Goal: Answer question/provide support

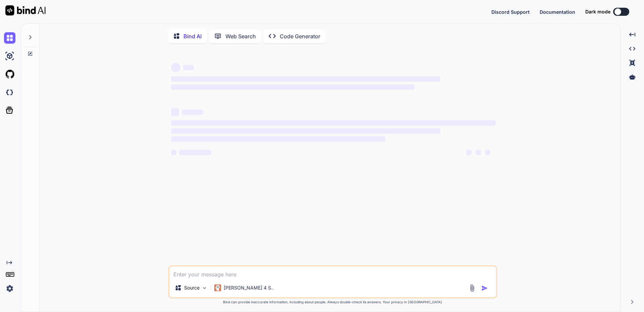
click at [31, 38] on icon at bounding box center [30, 37] width 2 height 4
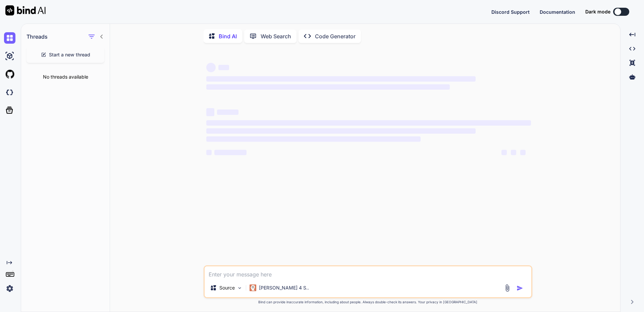
click at [64, 54] on span "Start a new thread" at bounding box center [69, 54] width 41 height 7
type textarea "x"
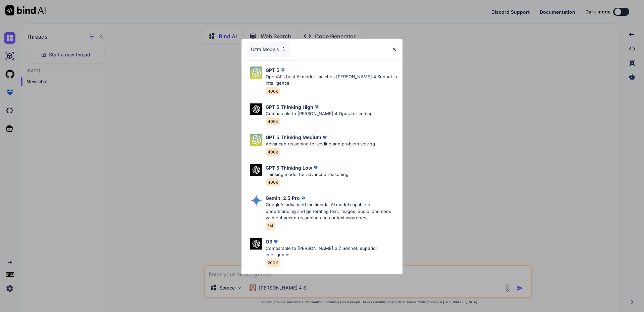
click at [156, 217] on div "Ultra Models GPT 5 OpenAI's best AI model, matches Claude 4 Sonnet in Intellige…" at bounding box center [322, 156] width 644 height 312
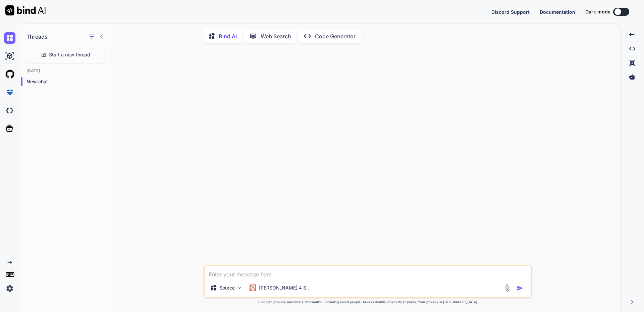
click at [12, 290] on img at bounding box center [9, 287] width 11 height 11
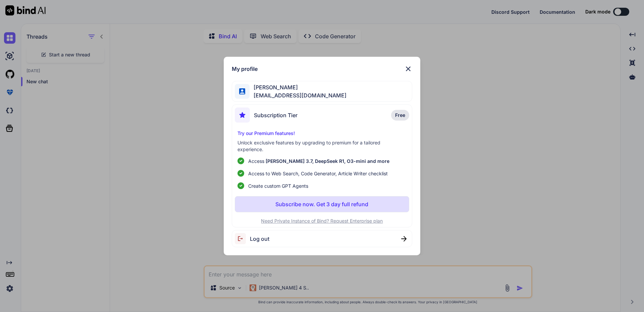
click at [264, 239] on span "Log out" at bounding box center [259, 238] width 19 height 8
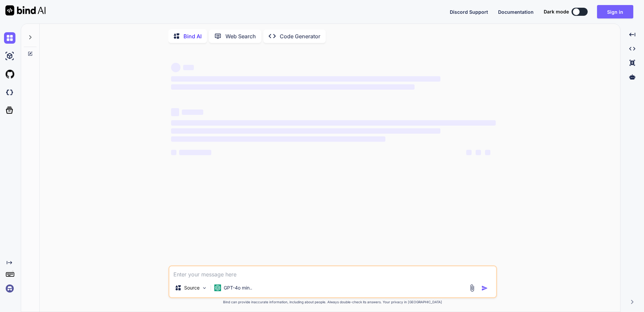
type textarea "x"
click at [9, 290] on img at bounding box center [9, 287] width 11 height 11
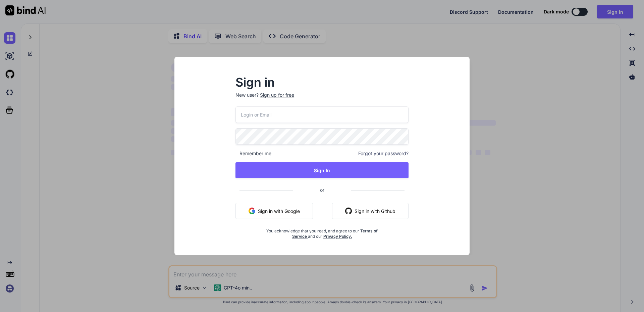
type input "[EMAIL_ADDRESS][DOMAIN_NAME]"
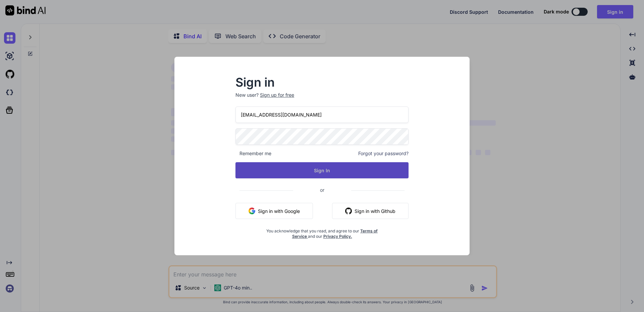
click at [303, 165] on button "Sign In" at bounding box center [321, 170] width 173 height 16
click at [330, 168] on button "Sign In" at bounding box center [321, 170] width 173 height 16
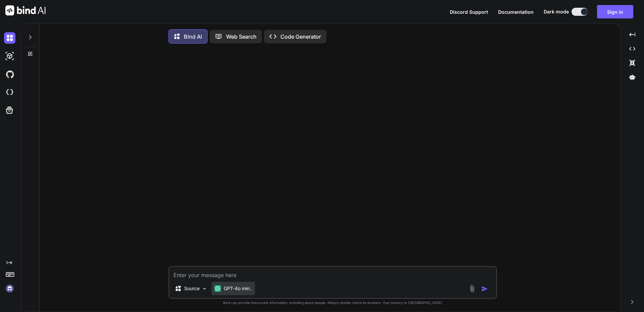
click at [246, 289] on p "GPT-4o min.." at bounding box center [238, 288] width 29 height 7
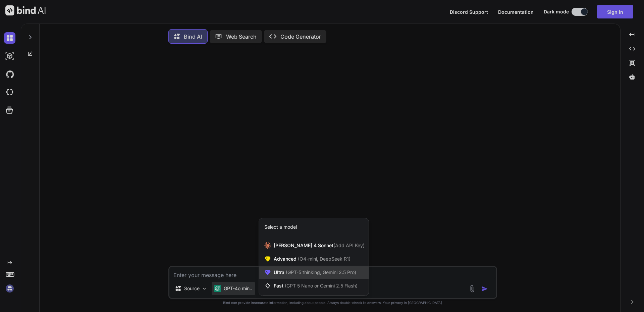
click at [282, 275] on span "Ultra (GPT-5 thinking, Gemini 2.5 Pro)" at bounding box center [315, 272] width 83 height 7
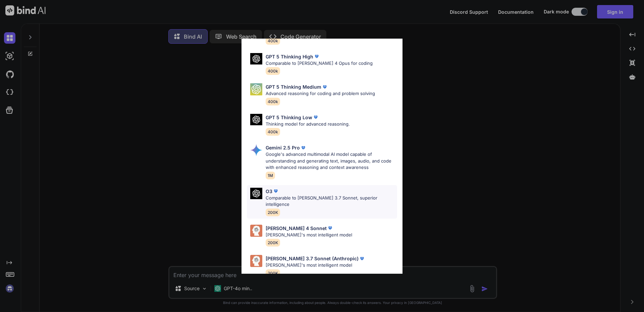
scroll to position [54, 0]
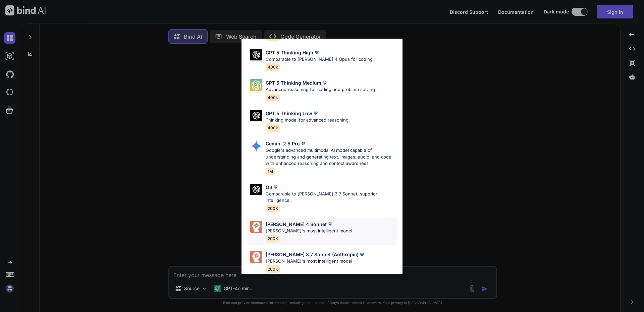
click at [289, 220] on p "[PERSON_NAME] 4 Sonnet" at bounding box center [296, 223] width 61 height 7
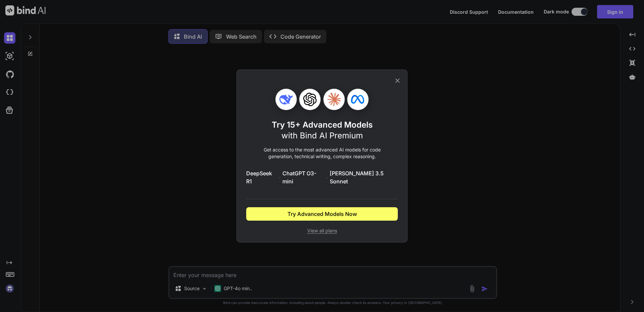
click at [398, 83] on icon at bounding box center [397, 80] width 7 height 7
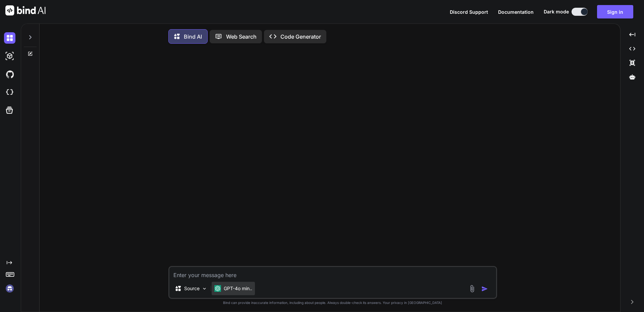
click at [246, 289] on p "GPT-4o min.." at bounding box center [238, 288] width 29 height 7
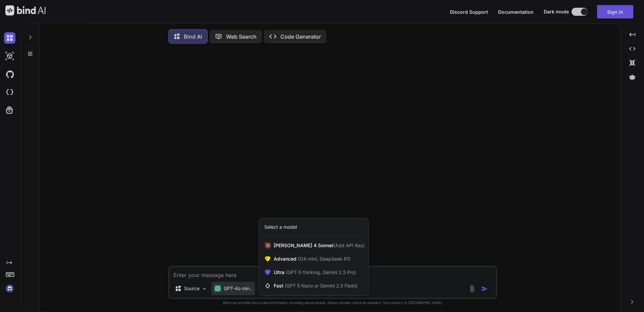
click at [9, 289] on div at bounding box center [322, 156] width 644 height 312
type textarea "x"
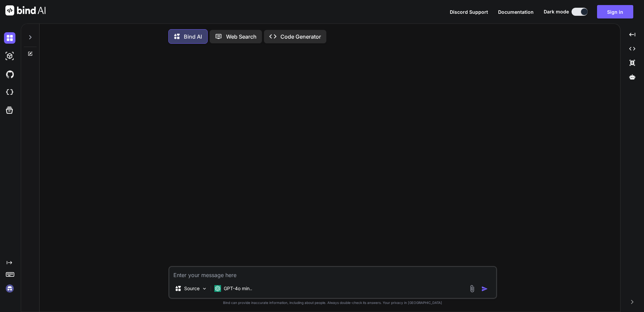
click at [10, 286] on img at bounding box center [9, 287] width 11 height 11
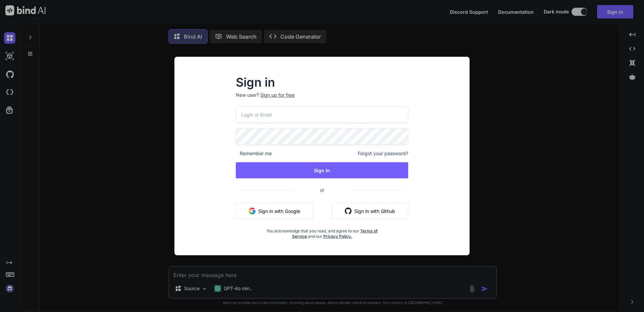
type input "labaude@gmail.com"
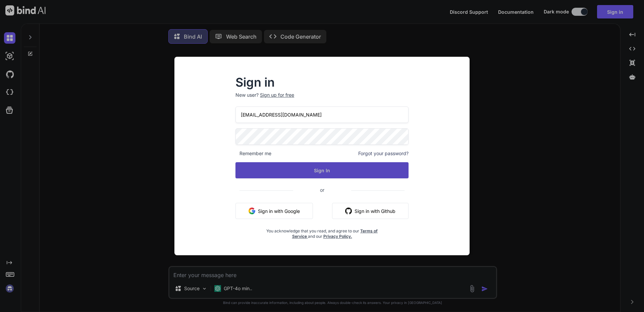
click at [327, 168] on button "Sign In" at bounding box center [321, 170] width 173 height 16
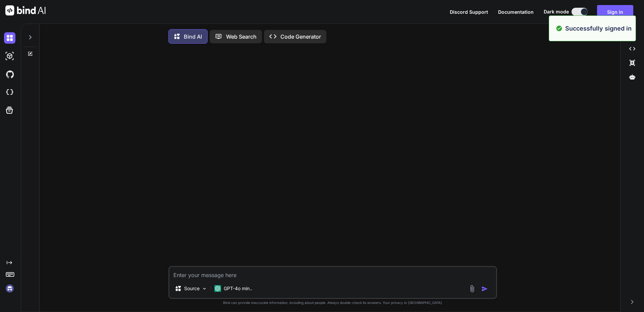
type textarea "x"
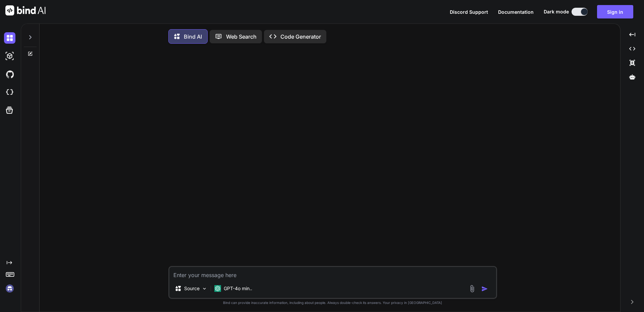
click at [8, 286] on img at bounding box center [9, 287] width 11 height 11
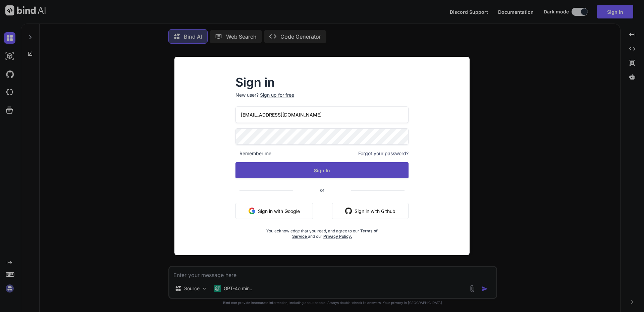
click at [317, 173] on button "Sign In" at bounding box center [321, 170] width 173 height 16
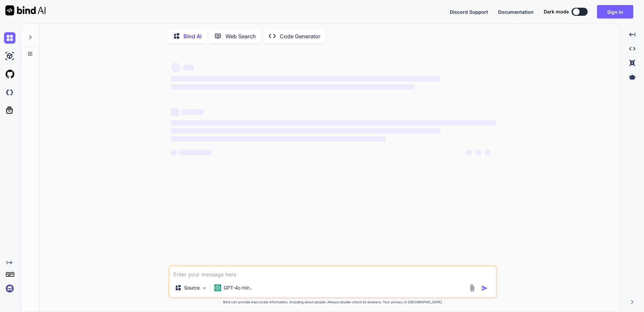
type textarea "x"
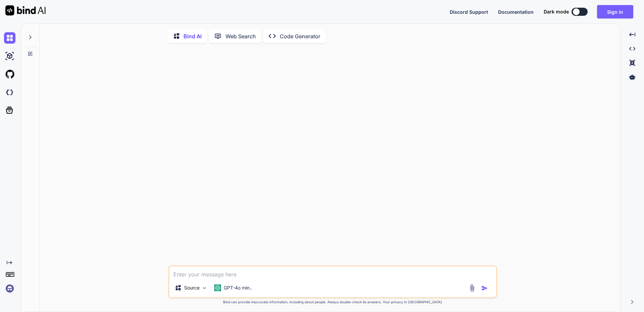
click at [9, 289] on img at bounding box center [9, 287] width 11 height 11
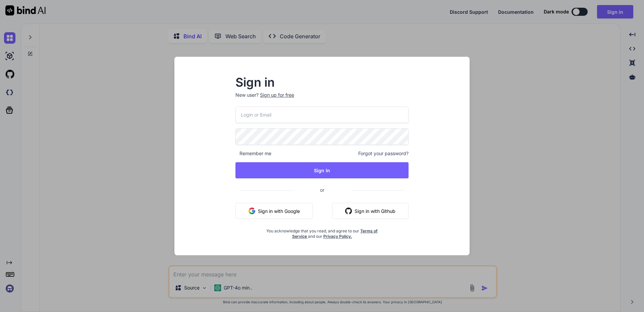
type input "[EMAIL_ADDRESS][DOMAIN_NAME]"
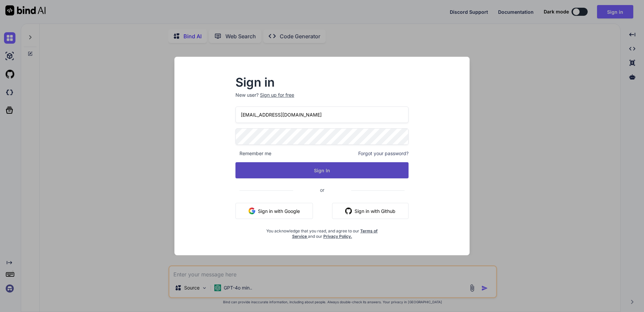
click at [323, 173] on button "Sign In" at bounding box center [321, 170] width 173 height 16
click at [324, 169] on button "Sign In" at bounding box center [321, 170] width 173 height 16
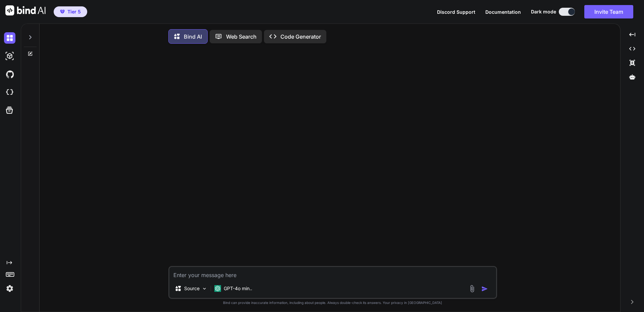
type textarea "x"
click at [236, 290] on p "GPT-4o min.." at bounding box center [238, 288] width 29 height 7
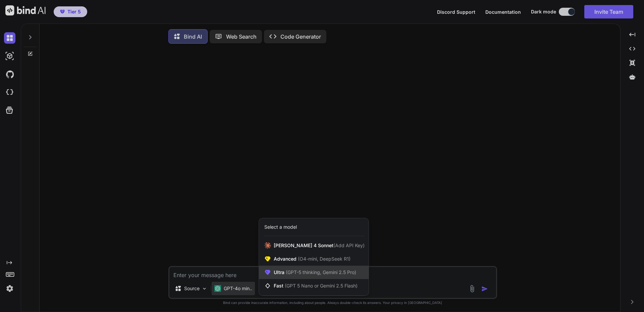
click at [292, 274] on span "(GPT-5 thinking, Gemini 2.5 Pro)" at bounding box center [320, 272] width 72 height 6
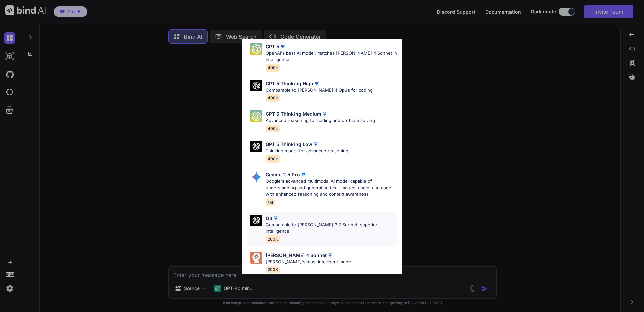
scroll to position [54, 0]
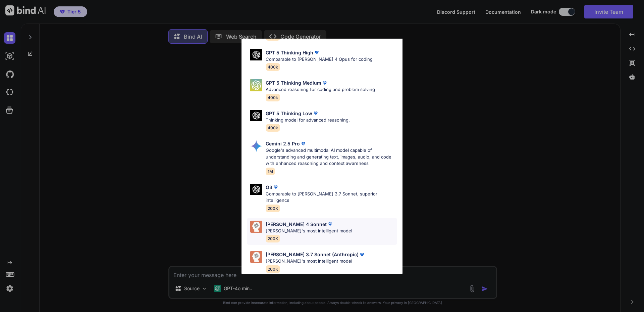
click at [286, 227] on p "Claude's most intelligent model" at bounding box center [309, 230] width 87 height 7
type textarea "x"
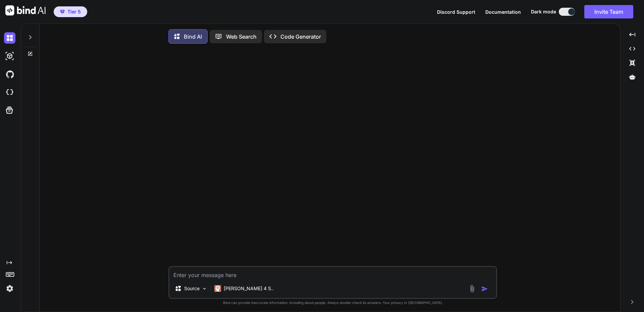
click at [206, 274] on textarea at bounding box center [332, 273] width 327 height 12
paste textarea "C:\>cd C:\inetpub\_eric C:\inetpub\_eric>git clone https://github.com/dyad-sh/d…"
type textarea "C:\>cd C:\inetpub\_eric C:\inetpub\_eric>git clone https://github.com/dyad-sh/d…"
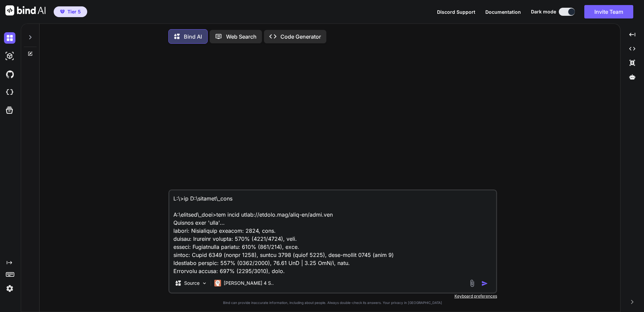
scroll to position [1570, 0]
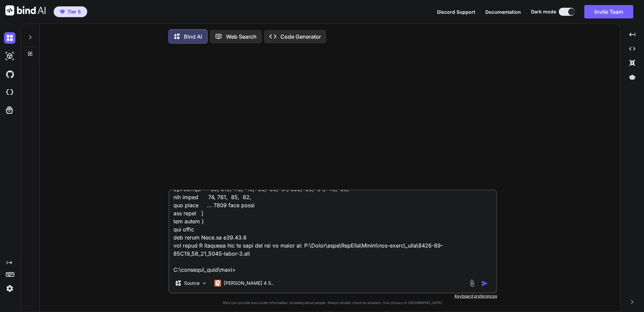
type textarea "x"
type textarea "C:\>cd C:\inetpub\_eric C:\inetpub\_eric>git clone https://github.com/dyad-sh/d…"
type textarea "x"
click at [197, 267] on textarea at bounding box center [332, 231] width 327 height 83
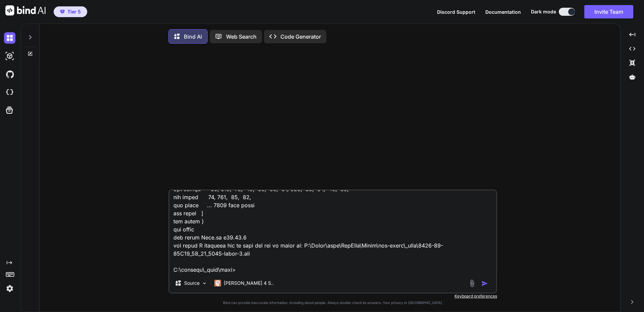
paste textarea "PS C:\inetpub\_eric> cd dyad PS C:\inetpub\_eric\dyad> mkdir userData Répertoir…"
type textarea "C:\>cd C:\inetpub\_eric C:\inetpub\_eric>git clone https://github.com/dyad-sh/d…"
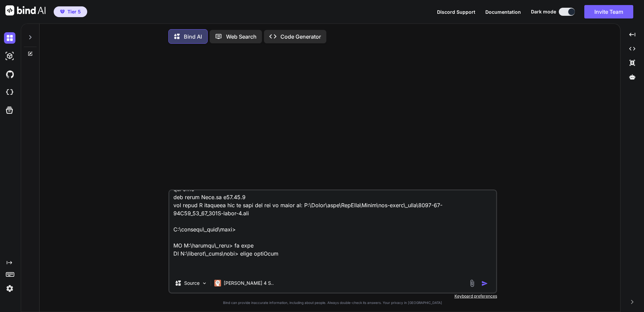
scroll to position [1796, 0]
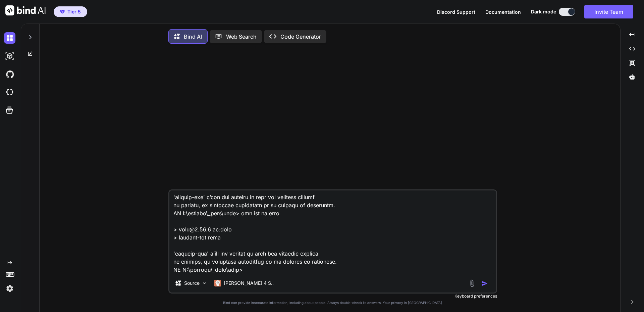
type textarea "x"
type textarea "C:\>cd C:\inetpub\_eric C:\inetpub\_eric>git clone https://github.com/dyad-sh/d…"
type textarea "x"
paste textarea "Prérequis pour le Développement Windows Pour compiler Dyad depuis le code sourc…"
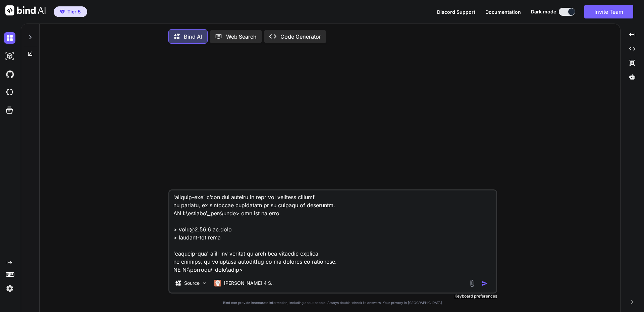
type textarea "C:\>cd C:\inetpub\_eric C:\inetpub\_eric>git clone https://github.com/dyad-sh/d…"
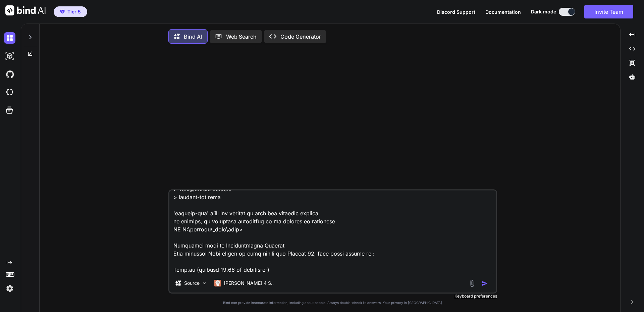
scroll to position [2206, 0]
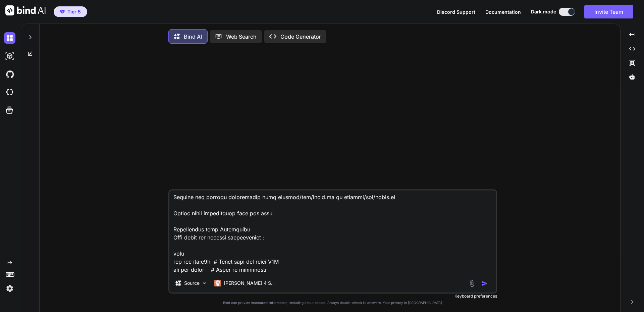
type textarea "x"
type textarea "C:\>cd C:\inetpub\_eric C:\inetpub\_eric>git clone https://github.com/dyad-sh/d…"
type textarea "x"
type textarea "C:\>cd C:\inetpub\_eric C:\inetpub\_eric>git clone https://github.com/dyad-sh/d…"
type textarea "x"
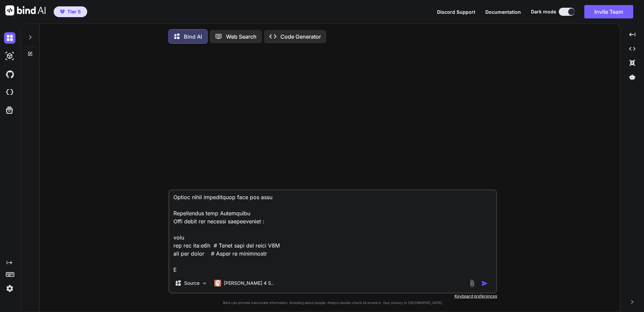
scroll to position [2222, 0]
type textarea "C:\>cd C:\inetpub\_eric C:\inetpub\_eric>git clone https://github.com/dyad-sh/d…"
type textarea "x"
type textarea "C:\>cd C:\inetpub\_eric C:\inetpub\_eric>git clone https://github.com/dyad-sh/d…"
type textarea "x"
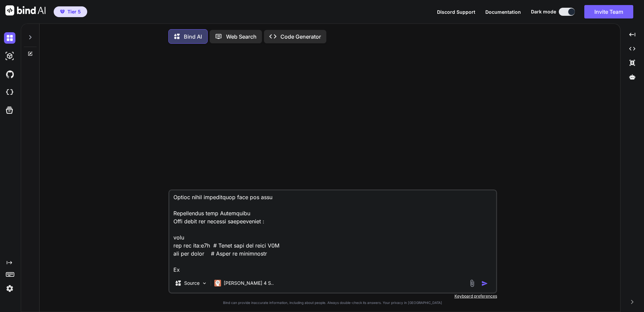
type textarea "C:\>cd C:\inetpub\_eric C:\inetpub\_eric>git clone https://github.com/dyad-sh/d…"
type textarea "x"
type textarea "C:\>cd C:\inetpub\_eric C:\inetpub\_eric>git clone https://github.com/dyad-sh/d…"
type textarea "x"
type textarea "C:\>cd C:\inetpub\_eric C:\inetpub\_eric>git clone https://github.com/dyad-sh/d…"
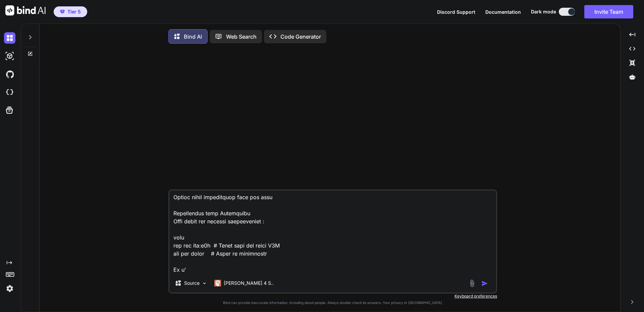
type textarea "x"
type textarea "C:\>cd C:\inetpub\_eric C:\inetpub\_eric>git clone https://github.com/dyad-sh/d…"
type textarea "x"
type textarea "C:\>cd C:\inetpub\_eric C:\inetpub\_eric>git clone https://github.com/dyad-sh/d…"
type textarea "x"
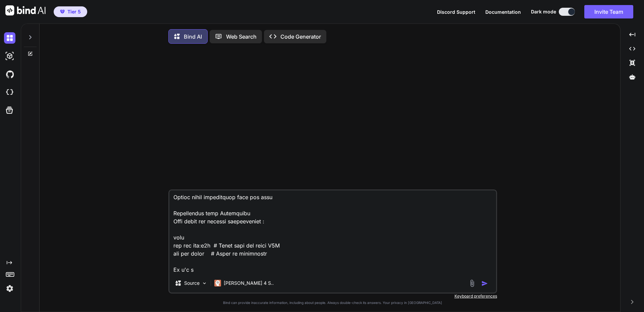
type textarea "C:\>cd C:\inetpub\_eric C:\inetpub\_eric>git clone https://github.com/dyad-sh/d…"
type textarea "x"
type textarea "C:\>cd C:\inetpub\_eric C:\inetpub\_eric>git clone https://github.com/dyad-sh/d…"
type textarea "x"
type textarea "C:\>cd C:\inetpub\_eric C:\inetpub\_eric>git clone https://github.com/dyad-sh/d…"
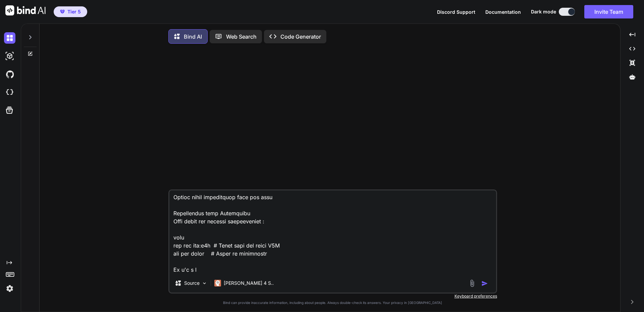
type textarea "x"
type textarea "C:\>cd C:\inetpub\_eric C:\inetpub\_eric>git clone https://github.com/dyad-sh/d…"
type textarea "x"
type textarea "C:\>cd C:\inetpub\_eric C:\inetpub\_eric>git clone https://github.com/dyad-sh/d…"
type textarea "x"
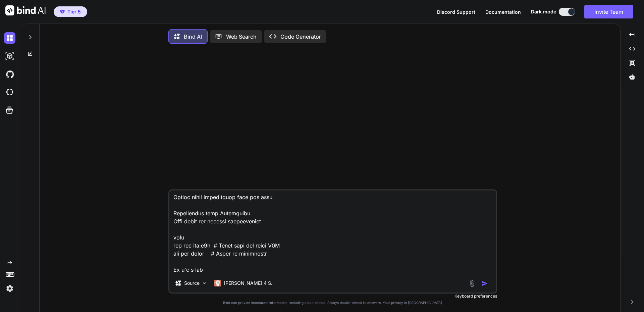
type textarea "C:\>cd C:\inetpub\_eric C:\inetpub\_eric>git clone https://github.com/dyad-sh/d…"
type textarea "x"
type textarea "C:\>cd C:\inetpub\_eric C:\inetpub\_eric>git clone https://github.com/dyad-sh/d…"
type textarea "x"
type textarea "C:\>cd C:\inetpub\_eric C:\inetpub\_eric>git clone https://github.com/dyad-sh/d…"
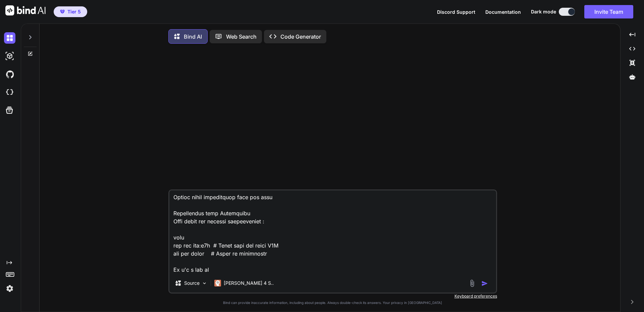
type textarea "x"
type textarea "C:\>cd C:\inetpub\_eric C:\inetpub\_eric>git clone https://github.com/dyad-sh/d…"
type textarea "x"
type textarea "C:\>cd C:\inetpub\_eric C:\inetpub\_eric>git clone https://github.com/dyad-sh/d…"
type textarea "x"
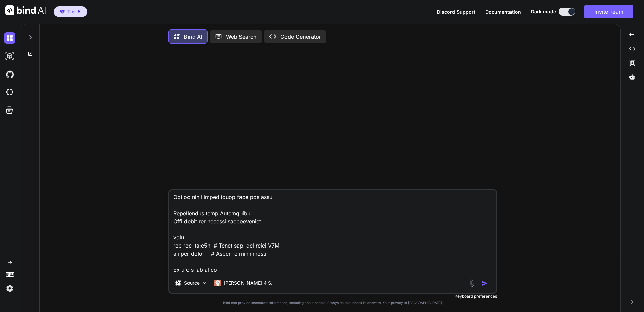
type textarea "C:\>cd C:\inetpub\_eric C:\inetpub\_eric>git clone https://github.com/dyad-sh/d…"
type textarea "x"
type textarea "C:\>cd C:\inetpub\_eric C:\inetpub\_eric>git clone https://github.com/dyad-sh/d…"
type textarea "x"
type textarea "C:\>cd C:\inetpub\_eric C:\inetpub\_eric>git clone https://github.com/dyad-sh/d…"
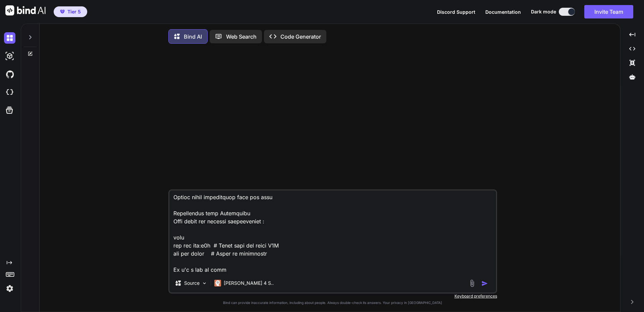
type textarea "x"
type textarea "C:\>cd C:\inetpub\_eric C:\inetpub\_eric>git clone https://github.com/dyad-sh/d…"
type textarea "x"
type textarea "C:\>cd C:\inetpub\_eric C:\inetpub\_eric>git clone https://github.com/dyad-sh/d…"
type textarea "x"
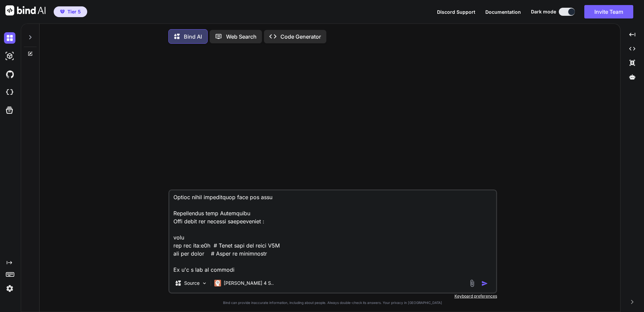
type textarea "C:\>cd C:\inetpub\_eric C:\inetpub\_eric>git clone https://github.com/dyad-sh/d…"
type textarea "x"
type textarea "C:\>cd C:\inetpub\_eric C:\inetpub\_eric>git clone https://github.com/dyad-sh/d…"
type textarea "x"
type textarea "C:\>cd C:\inetpub\_eric C:\inetpub\_eric>git clone https://github.com/dyad-sh/d…"
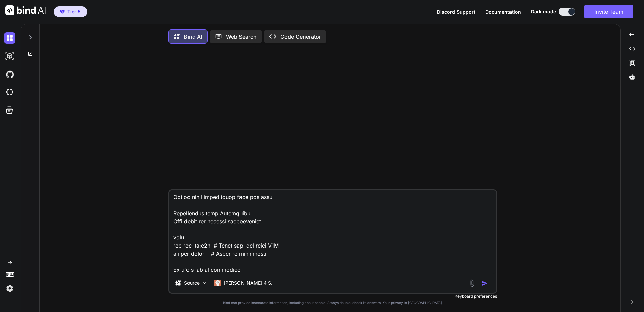
type textarea "x"
type textarea "C:\>cd C:\inetpub\_eric C:\inetpub\_eric>git clone https://github.com/dyad-sh/d…"
type textarea "x"
type textarea "C:\>cd C:\inetpub\_eric C:\inetpub\_eric>git clone https://github.com/dyad-sh/d…"
type textarea "x"
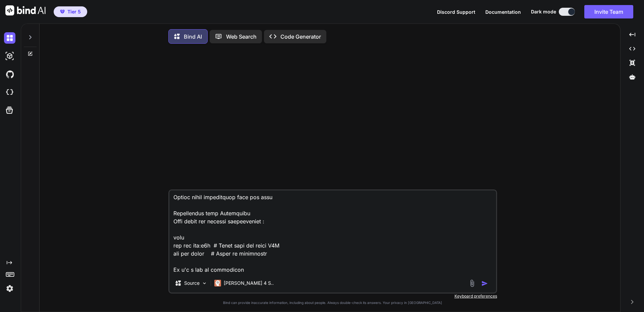
type textarea "C:\>cd C:\inetpub\_eric C:\inetpub\_eric>git clone https://github.com/dyad-sh/d…"
type textarea "x"
paste textarea "gateway"
type textarea "C:\>cd C:\inetpub\_eric C:\inetpub\_eric>git clone https://github.com/dyad-sh/d…"
type textarea "x"
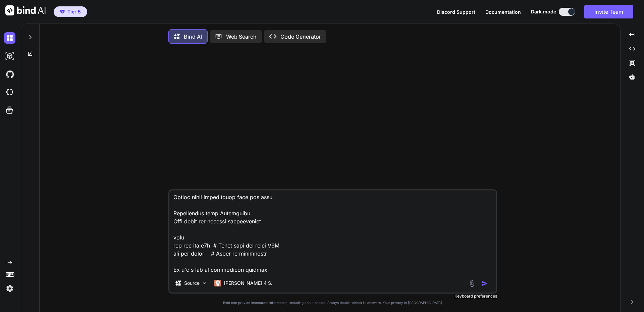
type textarea "C:\>cd C:\inetpub\_eric C:\inetpub\_eric>git clone https://github.com/dyad-sh/d…"
type textarea "x"
type textarea "C:\>cd C:\inetpub\_eric C:\inetpub\_eric>git clone https://github.com/dyad-sh/d…"
type textarea "x"
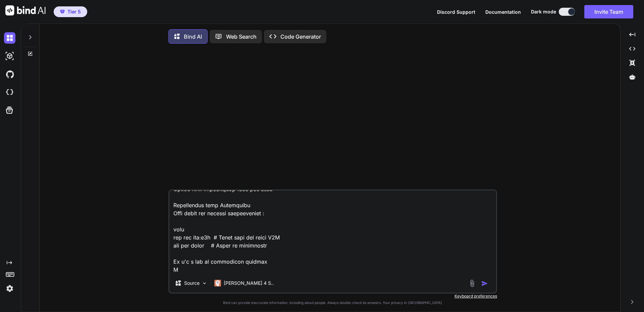
scroll to position [2231, 0]
type textarea "C:\>cd C:\inetpub\_eric C:\inetpub\_eric>git clone https://github.com/dyad-sh/d…"
type textarea "x"
type textarea "C:\>cd C:\inetpub\_eric C:\inetpub\_eric>git clone https://github.com/dyad-sh/d…"
type textarea "x"
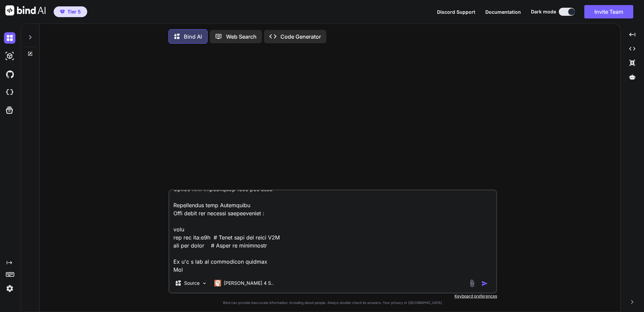
type textarea "C:\>cd C:\inetpub\_eric C:\inetpub\_eric>git clone https://github.com/dyad-sh/d…"
type textarea "x"
type textarea "C:\>cd C:\inetpub\_eric C:\inetpub\_eric>git clone https://github.com/dyad-sh/d…"
type textarea "x"
type textarea "C:\>cd C:\inetpub\_eric C:\inetpub\_eric>git clone https://github.com/dyad-sh/d…"
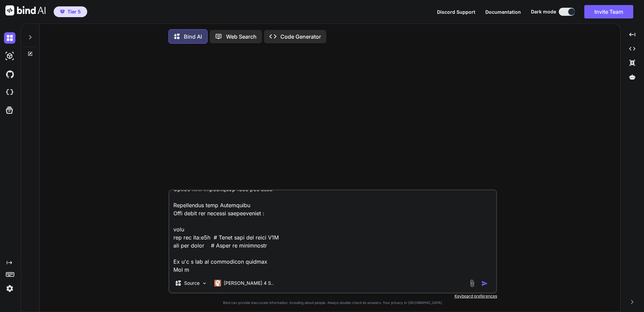
type textarea "x"
type textarea "C:\>cd C:\inetpub\_eric C:\inetpub\_eric>git clone https://github.com/dyad-sh/d…"
type textarea "x"
type textarea "C:\>cd C:\inetpub\_eric C:\inetpub\_eric>git clone https://github.com/dyad-sh/d…"
type textarea "x"
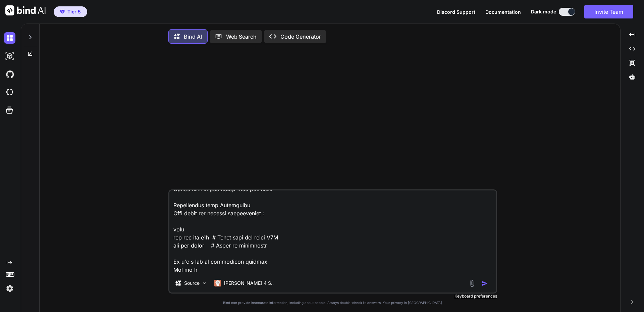
type textarea "C:\>cd C:\inetpub\_eric C:\inetpub\_eric>git clone https://github.com/dyad-sh/d…"
type textarea "x"
type textarea "C:\>cd C:\inetpub\_eric C:\inetpub\_eric>git clone https://github.com/dyad-sh/d…"
type textarea "x"
type textarea "C:\>cd C:\inetpub\_eric C:\inetpub\_eric>git clone https://github.com/dyad-sh/d…"
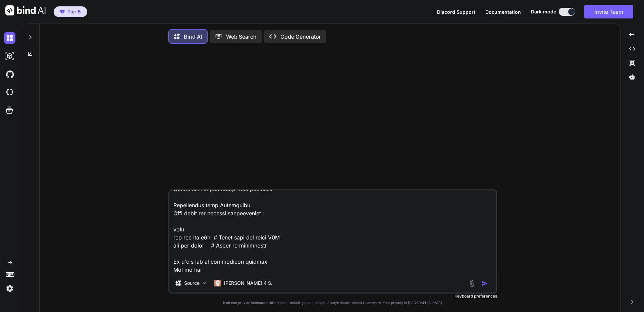
type textarea "x"
type textarea "C:\>cd C:\inetpub\_eric C:\inetpub\_eric>git clone https://github.com/dyad-sh/d…"
type textarea "x"
type textarea "C:\>cd C:\inetpub\_eric C:\inetpub\_eric>git clone https://github.com/dyad-sh/d…"
type textarea "x"
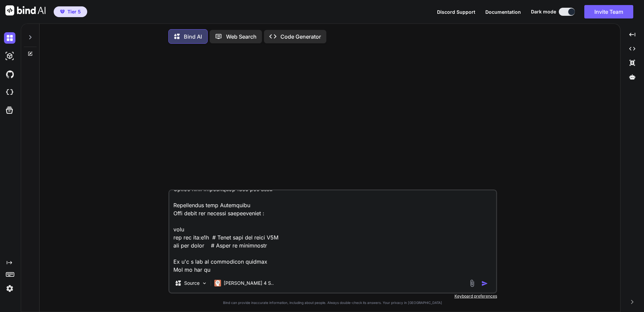
type textarea "C:\>cd C:\inetpub\_eric C:\inetpub\_eric>git clone https://github.com/dyad-sh/d…"
type textarea "x"
type textarea "C:\>cd C:\inetpub\_eric C:\inetpub\_eric>git clone https://github.com/dyad-sh/d…"
type textarea "x"
type textarea "C:\>cd C:\inetpub\_eric C:\inetpub\_eric>git clone https://github.com/dyad-sh/d…"
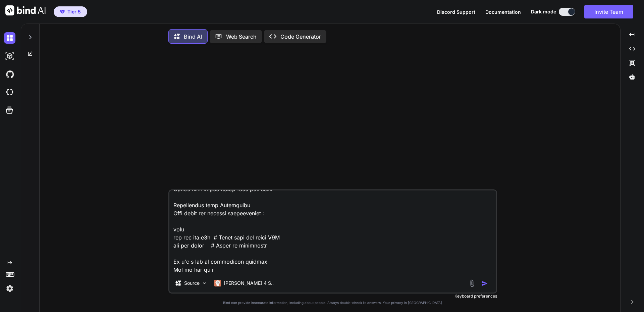
type textarea "x"
type textarea "C:\>cd C:\inetpub\_eric C:\inetpub\_eric>git clone https://github.com/dyad-sh/d…"
type textarea "x"
type textarea "C:\>cd C:\inetpub\_eric C:\inetpub\_eric>git clone https://github.com/dyad-sh/d…"
type textarea "x"
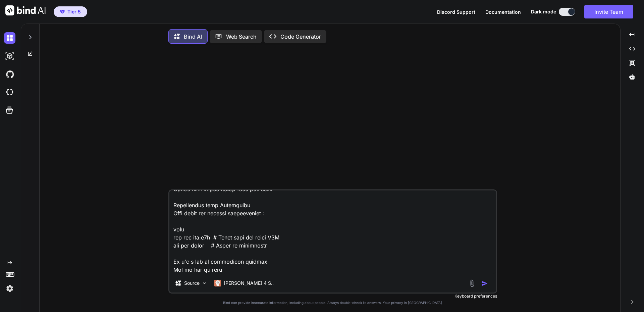
type textarea "C:\>cd C:\inetpub\_eric C:\inetpub\_eric>git clone https://github.com/dyad-sh/d…"
type textarea "x"
type textarea "C:\>cd C:\inetpub\_eric C:\inetpub\_eric>git clone https://github.com/dyad-sh/d…"
type textarea "x"
type textarea "C:\>cd C:\inetpub\_eric C:\inetpub\_eric>git clone https://github.com/dyad-sh/d…"
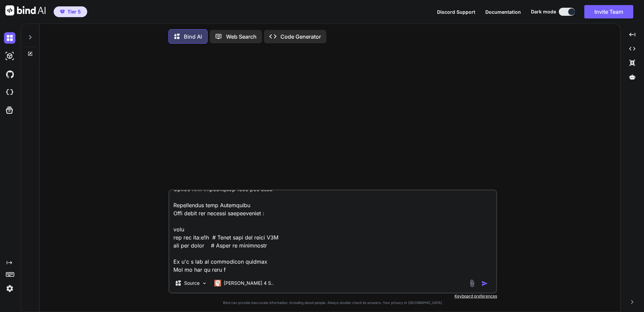
type textarea "x"
type textarea "C:\>cd C:\inetpub\_eric C:\inetpub\_eric>git clone https://github.com/dyad-sh/d…"
type textarea "x"
type textarea "C:\>cd C:\inetpub\_eric C:\inetpub\_eric>git clone https://github.com/dyad-sh/d…"
type textarea "x"
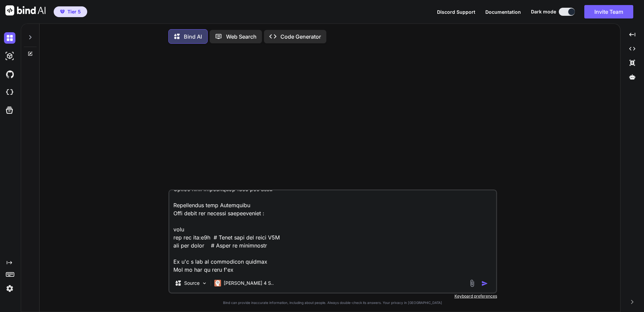
type textarea "C:\>cd C:\inetpub\_eric C:\inetpub\_eric>git clone https://github.com/dyad-sh/d…"
type textarea "x"
type textarea "C:\>cd C:\inetpub\_eric C:\inetpub\_eric>git clone https://github.com/dyad-sh/d…"
type textarea "x"
type textarea "C:\>cd C:\inetpub\_eric C:\inetpub\_eric>git clone https://github.com/dyad-sh/d…"
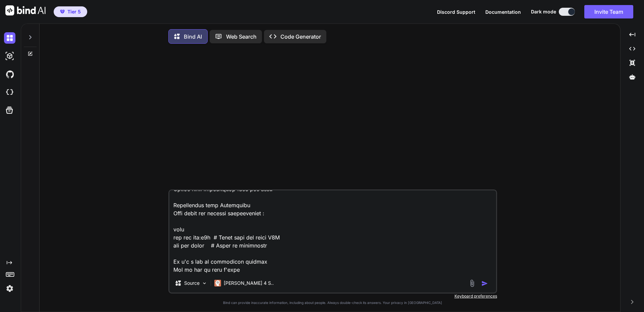
type textarea "x"
type textarea "C:\>cd C:\inetpub\_eric C:\inetpub\_eric>git clone https://github.com/dyad-sh/d…"
type textarea "x"
type textarea "C:\>cd C:\inetpub\_eric C:\inetpub\_eric>git clone https://github.com/dyad-sh/d…"
type textarea "x"
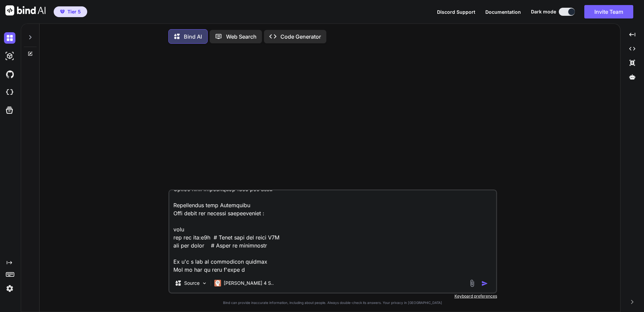
type textarea "C:\>cd C:\inetpub\_eric C:\inetpub\_eric>git clone https://github.com/dyad-sh/d…"
type textarea "x"
type textarea "C:\>cd C:\inetpub\_eric C:\inetpub\_eric>git clone https://github.com/dyad-sh/d…"
type textarea "x"
type textarea "C:\>cd C:\inetpub\_eric C:\inetpub\_eric>git clone https://github.com/dyad-sh/d…"
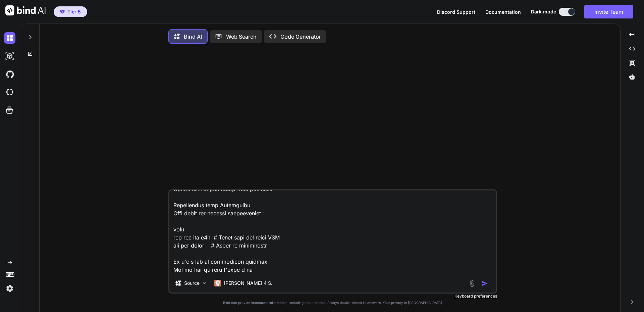
type textarea "x"
type textarea "C:\>cd C:\inetpub\_eric C:\inetpub\_eric>git clone https://github.com/dyad-sh/d…"
type textarea "x"
type textarea "C:\>cd C:\inetpub\_eric C:\inetpub\_eric>git clone https://github.com/dyad-sh/d…"
type textarea "x"
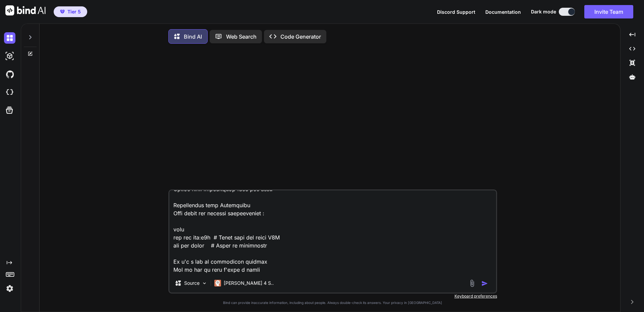
type textarea "C:\>cd C:\inetpub\_eric C:\inetpub\_eric>git clone https://github.com/dyad-sh/d…"
type textarea "x"
type textarea "C:\>cd C:\inetpub\_eric C:\inetpub\_eric>git clone https://github.com/dyad-sh/d…"
type textarea "x"
type textarea "C:\>cd C:\inetpub\_eric C:\inetpub\_eric>git clone https://github.com/dyad-sh/d…"
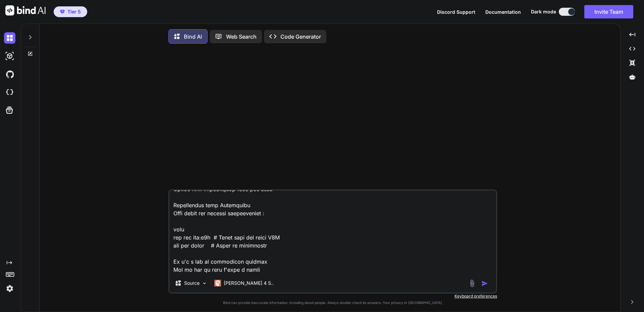
type textarea "x"
type textarea "C:\>cd C:\inetpub\_eric C:\inetpub\_eric>git clone https://github.com/dyad-sh/d…"
type textarea "x"
type textarea "C:\>cd C:\inetpub\_eric C:\inetpub\_eric>git clone https://github.com/dyad-sh/d…"
type textarea "x"
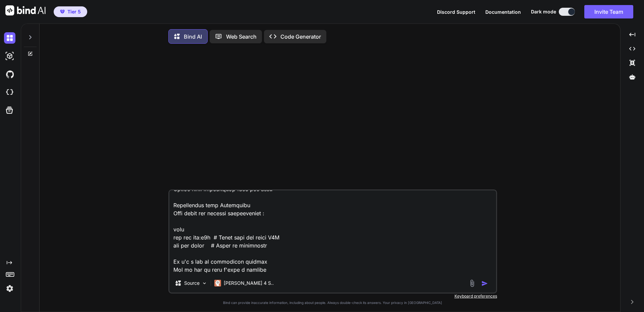
type textarea "C:\>cd C:\inetpub\_eric C:\inetpub\_eric>git clone https://github.com/dyad-sh/d…"
type textarea "x"
type textarea "C:\>cd C:\inetpub\_eric C:\inetpub\_eric>git clone https://github.com/dyad-sh/d…"
type textarea "x"
type textarea "C:\>cd C:\inetpub\_eric C:\inetpub\_eric>git clone https://github.com/dyad-sh/d…"
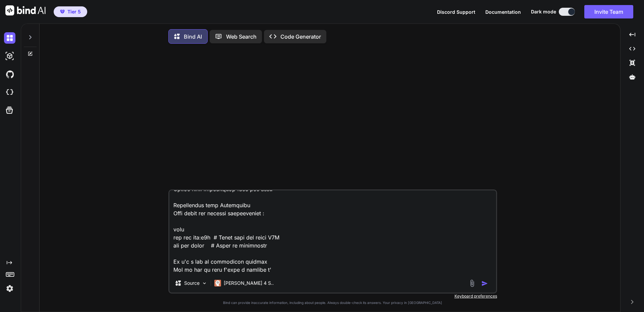
type textarea "x"
type textarea "C:\>cd C:\inetpub\_eric C:\inetpub\_eric>git clone https://github.com/dyad-sh/d…"
type textarea "x"
type textarea "C:\>cd C:\inetpub\_eric C:\inetpub\_eric>git clone https://github.com/dyad-sh/d…"
type textarea "x"
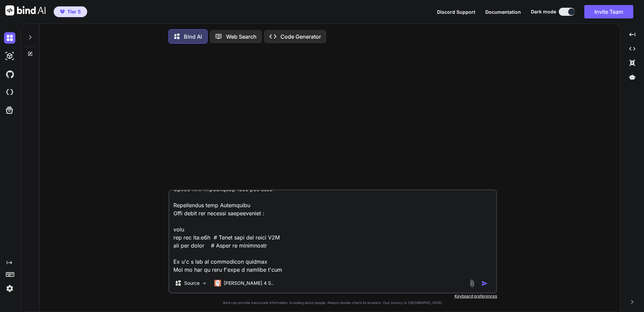
type textarea "C:\>cd C:\inetpub\_eric C:\inetpub\_eric>git clone https://github.com/dyad-sh/d…"
type textarea "x"
type textarea "C:\>cd C:\inetpub\_eric C:\inetpub\_eric>git clone https://github.com/dyad-sh/d…"
type textarea "x"
type textarea "C:\>cd C:\inetpub\_eric C:\inetpub\_eric>git clone https://github.com/dyad-sh/d…"
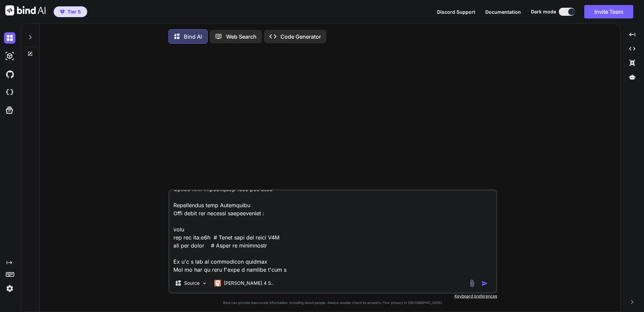
type textarea "x"
type textarea "C:\>cd C:\inetpub\_eric C:\inetpub\_eric>git clone https://github.com/dyad-sh/d…"
type textarea "x"
type textarea "C:\>cd C:\inetpub\_eric C:\inetpub\_eric>git clone https://github.com/dyad-sh/d…"
type textarea "x"
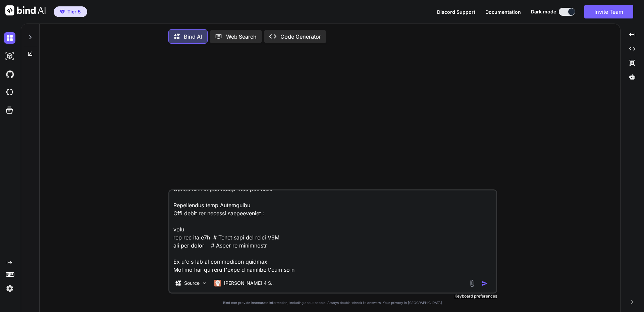
type textarea "C:\>cd C:\inetpub\_eric C:\inetpub\_eric>git clone https://github.com/dyad-sh/d…"
type textarea "x"
type textarea "C:\>cd C:\inetpub\_eric C:\inetpub\_eric>git clone https://github.com/dyad-sh/d…"
type textarea "x"
type textarea "C:\>cd C:\inetpub\_eric C:\inetpub\_eric>git clone https://github.com/dyad-sh/d…"
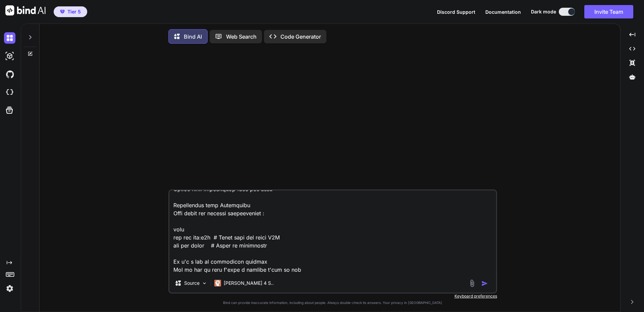
type textarea "x"
type textarea "C:\>cd C:\inetpub\_eric C:\inetpub\_eric>git clone https://github.com/dyad-sh/d…"
type textarea "x"
type textarea "C:\>cd C:\inetpub\_eric C:\inetpub\_eric>git clone https://github.com/dyad-sh/d…"
type textarea "x"
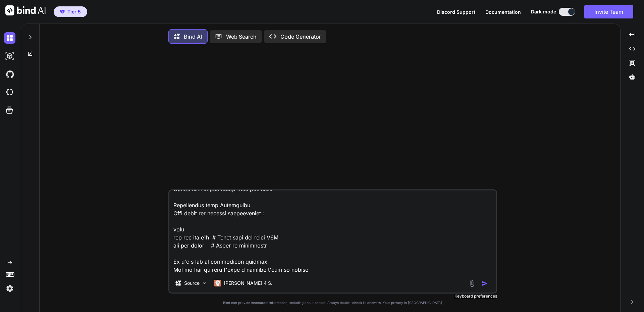
type textarea "C:\>cd C:\inetpub\_eric C:\inetpub\_eric>git clone https://github.com/dyad-sh/d…"
type textarea "x"
type textarea "C:\>cd C:\inetpub\_eric C:\inetpub\_eric>git clone https://github.com/dyad-sh/d…"
type textarea "x"
type textarea "C:\>cd C:\inetpub\_eric C:\inetpub\_eric>git clone https://github.com/dyad-sh/d…"
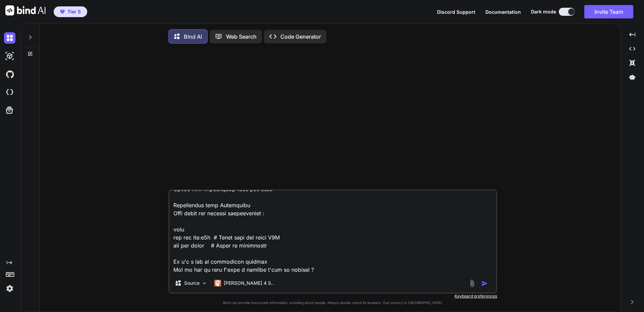
type textarea "x"
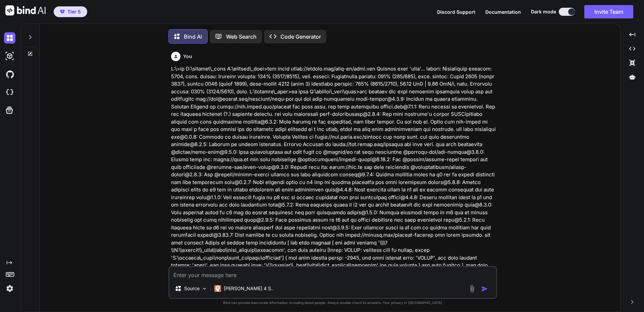
scroll to position [3, 0]
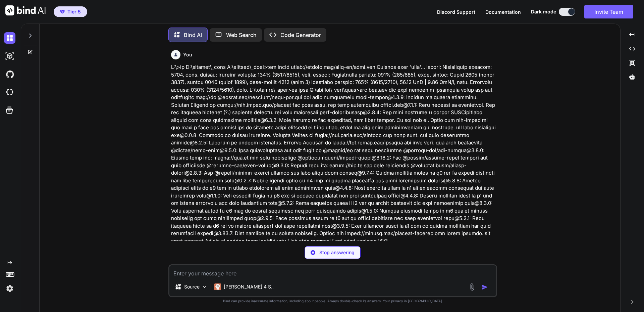
type textarea "x"
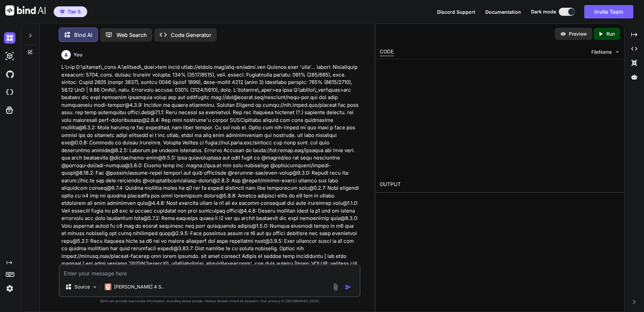
type textarea "x"
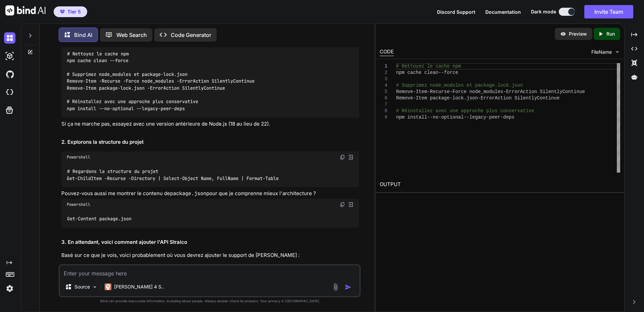
scroll to position [841, 0]
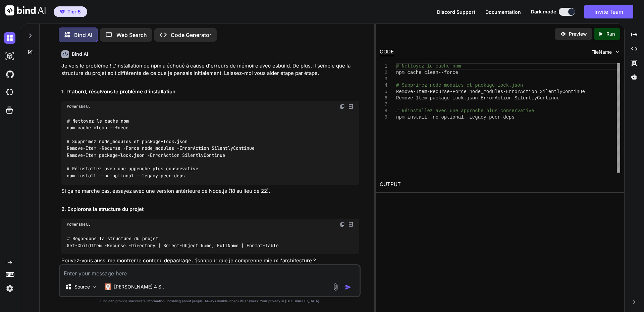
click at [341, 109] on img at bounding box center [342, 106] width 5 height 5
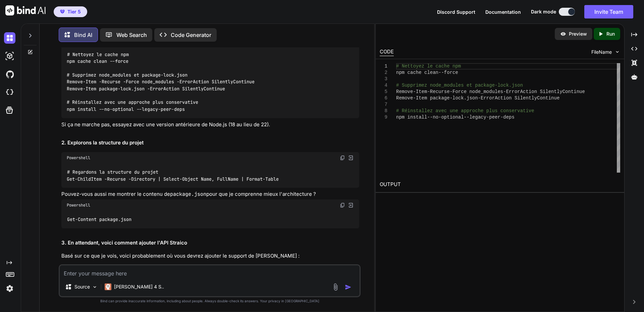
scroll to position [908, 0]
click at [317, 128] on p "Si ça ne marche pas, essayez avec une version antérieure de Node.js (18 au lieu…" at bounding box center [210, 124] width 298 height 8
click at [343, 160] on img at bounding box center [342, 156] width 5 height 5
click at [145, 268] on textarea at bounding box center [210, 271] width 300 height 12
paste textarea "PS C:\WINDOWS\system32> # Regardons la structure du projet PS C:\WINDOWS\system…"
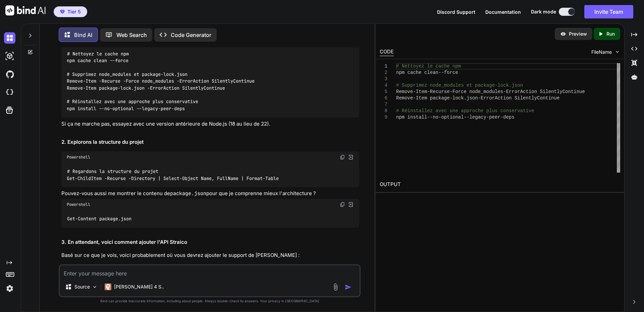
type textarea "PS C:\WINDOWS\system32> # Regardons la structure du projet PS C:\WINDOWS\system…"
type textarea "x"
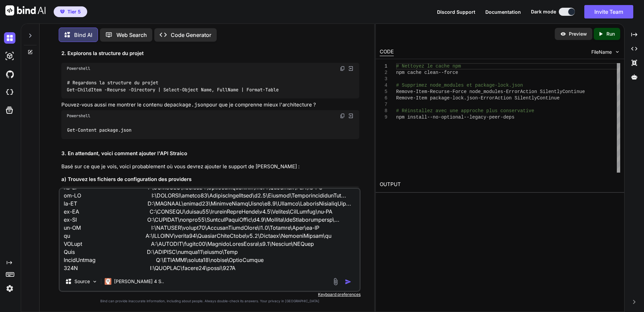
scroll to position [1009, 0]
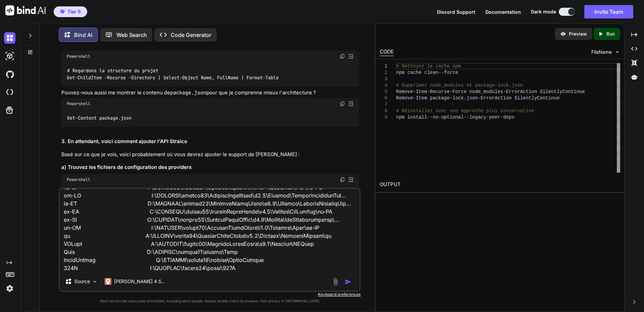
type textarea "PS C:\WINDOWS\system32> # Regardons la structure du projet PS C:\WINDOWS\system…"
click at [343, 106] on img at bounding box center [342, 103] width 5 height 5
click at [349, 281] on img "button" at bounding box center [348, 281] width 7 height 7
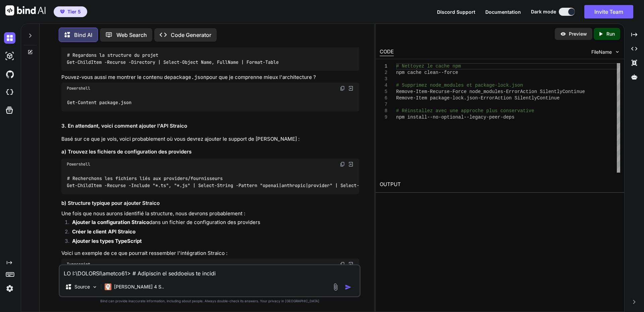
scroll to position [957, 0]
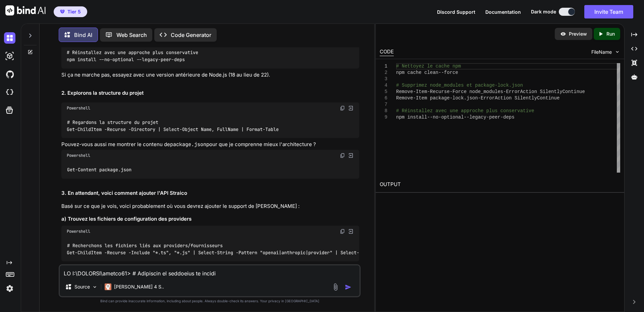
click at [343, 97] on div "Je vois le problème ! L'installation de npm a échoué à cause d'erreurs de mémoi…" at bounding box center [210, 221] width 298 height 551
click at [342, 111] on img at bounding box center [342, 107] width 5 height 5
click at [343, 158] on img at bounding box center [342, 155] width 5 height 5
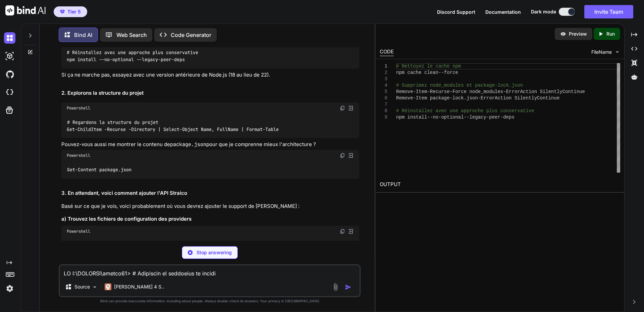
click at [123, 223] on h3 "a) Trouvez les fichiers de configuration des providers" at bounding box center [210, 219] width 298 height 8
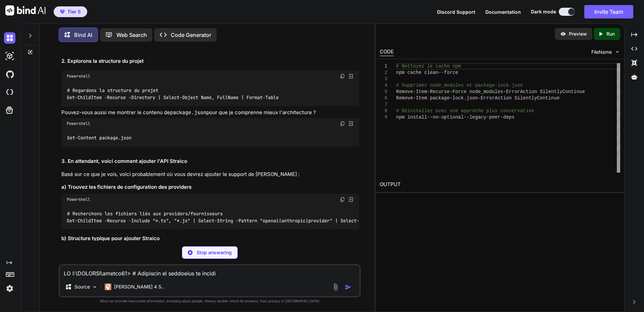
type textarea "x"
type textarea "# Naviguez vers le répertoire du projet Dyad cd C:\inetpub\_eric\dyad # Mainten…"
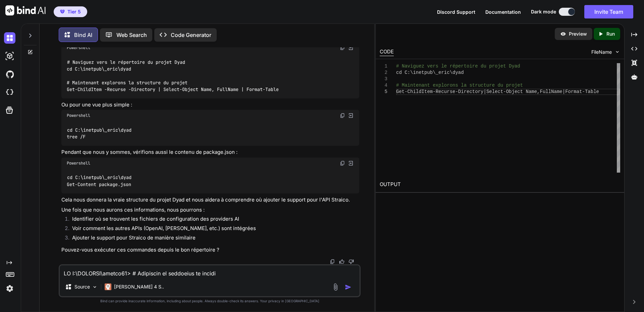
scroll to position [15469, 0]
click at [342, 50] on img at bounding box center [342, 47] width 5 height 5
drag, startPoint x: 116, startPoint y: 275, endPoint x: 122, endPoint y: 271, distance: 7.0
click at [116, 274] on textarea at bounding box center [210, 271] width 300 height 12
paste textarea "bin C:\inetpub\_eric\dyad\node_modules\eslint-plugin-import\node_modul... lib C…"
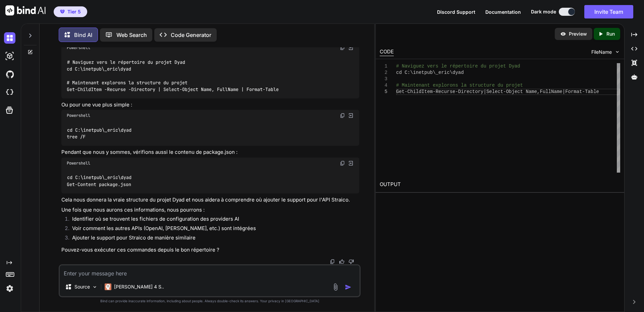
type textarea "bin C:\inetpub\_eric\dyad\node_modules\eslint-plugin-import\node_modul... lib C…"
type textarea "x"
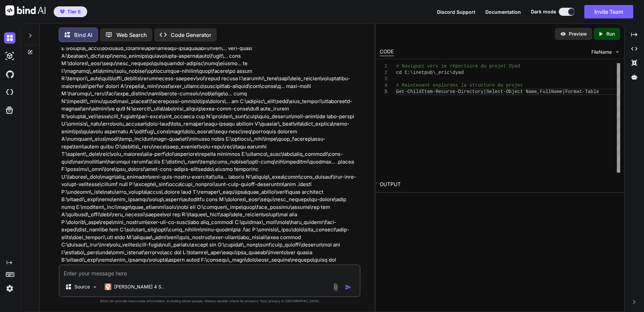
scroll to position [0, 0]
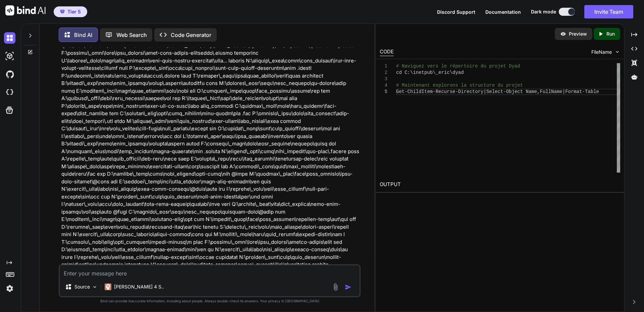
type textarea "x"
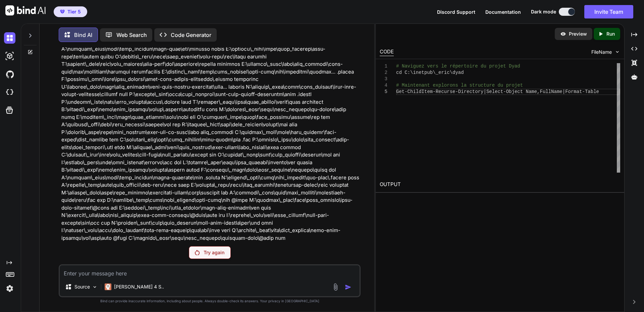
scroll to position [15554, 0]
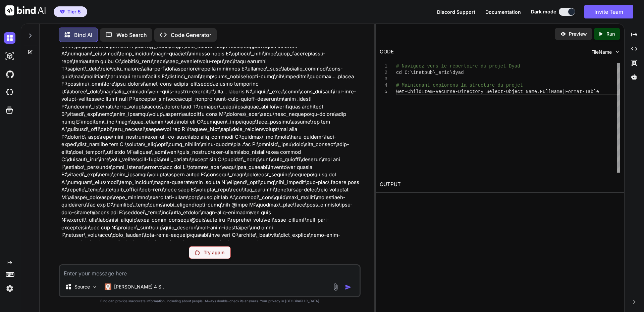
click at [143, 273] on textarea at bounding box center [210, 271] width 300 height 12
paste textarea "│ │ │ refToCallback.d.ts │ │ │ refToCallback.js │ │ │ transformRef.d.ts │ │ │ t…"
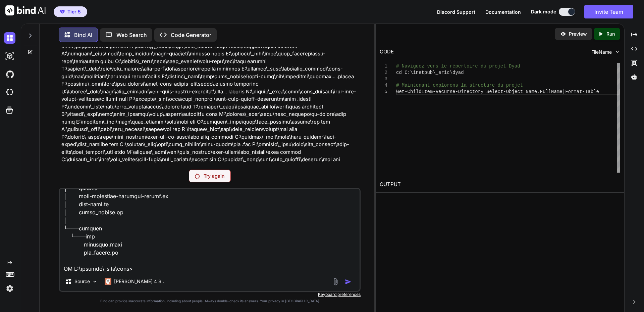
scroll to position [24078, 0]
click at [214, 175] on p "Try again" at bounding box center [214, 175] width 21 height 7
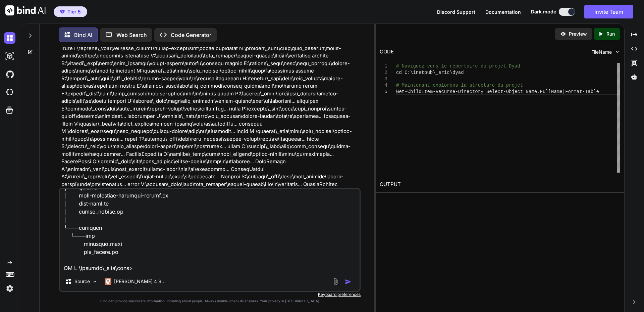
scroll to position [15820, 0]
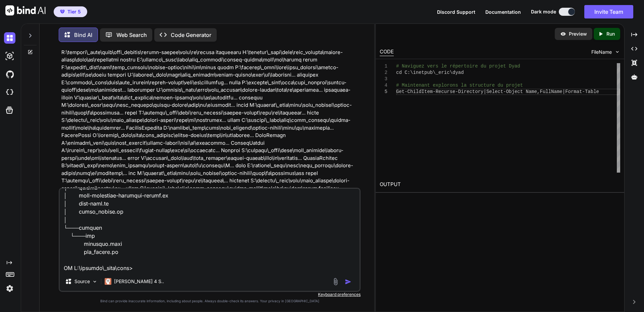
click at [346, 281] on img "button" at bounding box center [348, 281] width 7 height 7
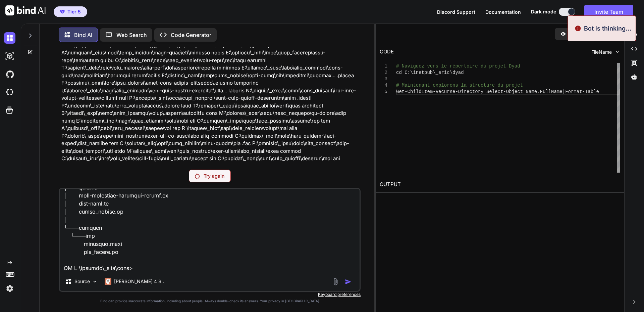
scroll to position [15554, 0]
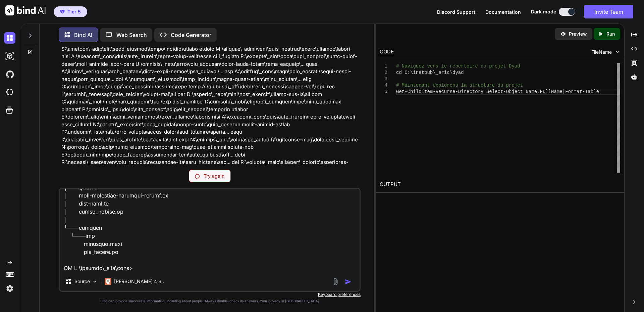
click at [220, 177] on p "Try again" at bounding box center [214, 175] width 21 height 7
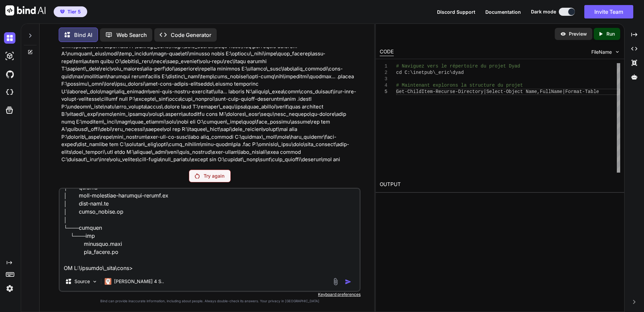
click at [250, 209] on textarea at bounding box center [210, 230] width 300 height 83
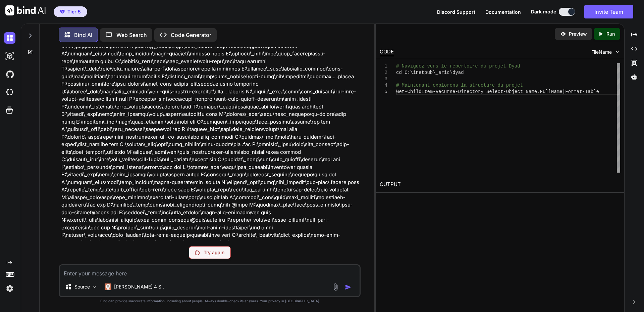
scroll to position [0, 0]
click at [134, 252] on div "Try again" at bounding box center [210, 252] width 302 height 13
click at [124, 268] on textarea at bounding box center [210, 271] width 300 height 12
paste textarea "PS C:\inetpub\_eric\dyad> Get-Content package.json { "name": "dyad", "productNa…"
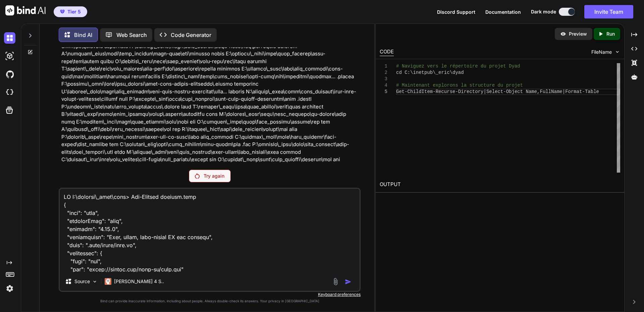
scroll to position [1353, 0]
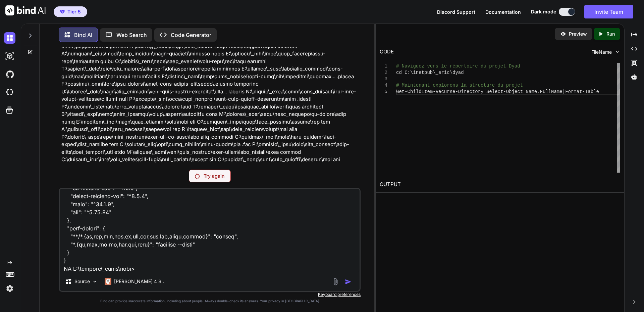
click at [217, 176] on p "Try again" at bounding box center [214, 175] width 21 height 7
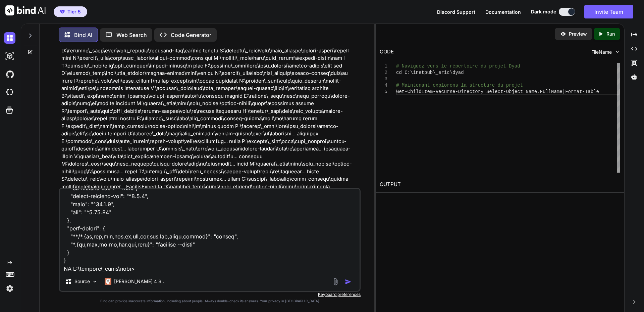
scroll to position [15820, 0]
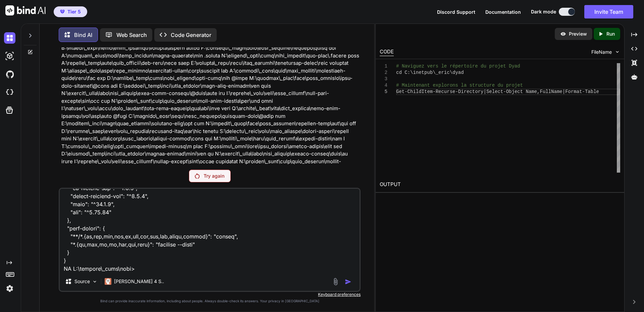
click at [223, 173] on p "Try again" at bounding box center [214, 175] width 21 height 7
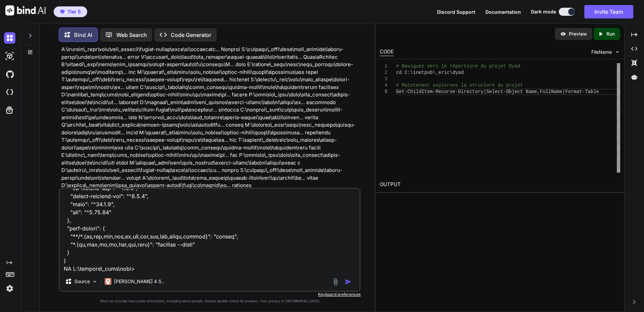
drag, startPoint x: 225, startPoint y: 174, endPoint x: 227, endPoint y: 183, distance: 8.9
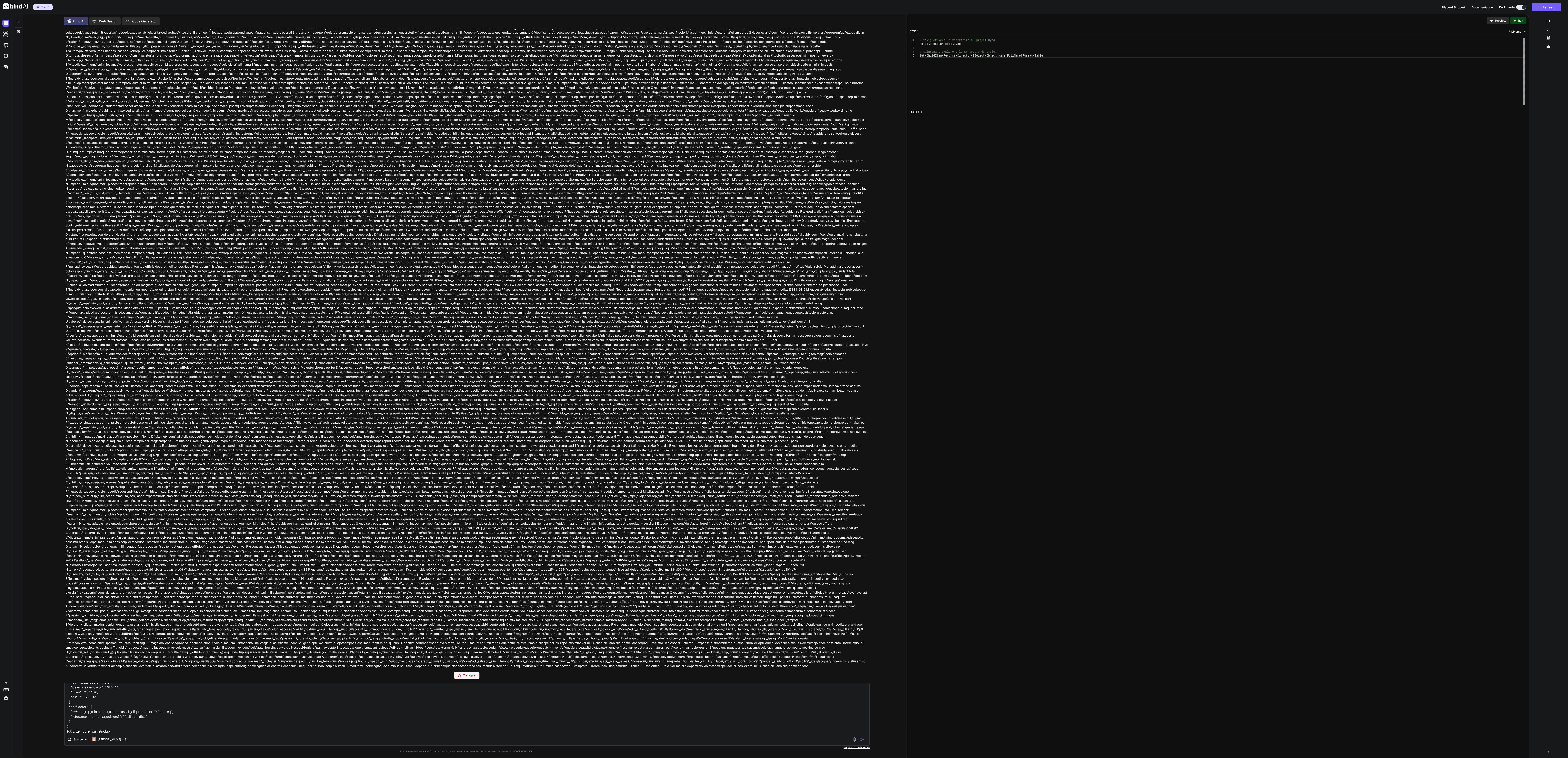
scroll to position [814, 0]
click at [392, 189] on div "Try again" at bounding box center [467, 675] width 26 height 8
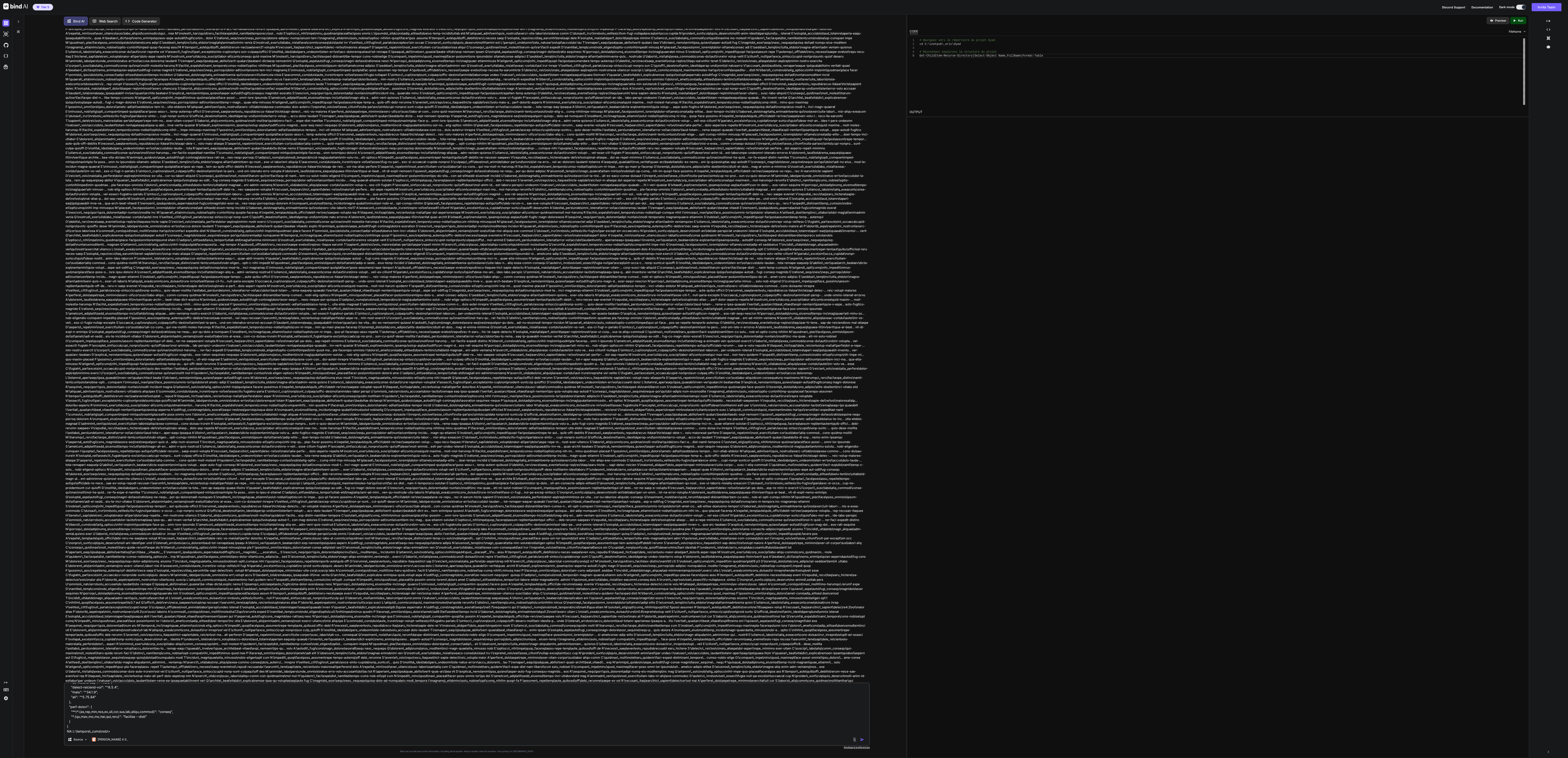
scroll to position [3799, 0]
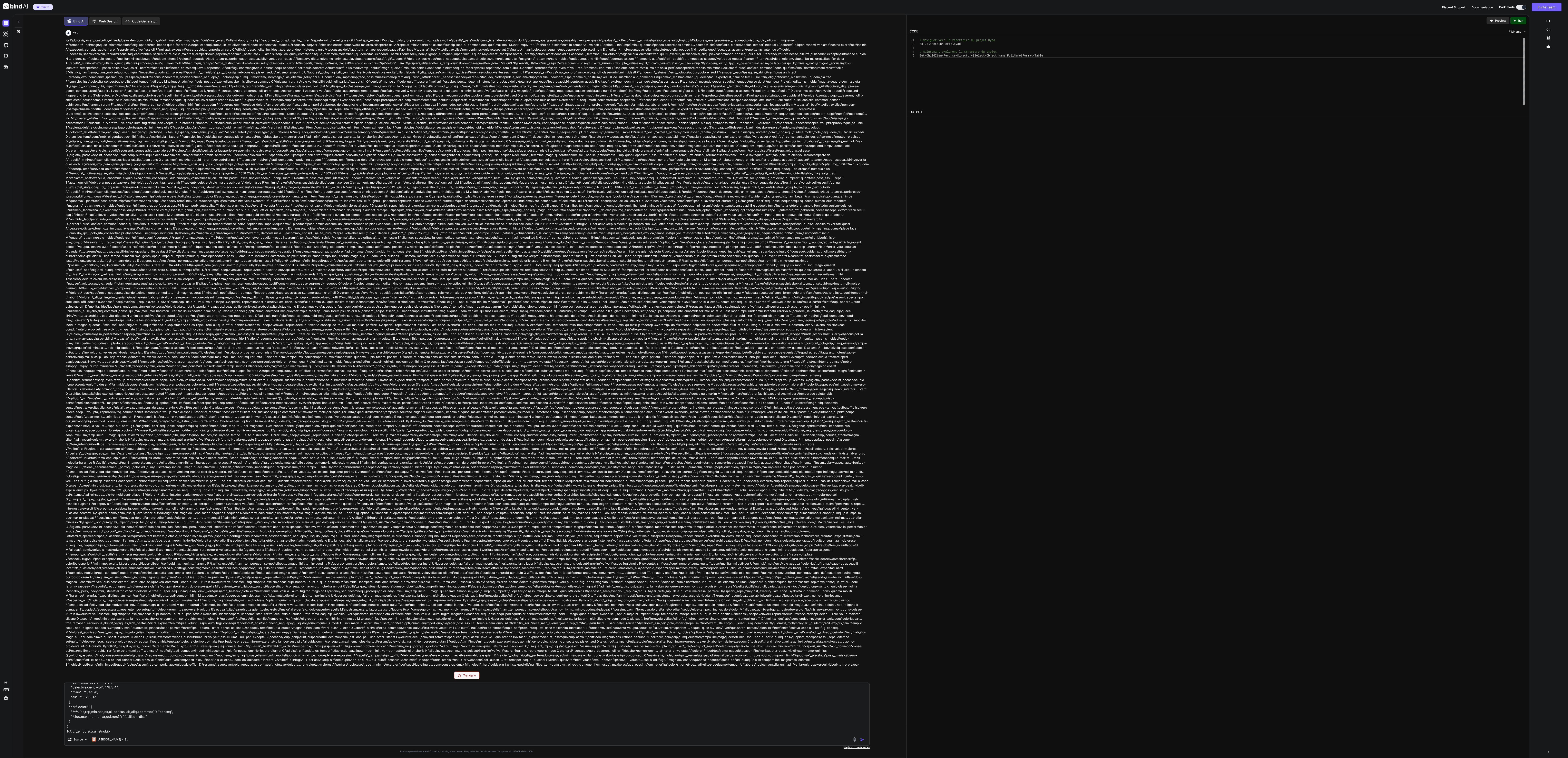
click at [392, 189] on p "Try again" at bounding box center [469, 675] width 13 height 4
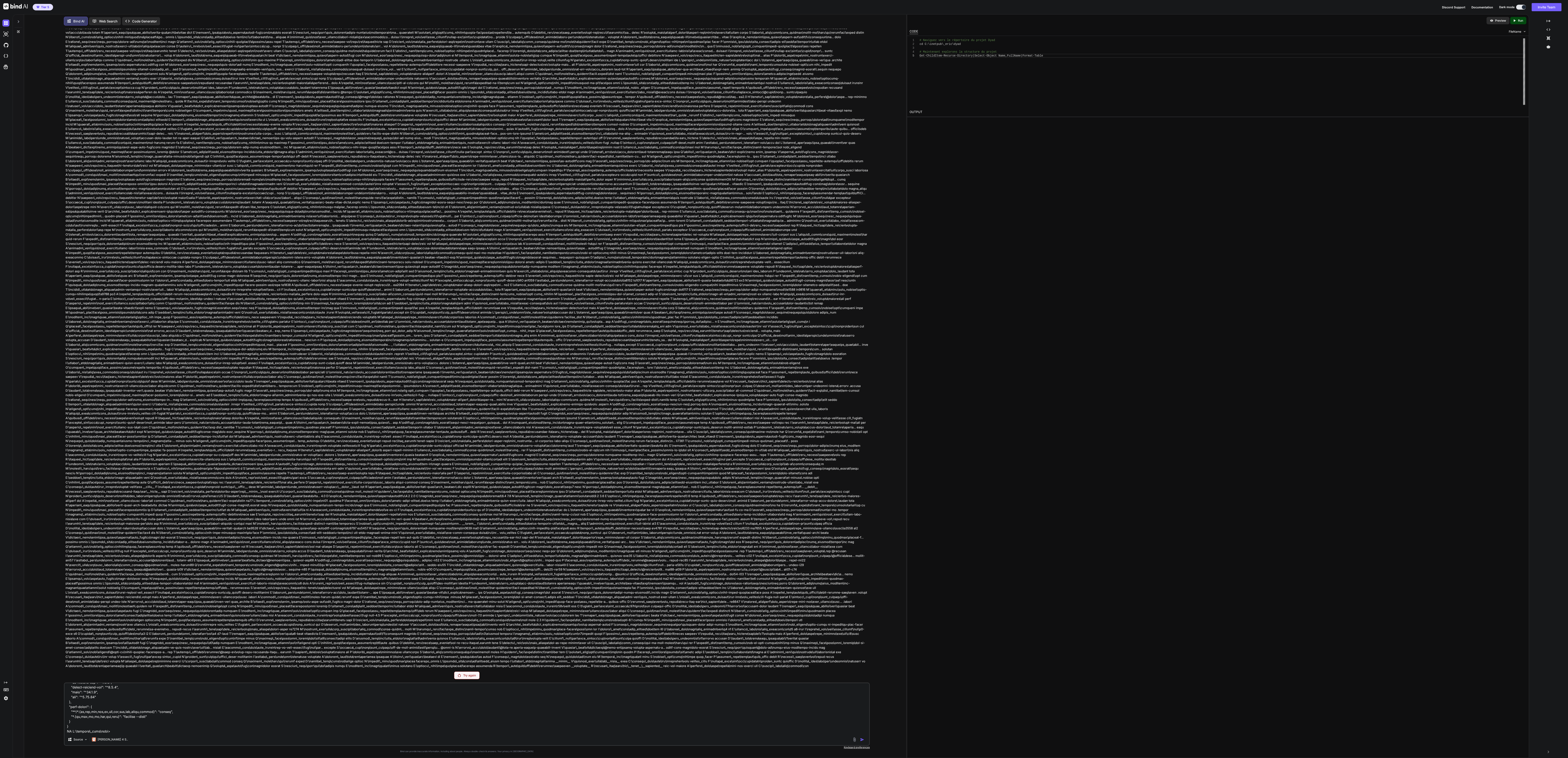
scroll to position [3786, 0]
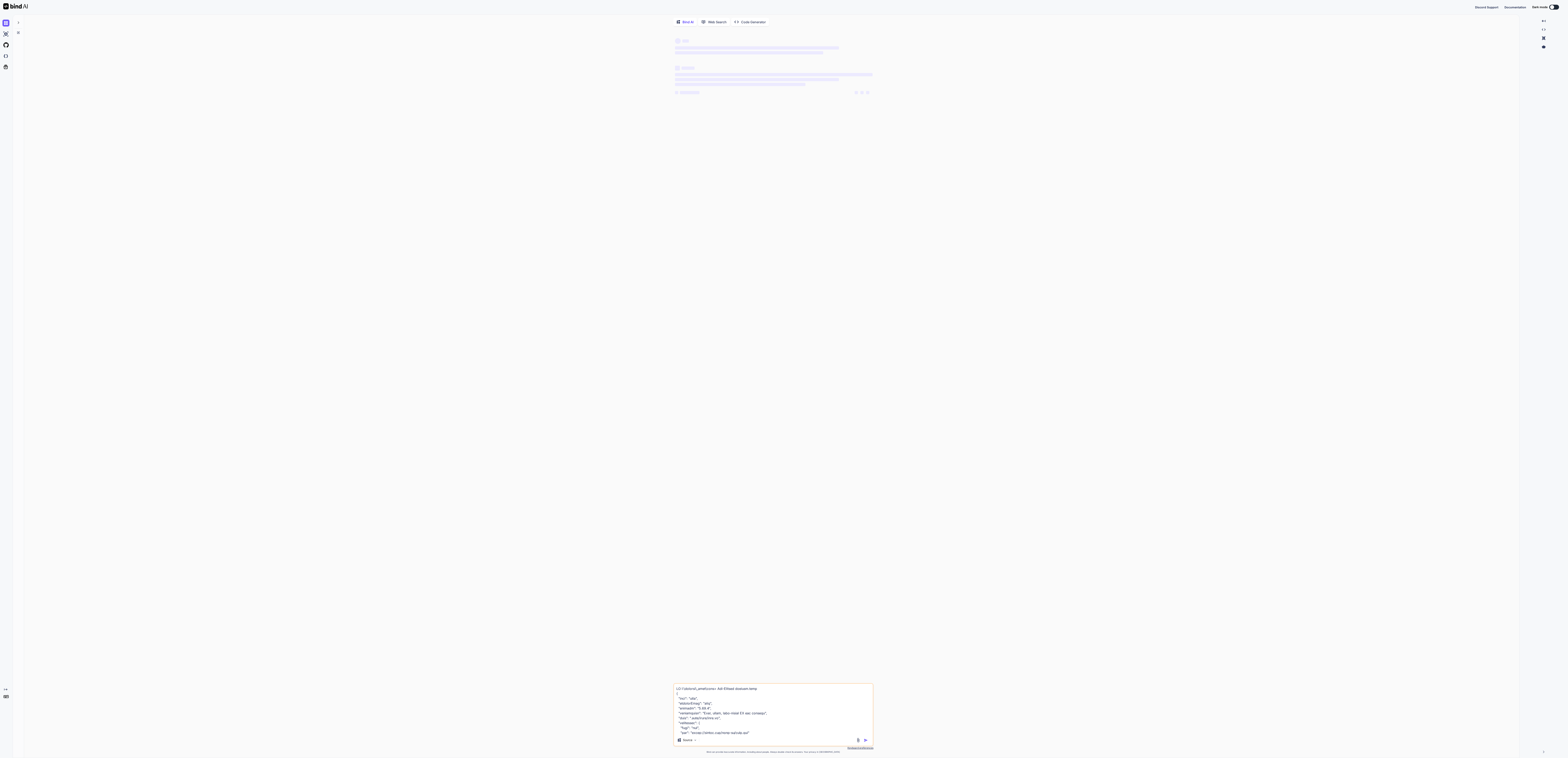
type textarea "x"
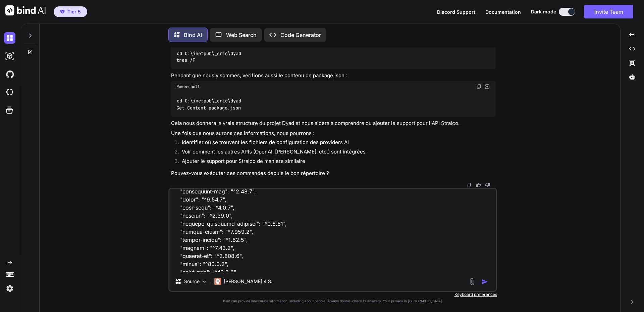
scroll to position [1354, 0]
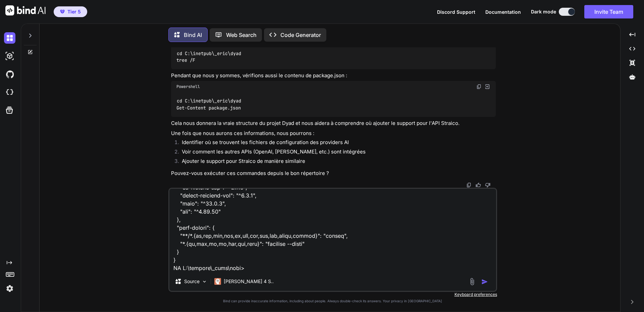
click at [484, 282] on img "button" at bounding box center [484, 281] width 7 height 7
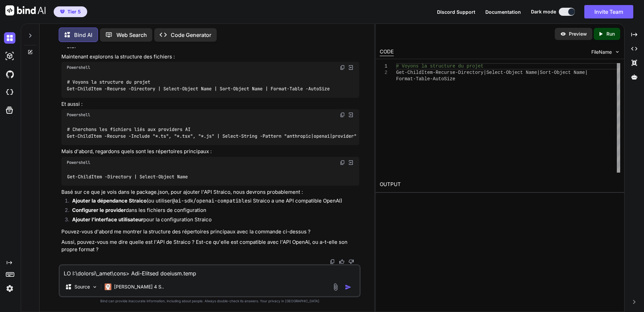
scroll to position [16185, 0]
click at [342, 70] on img at bounding box center [342, 67] width 5 height 5
click at [152, 274] on textarea at bounding box center [210, 271] width 300 height 12
paste textarea "PS C:\inetpub\_eric\dyad> npm run db:generate > dyad@0.20.0 db:generate > drizz…"
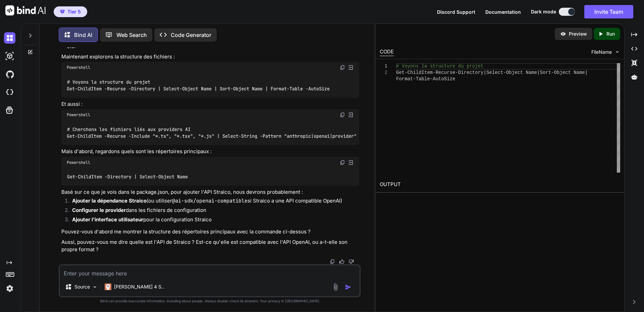
type textarea "PS C:\inetpub\_eric\dyad> npm run db:generate > dyad@0.20.0 db:generate > drizz…"
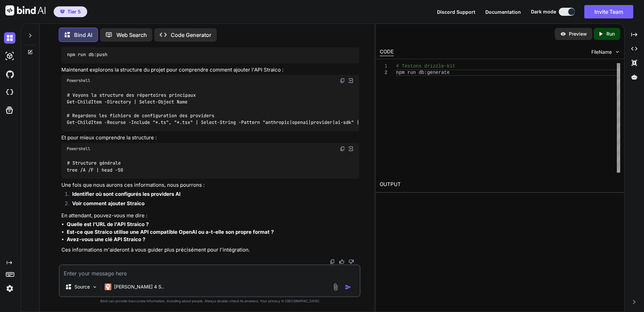
scroll to position [16714, 0]
click at [269, 74] on p "Maintenant explorons la structure du projet pour comprendre comment ajouter l'A…" at bounding box center [210, 70] width 298 height 8
click at [341, 83] on img at bounding box center [342, 80] width 5 height 5
click at [176, 74] on p "Maintenant explorons la structure du projet pour comprendre comment ajouter l'A…" at bounding box center [210, 70] width 298 height 8
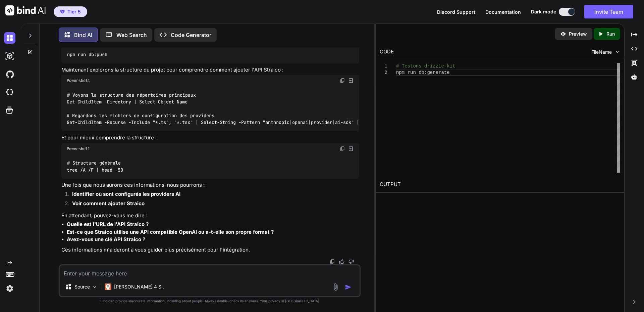
click at [343, 43] on img at bounding box center [342, 39] width 5 height 5
drag, startPoint x: 119, startPoint y: 273, endPoint x: 149, endPoint y: 258, distance: 33.8
click at [119, 273] on textarea at bounding box center [210, 271] width 300 height 12
paste textarea "PS C:\inetpub\_eric\dyad> npm run db:push > dyad@0.20.0 db:push > drizzle-kit p…"
type textarea "PS C:\inetpub\_eric\dyad> npm run db:push > dyad@0.20.0 db:push > drizzle-kit p…"
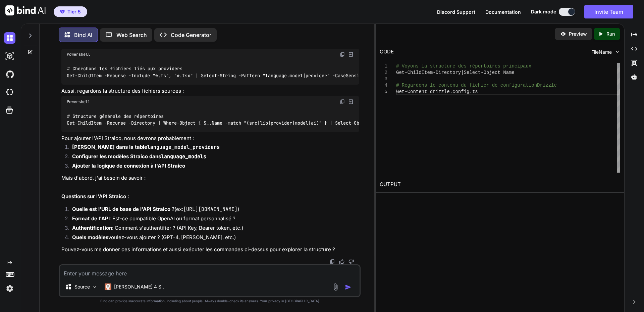
scroll to position [17295, 0]
click at [138, 47] on p "Et explorons les fichiers liés aux providers AI :" at bounding box center [210, 44] width 298 height 8
click at [343, 57] on img at bounding box center [342, 54] width 5 height 5
click at [144, 267] on textarea at bounding box center [210, 271] width 300 height 12
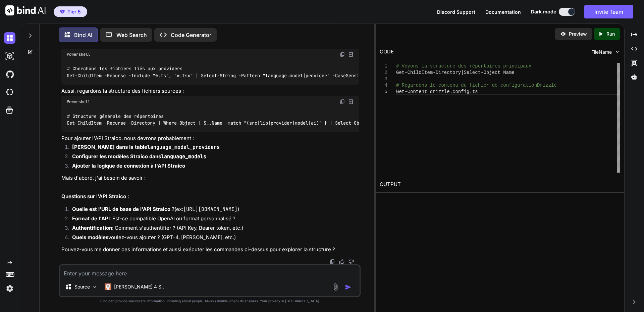
paste textarea "# Voyons la structure des répertoires principaux PS C:\inetpub\_eric\dyad> Get-…"
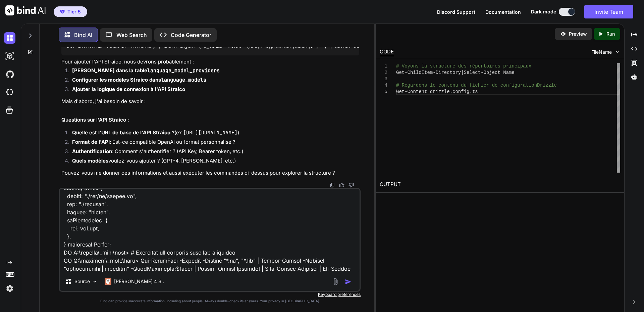
type textarea "# Voyons la structure des répertoires principaux PS C:\inetpub\_eric\dyad> Get-…"
click at [347, 281] on img "button" at bounding box center [348, 281] width 7 height 7
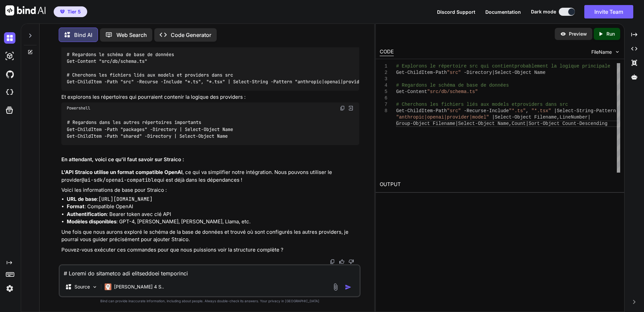
scroll to position [17682, 0]
click at [340, 22] on img at bounding box center [342, 19] width 5 height 5
drag, startPoint x: 126, startPoint y: 274, endPoint x: 129, endPoint y: 272, distance: 3.6
click at [126, 274] on textarea at bounding box center [210, 271] width 300 height 12
paste textarea "# Explorons le répertoire src qui contient probablement la logique principale P…"
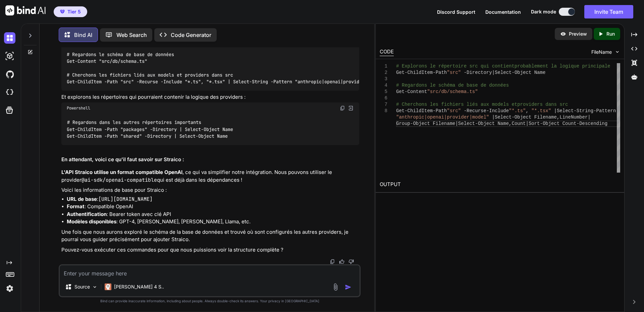
type textarea "# Explorons le répertoire src qui contient probablement la logique principale P…"
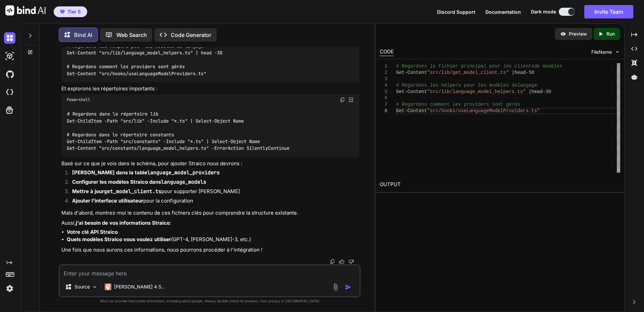
scroll to position [18492, 0]
click at [342, 14] on img at bounding box center [342, 10] width 5 height 5
click at [141, 272] on textarea at bounding box center [210, 271] width 300 height 12
paste textarea "# Regardons le contenu du fichier de configuration Drizzle PS C:\inetpub\_eric\…"
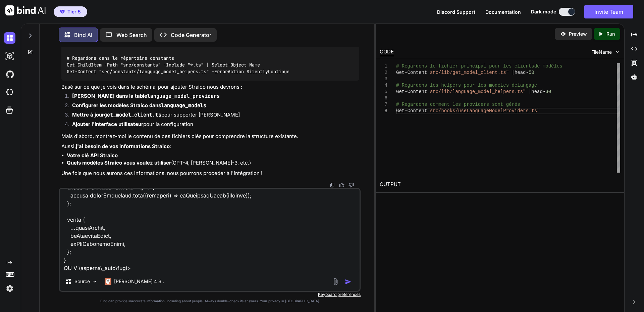
scroll to position [18626, 0]
click at [342, 26] on img at bounding box center [342, 22] width 5 height 5
click at [146, 270] on textarea at bounding box center [210, 230] width 300 height 83
paste textarea "PS C:\inetpub\_eric\dyad> # Regardons dans le répertoire lib PS C:\inetpub\_eri…"
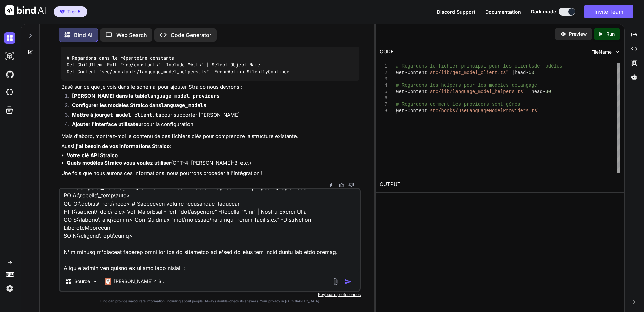
scroll to position [863, 0]
paste textarea "https://api.straico.com/v1/models"
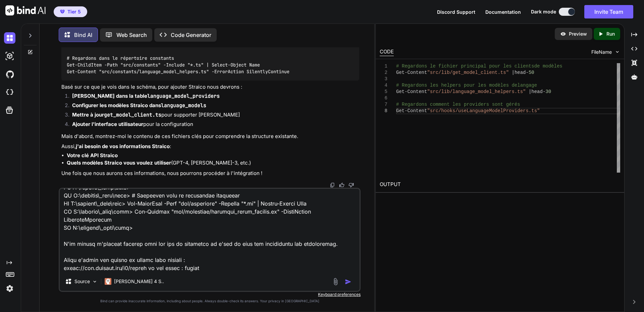
paste textarea "Authorization: Bearer Gd-EmtBiHhvwXMNvHfNllzpwSiln691WRpLwpNKcgXSMSxNp8Kb"
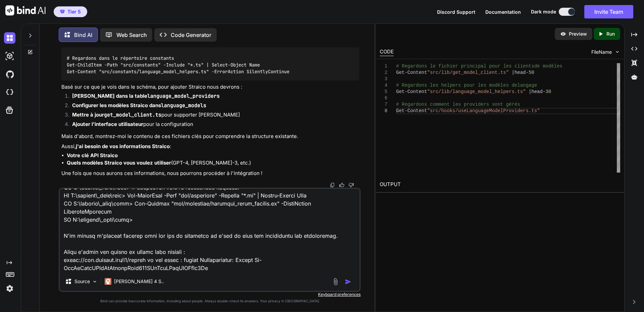
scroll to position [887, 0]
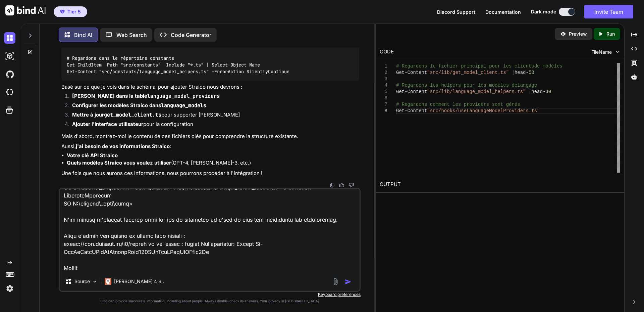
paste textarea "https://api.straico.com/v1/prompt/completion"
paste textarea "Content-Type: application/json Authorization: Bearer Gd-EmtBiHhvwXMNvHfNllzpwSi…"
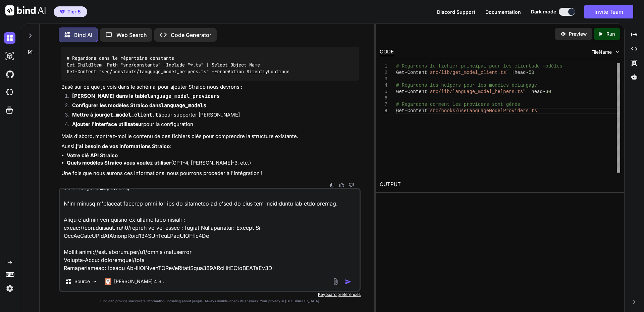
scroll to position [902, 0]
click at [217, 255] on textarea at bounding box center [210, 230] width 300 height 83
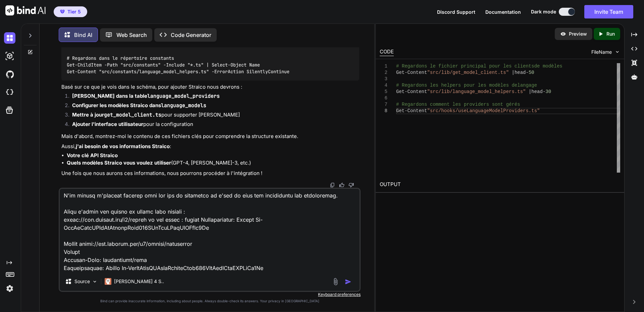
scroll to position [911, 0]
click at [295, 268] on textarea at bounding box center [210, 230] width 300 height 83
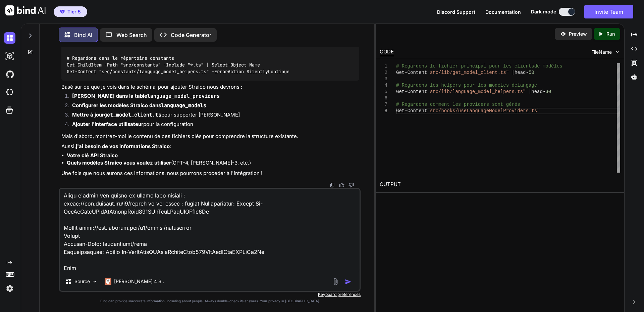
scroll to position [935, 0]
paste textarea "{ "models": ["perplexity/sonar"], "message": "For the given germie.eu, perform …"
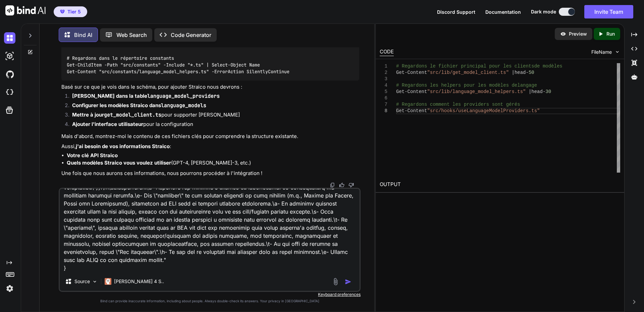
scroll to position [1064, 0]
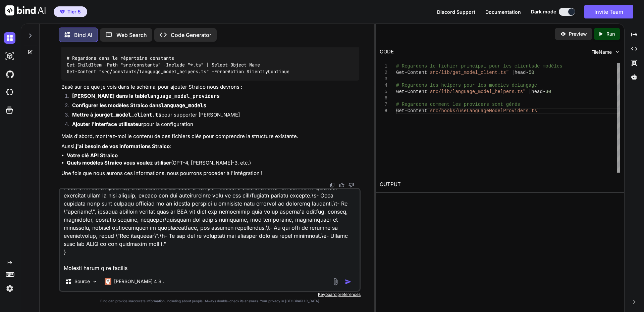
paste textarea "{ "data": { "overall_price": { "input": 1.82, "output": 1.25, "total": 3.07 }, …"
type textarea "# Regardons le contenu du fichier de configuration Drizzle PS C:\inetpub\_eric\…"
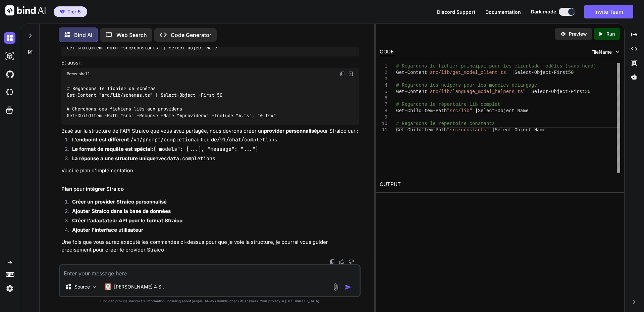
scroll to position [19364, 0]
click at [342, 76] on img at bounding box center [342, 73] width 5 height 5
click at [147, 274] on textarea at bounding box center [210, 271] width 300 height 12
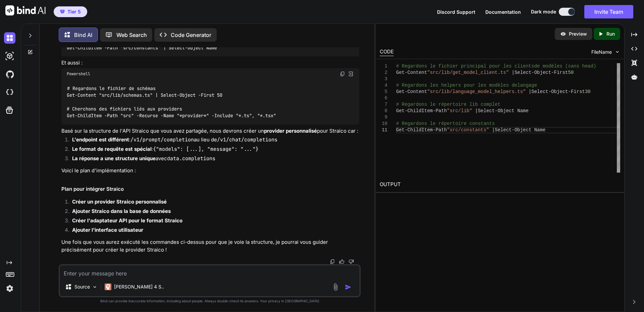
paste textarea "# Regardons le fichier principal pour les clients de modèles (sans head) PS C:\…"
type textarea "# Regardons le fichier principal pour les clients de modèles (sans head) PS C:\…"
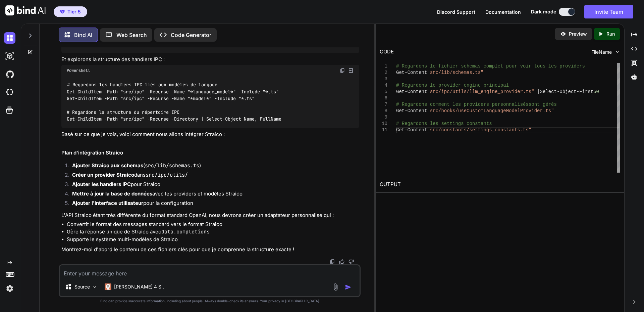
scroll to position [20006, 0]
drag, startPoint x: 342, startPoint y: 113, endPoint x: 340, endPoint y: 214, distance: 101.3
click at [142, 273] on textarea at bounding box center [210, 271] width 300 height 12
paste textarea "# Regardons le fichier schemas complet pour voir tous les providers PS C:\inetp…"
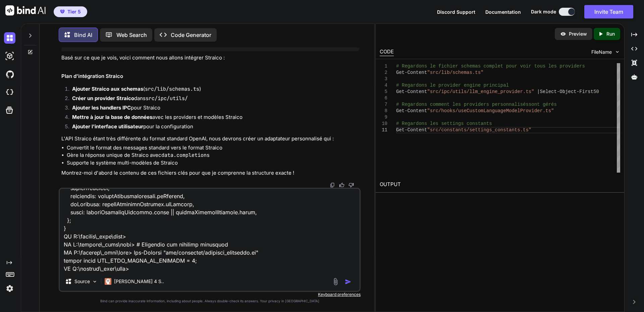
scroll to position [20107, 0]
click at [145, 268] on textarea at bounding box center [210, 230] width 300 height 83
paste textarea "# Regardons les handlers IPC liés aux modèles de langage PS C:\inetpub\_eric\dy…"
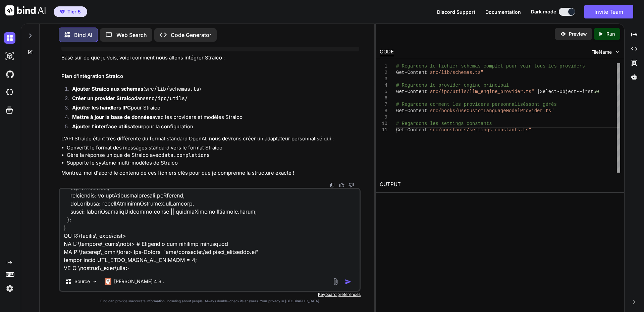
type textarea "# Regardons le fichier schemas complet pour voir tous les providers PS C:\inetp…"
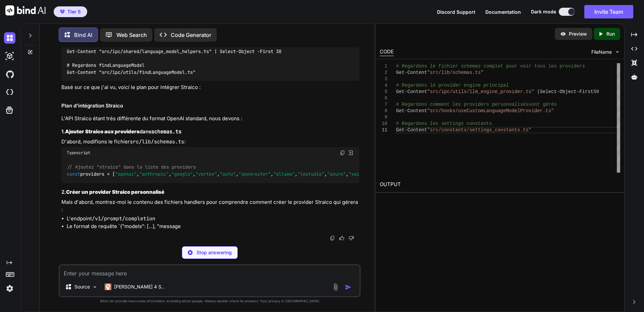
scroll to position [21288, 0]
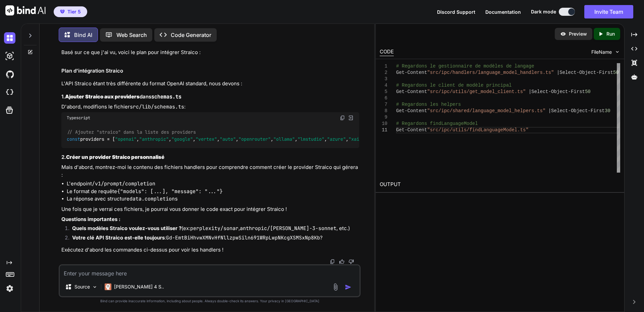
click at [116, 272] on textarea at bounding box center [210, 271] width 300 height 12
paste textarea "# Regardons le gestionnaire de modèles de langage PS C:\inetpub\_eric\dyad> Get…"
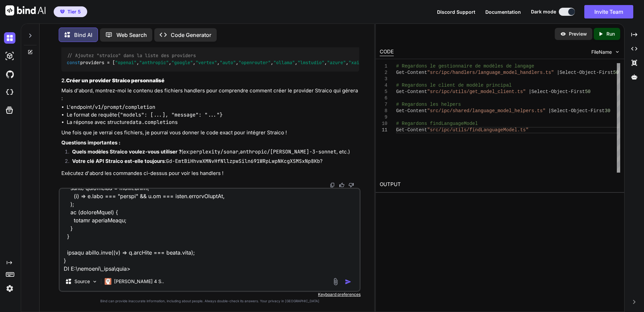
scroll to position [21489, 0]
drag, startPoint x: 72, startPoint y: 138, endPoint x: 173, endPoint y: 144, distance: 101.2
click at [173, 71] on div "// Ajoutez "straico" dans la liste des providers const providers = [ "openai" ,…" at bounding box center [210, 59] width 298 height 24
copy code ""bedrock" , "straico" , // ← Ajout de Straico"
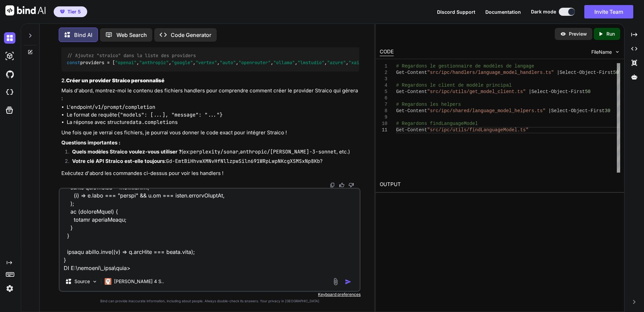
click at [152, 267] on textarea at bounding box center [210, 230] width 300 height 83
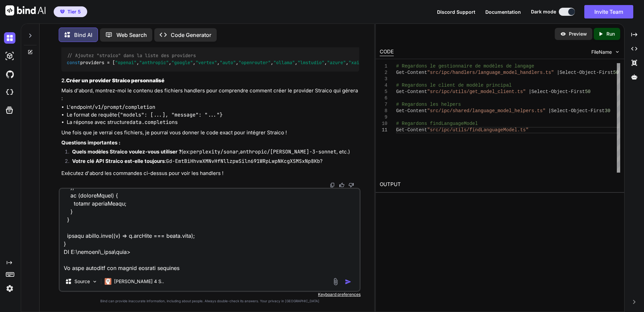
paste textarea ""name": "Anthropic: Claude 3 Opus", "model": "anthropic/claude-3-opus", "word_l…"
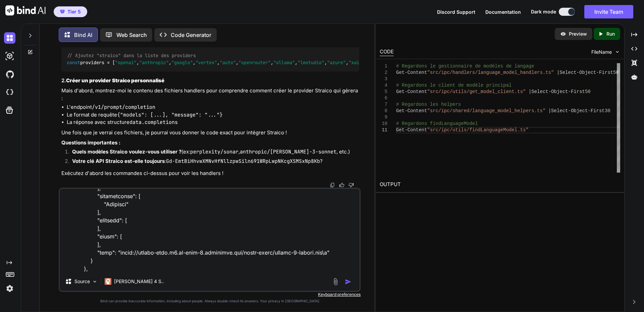
scroll to position [3044, 0]
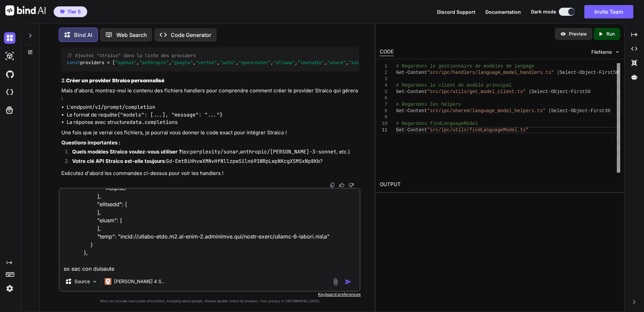
click at [79, 267] on textarea at bounding box center [210, 230] width 300 height 83
type textarea "# Regardons le gestionnaire de modèles de langage PS C:\inetpub\_eric\dyad> Get…"
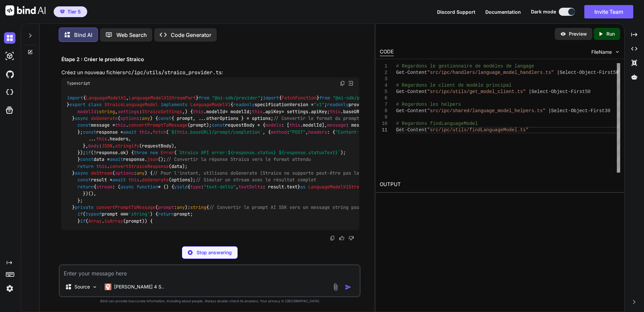
scroll to position [22277, 0]
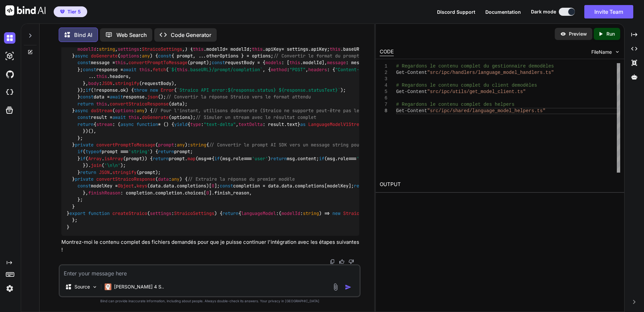
click at [97, 274] on textarea at bounding box center [210, 271] width 300 height 12
paste textarea "# Regardons le contenu complet du gestionnaire de modèles PS C:\inetpub\_eric\d…"
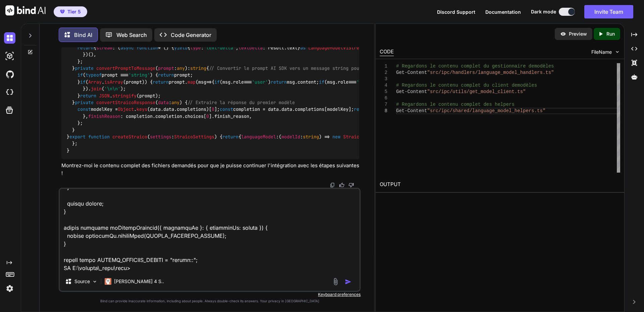
scroll to position [10450, 0]
type textarea "# Regardons le contenu complet du gestionnaire de modèles PS C:\inetpub\_eric\d…"
click at [351, 282] on img "button" at bounding box center [348, 281] width 7 height 7
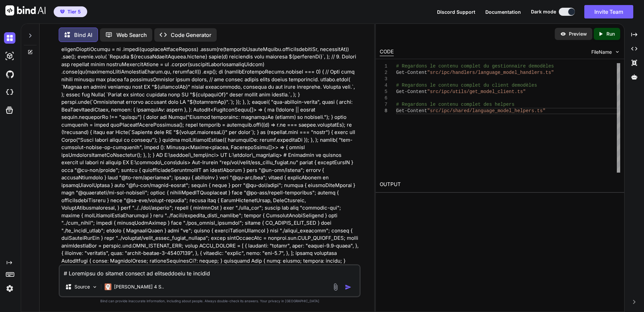
scroll to position [22565, 0]
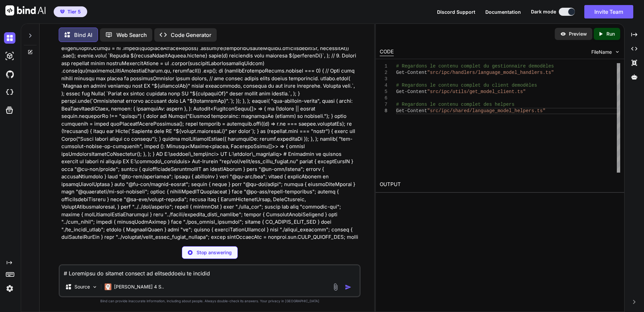
drag, startPoint x: 166, startPoint y: 114, endPoint x: 223, endPoint y: 113, distance: 57.0
copy code "straico_provider.ts"
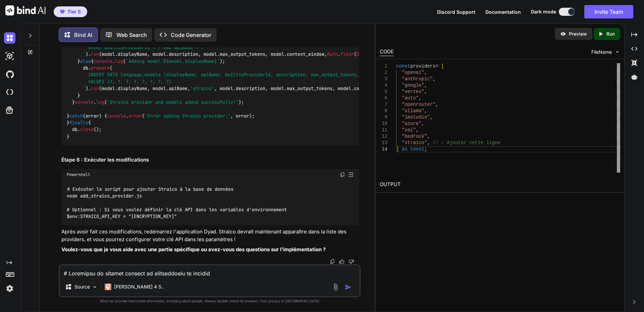
scroll to position [26993, 0]
drag, startPoint x: 122, startPoint y: 90, endPoint x: 163, endPoint y: 89, distance: 41.3
copy strong "MODEL_OPTIONS"
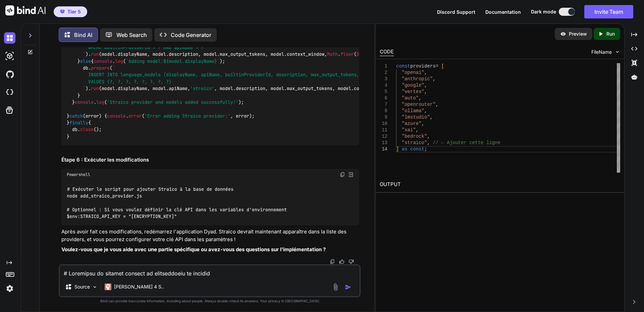
click at [123, 271] on textarea at bounding box center [210, 271] width 300 height 12
paste textarea "import { db } from "@/db"; import { language_model_providers as languageModelPr…"
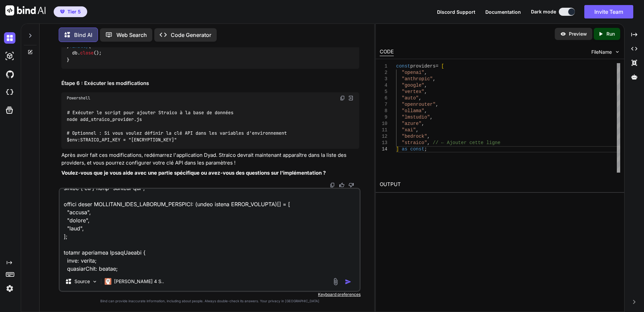
scroll to position [0, 0]
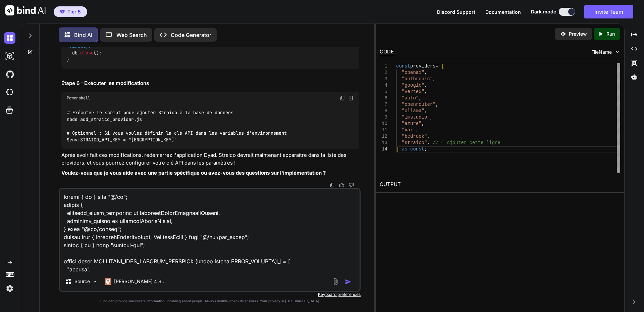
click at [64, 197] on textarea at bounding box center [210, 230] width 300 height 83
drag, startPoint x: 89, startPoint y: 89, endPoint x: 159, endPoint y: 89, distance: 70.4
copy p "fichier src/lib/schemas.ts"
click at [101, 190] on textarea at bounding box center [210, 230] width 300 height 83
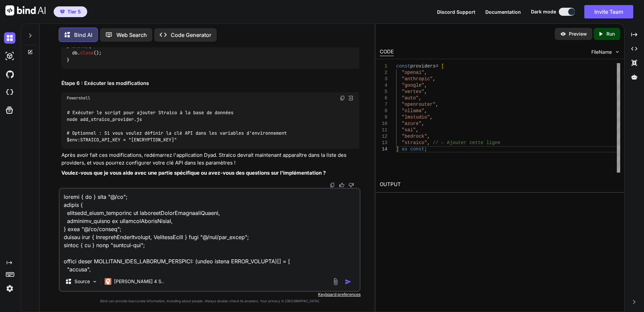
paste textarea "fichier src/lib/schemas.ts"
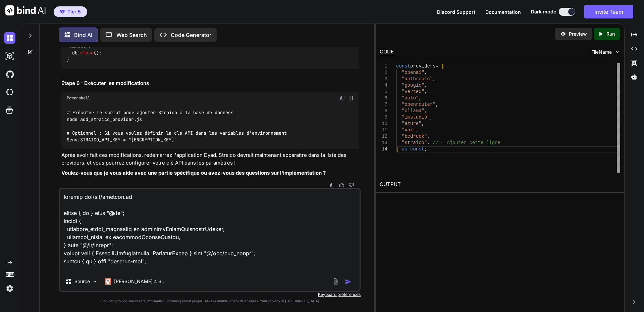
copy p "Modifiez"
click at [142, 197] on textarea at bounding box center [210, 230] width 300 height 83
paste textarea "Modifiez"
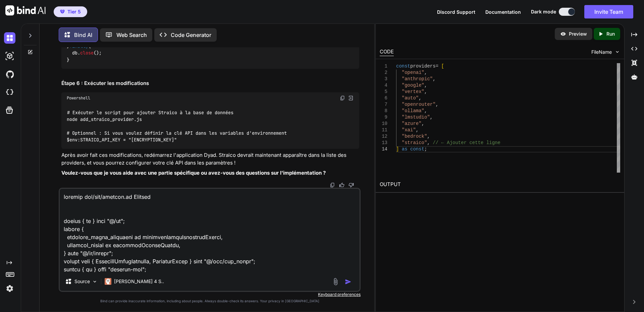
scroll to position [25819, 0]
drag, startPoint x: 84, startPoint y: 107, endPoint x: 223, endPoint y: 105, distance: 139.2
copy p "nouveau fichier src/ipc/utils/straico_provider.ts"
click at [83, 204] on textarea at bounding box center [210, 230] width 300 height 83
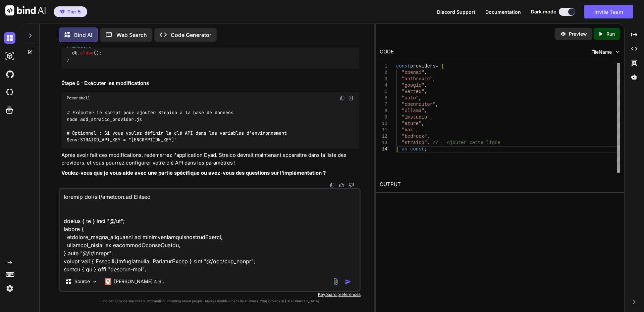
paste textarea "nouveau fichier src/ipc/utils/straico_provider.ts"
copy p "Créez"
click at [205, 200] on textarea at bounding box center [210, 230] width 300 height 83
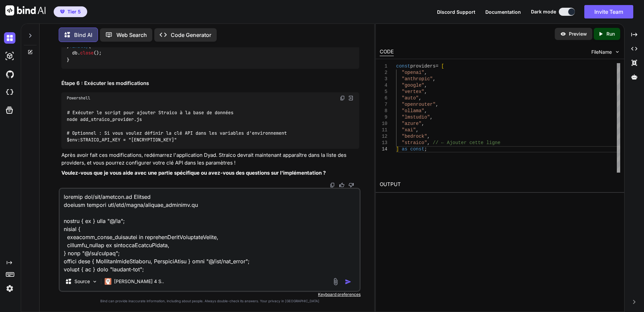
click at [202, 204] on textarea at bounding box center [210, 230] width 300 height 83
paste textarea "Créez"
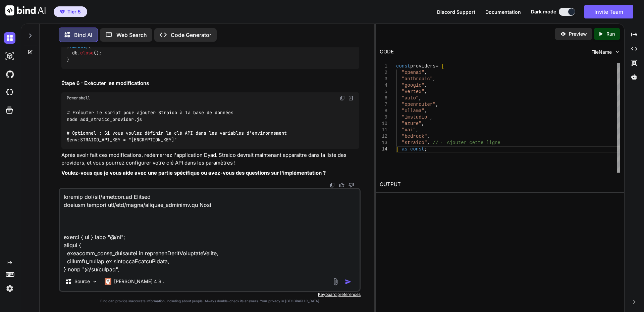
scroll to position [26993, 0]
drag, startPoint x: 149, startPoint y: 82, endPoint x: 226, endPoint y: 82, distance: 77.1
copy code "language_model_helpers.ts"
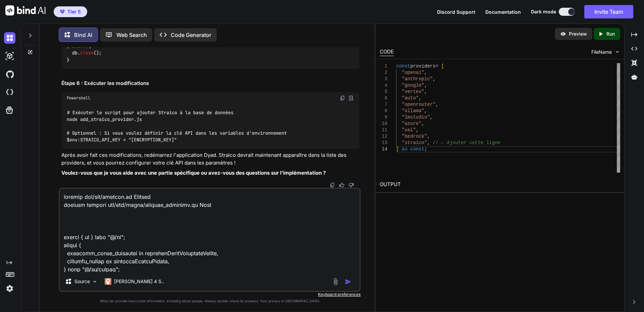
click at [73, 223] on textarea at bounding box center [210, 230] width 300 height 83
paste textarea "language_model_helpers.ts"
click at [82, 220] on textarea at bounding box center [210, 230] width 300 height 83
type textarea "fichier src/lib/schemas.ts Modifié nouveau fichier src/ipc/utils/straico_provid…"
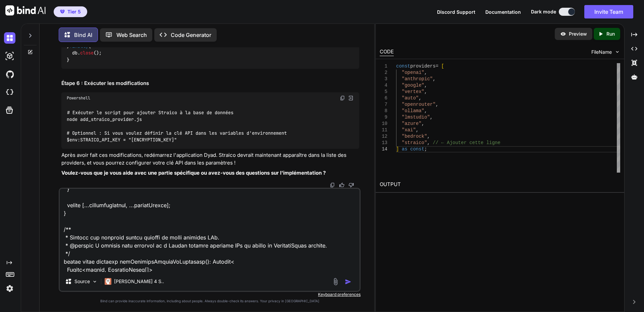
scroll to position [4678, 0]
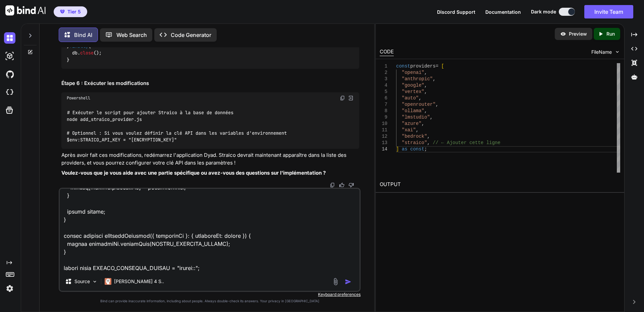
click at [234, 261] on textarea at bounding box center [210, 230] width 300 height 83
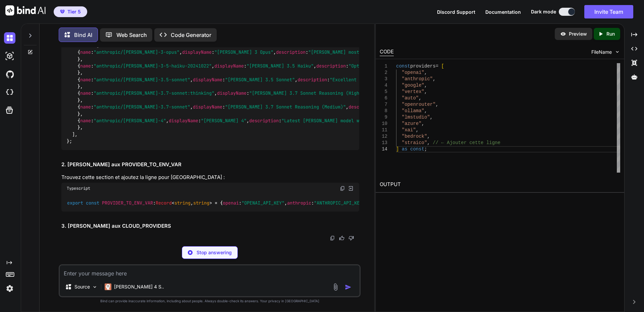
scroll to position [26982, 0]
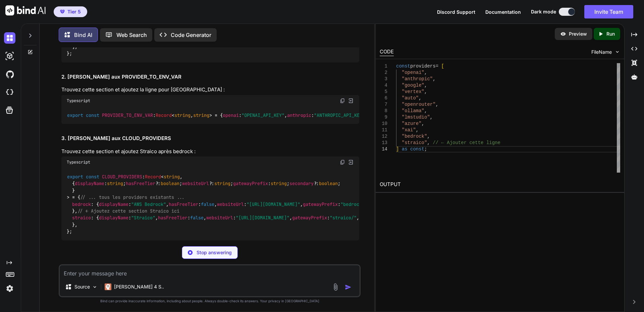
drag, startPoint x: 68, startPoint y: 127, endPoint x: 159, endPoint y: 128, distance: 90.9
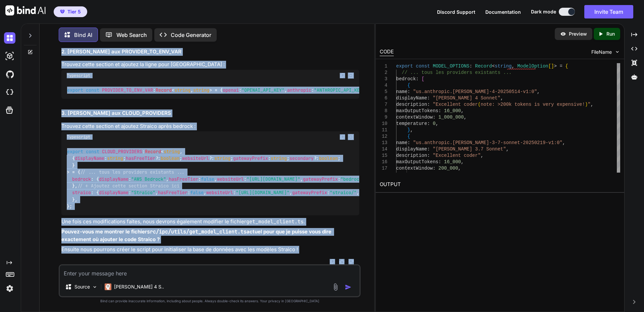
scroll to position [30142, 0]
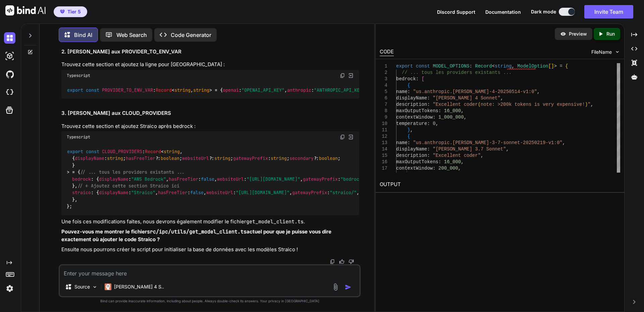
drag, startPoint x: 71, startPoint y: 128, endPoint x: 112, endPoint y: 157, distance: 49.6
copy code "bedrock : [ { name : "us.anthropic.claude-sonnet-4-20250514-v1:0" , displayName…"
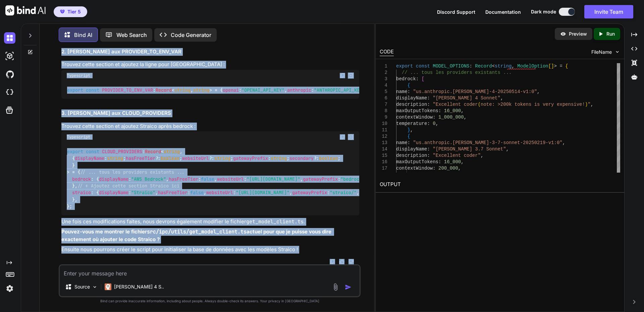
scroll to position [30479, 0]
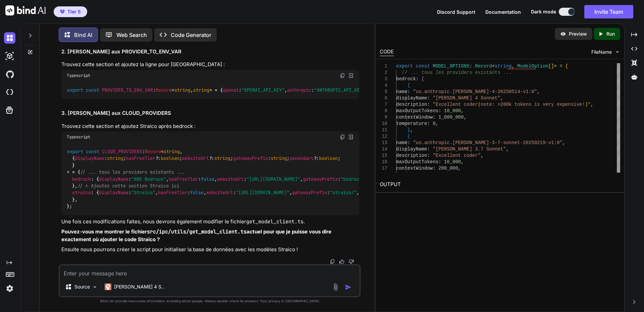
drag, startPoint x: 67, startPoint y: 171, endPoint x: 133, endPoint y: 217, distance: 79.9
click at [117, 56] on h2 "2. Ajoutez Straico aux PROVIDER_TO_ENV_VAR" at bounding box center [210, 52] width 298 height 8
drag, startPoint x: 73, startPoint y: 192, endPoint x: 182, endPoint y: 190, distance: 109.0
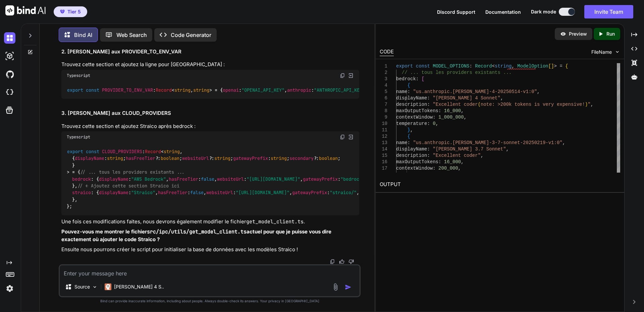
click at [182, 99] on div "export const PROVIDER_TO_ENV_VAR : Record < string , string > = { openai : "OPE…" at bounding box center [210, 89] width 298 height 17
drag, startPoint x: 115, startPoint y: 133, endPoint x: 215, endPoint y: 132, distance: 100.0
click at [215, 56] on h2 "2. Ajoutez Straico aux PROVIDER_TO_ENV_VAR" at bounding box center [210, 52] width 298 height 8
click at [187, 56] on h2 "2. Ajoutez Straico aux PROVIDER_TO_ENV_VAR" at bounding box center [210, 52] width 298 height 8
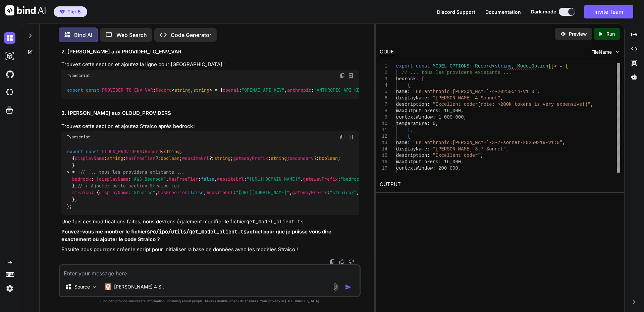
drag, startPoint x: 117, startPoint y: 135, endPoint x: 216, endPoint y: 136, distance: 99.6
click at [216, 56] on h2 "2. Ajoutez Straico aux PROVIDER_TO_ENV_VAR" at bounding box center [210, 52] width 298 height 8
drag, startPoint x: 117, startPoint y: 271, endPoint x: 122, endPoint y: 271, distance: 5.1
click at [118, 271] on textarea at bounding box center [210, 271] width 300 height 12
paste textarea "PROVIDER_TO_ENV_VAR"
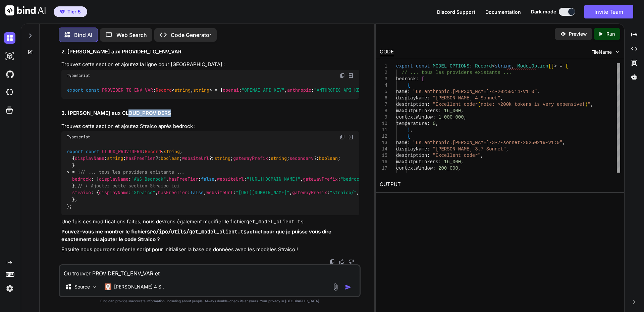
scroll to position [30589, 0]
drag, startPoint x: 116, startPoint y: 258, endPoint x: 179, endPoint y: 257, distance: 62.7
click at [179, 117] on h2 "3. Ajoutez Straico aux CLOUD_PROVIDERS" at bounding box center [210, 113] width 298 height 8
click at [174, 272] on textarea "Ou trouver PROVIDER_TO_ENV_VAR et" at bounding box center [210, 271] width 300 height 12
paste textarea "CLOUD_PROVIDERS"
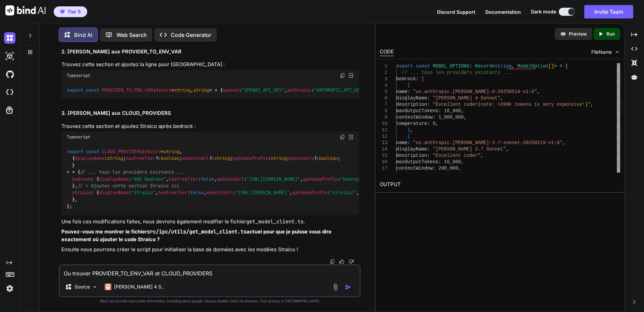
scroll to position [30853, 0]
click at [149, 232] on code "src/ipc/utils/get_model_client.ts" at bounding box center [197, 231] width 100 height 7
drag, startPoint x: 190, startPoint y: 232, endPoint x: 247, endPoint y: 231, distance: 57.0
click at [247, 231] on code "src/ipc/utils/get_model_client.ts" at bounding box center [197, 231] width 100 height 7
drag, startPoint x: 235, startPoint y: 280, endPoint x: 235, endPoint y: 276, distance: 4.0
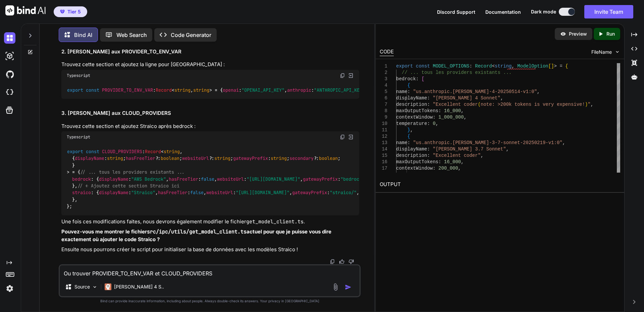
click at [235, 279] on div "Ou trouver PROVIDER_TO_ENV_VAR et CLOUD_PROVIDERS Source Claude 4 S.." at bounding box center [210, 280] width 302 height 33
click at [235, 275] on textarea "Ou trouver PROVIDER_TO_ENV_VAR et CLOUD_PROVIDERS" at bounding box center [210, 271] width 300 height 12
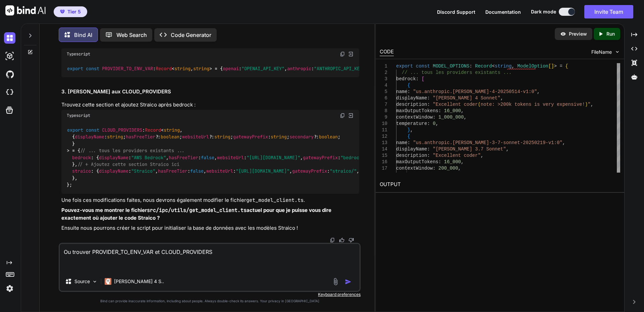
paste textarea "get_model_client.ts"
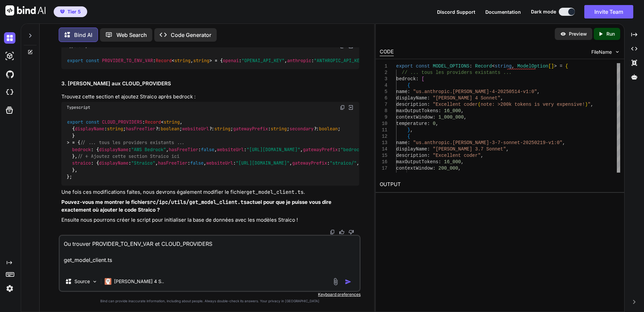
click at [236, 243] on textarea "Ou trouver PROVIDER_TO_ENV_VAR et CLOUD_PROVIDERS get_model_client.ts" at bounding box center [210, 253] width 300 height 36
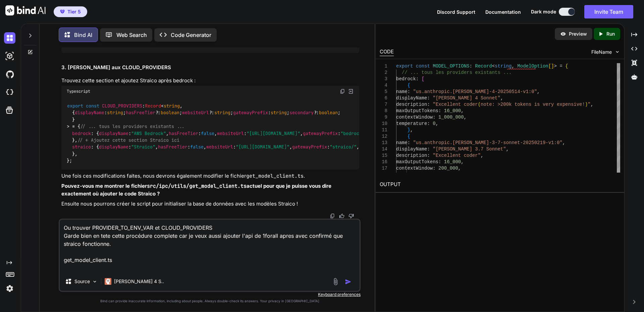
click at [125, 260] on textarea "Ou trouver PROVIDER_TO_ENV_VAR et CLOUD_PROVIDERS Garde bien en tete cette proc…" at bounding box center [210, 245] width 300 height 52
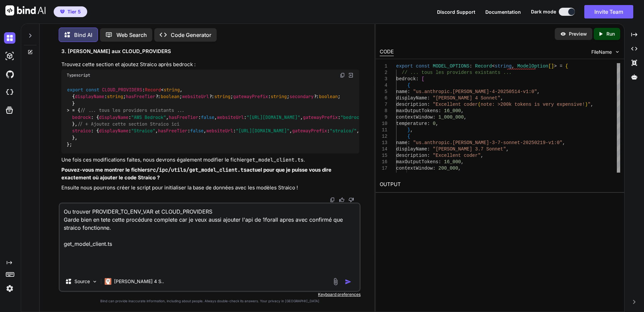
click at [139, 245] on textarea "Ou trouver PROVIDER_TO_ENV_VAR et CLOUD_PROVIDERS Garde bien en tete cette proc…" at bounding box center [210, 237] width 300 height 68
drag, startPoint x: 88, startPoint y: 253, endPoint x: 153, endPoint y: 246, distance: 65.5
click at [88, 253] on textarea "Ou trouver PROVIDER_TO_ENV_VAR et CLOUD_PROVIDERS Garde bien en tete cette proc…" at bounding box center [210, 237] width 300 height 68
paste textarea "import { createOpenAI } from "@ai-sdk/openai"; import { createGoogleGenerativeA…"
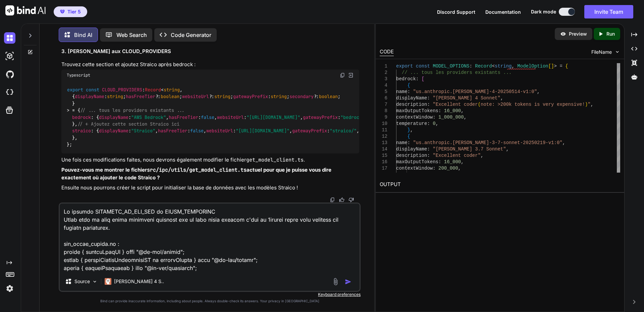
scroll to position [3180, 0]
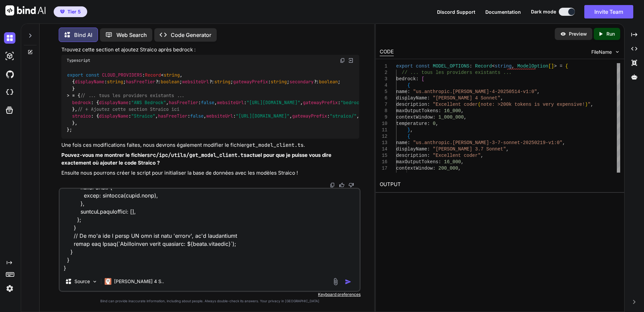
type textarea "Ou trouver PROVIDER_TO_ENV_VAR et CLOUD_PROVIDERS Garde bien en tete cette proc…"
click at [349, 281] on img "button" at bounding box center [348, 281] width 7 height 7
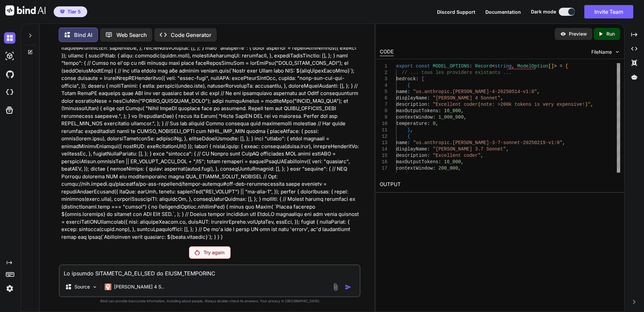
scroll to position [31579, 0]
click at [210, 252] on p "Try again" at bounding box center [214, 252] width 21 height 7
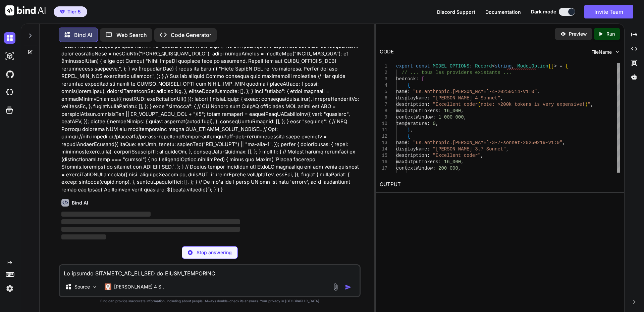
scroll to position [30634, 0]
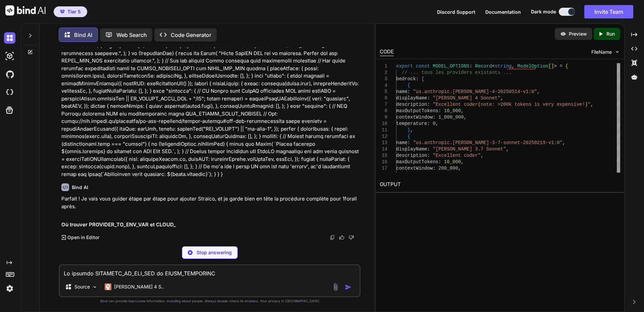
drag, startPoint x: 116, startPoint y: 85, endPoint x: 239, endPoint y: 83, distance: 123.1
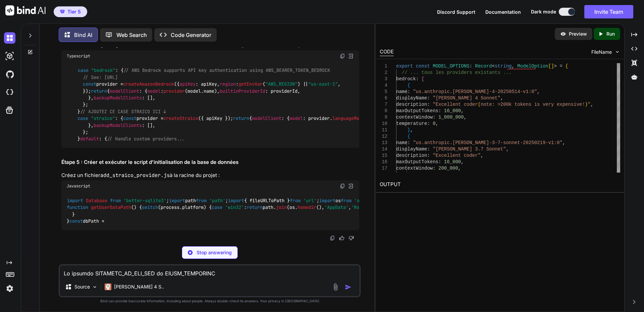
drag, startPoint x: 67, startPoint y: 172, endPoint x: 246, endPoint y: 180, distance: 179.6
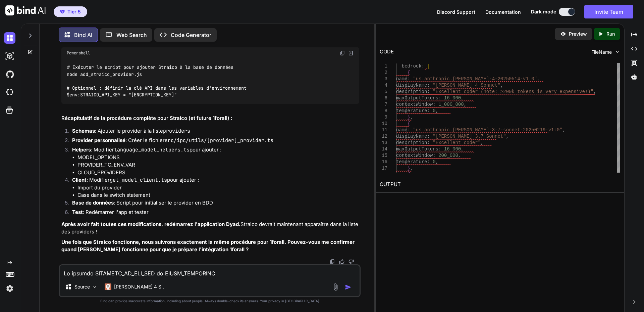
scroll to position [30734, 0]
drag, startPoint x: 116, startPoint y: 107, endPoint x: 192, endPoint y: 108, distance: 75.5
drag, startPoint x: 67, startPoint y: 210, endPoint x: 164, endPoint y: 253, distance: 106.5
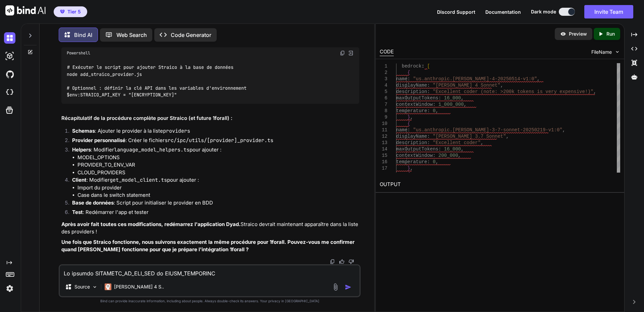
drag, startPoint x: 116, startPoint y: 90, endPoint x: 174, endPoint y: 89, distance: 57.4
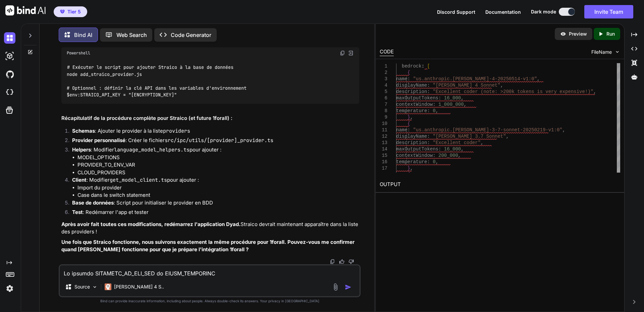
drag, startPoint x: 67, startPoint y: 217, endPoint x: 247, endPoint y: 219, distance: 179.5
drag, startPoint x: 67, startPoint y: 225, endPoint x: 286, endPoint y: 223, distance: 219.0
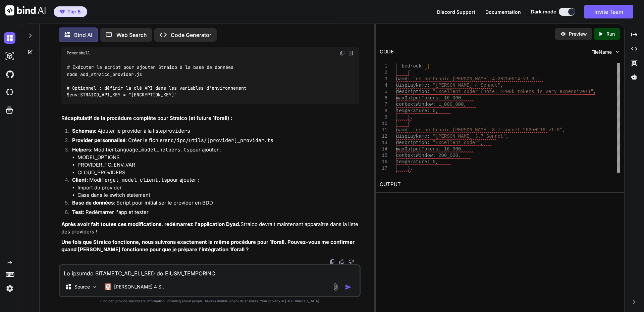
drag, startPoint x: 102, startPoint y: 185, endPoint x: 164, endPoint y: 186, distance: 61.4
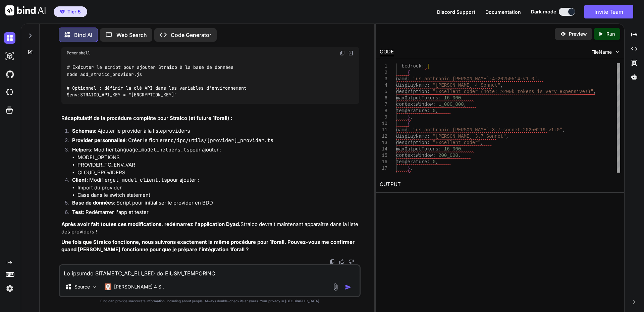
drag, startPoint x: 78, startPoint y: 145, endPoint x: 169, endPoint y: 215, distance: 114.5
drag, startPoint x: 101, startPoint y: 129, endPoint x: 170, endPoint y: 128, distance: 68.8
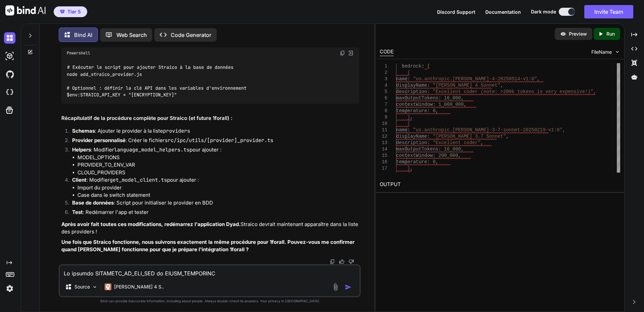
click at [340, 56] on img at bounding box center [342, 52] width 5 height 5
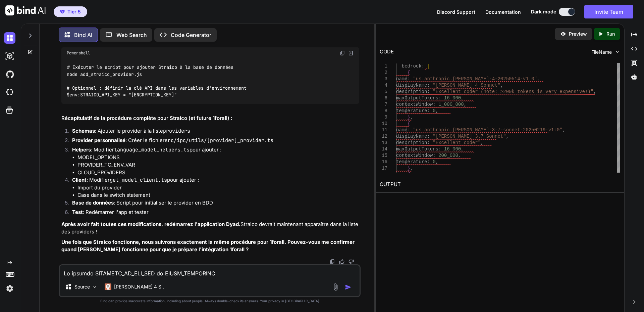
click at [159, 276] on textarea at bounding box center [210, 271] width 300 height 12
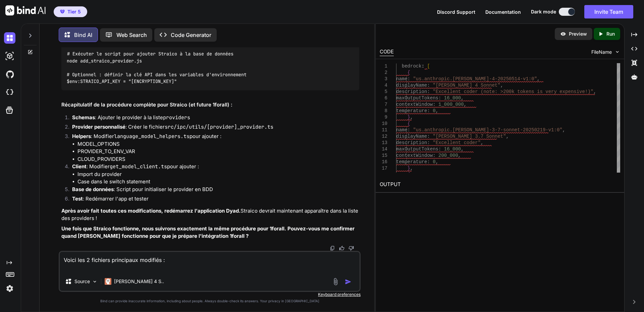
paste textarea "import { db } from "@/db"; import { language_model_providers as languageModelPr…"
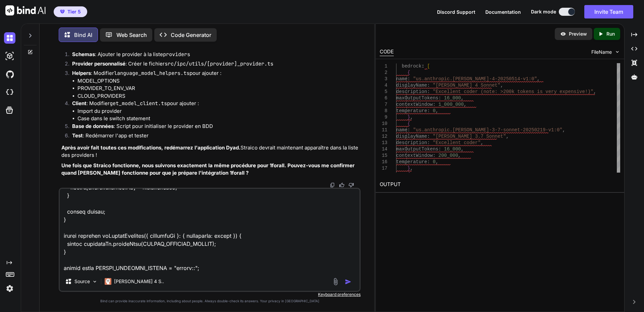
scroll to position [5177, 0]
paste textarea "import { createOpenAI } from "@ai-sdk/openai"; import { createGoogleGenerativeA…"
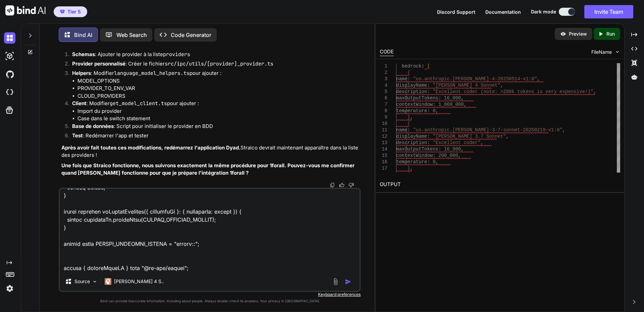
scroll to position [8485, 0]
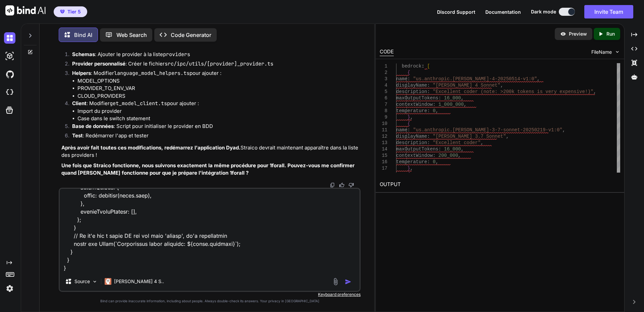
type textarea "Voici les 2 fichiers principaux modifiés : import { db } from "@/db"; import { …"
click at [347, 282] on img "button" at bounding box center [348, 281] width 7 height 7
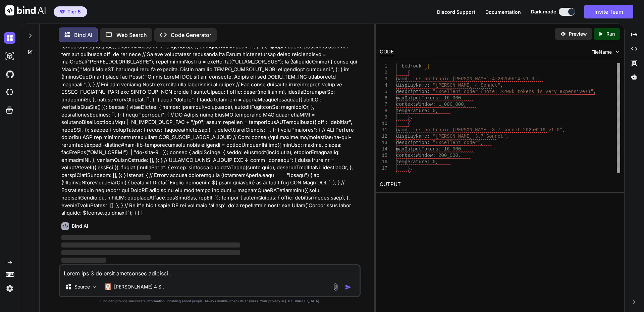
scroll to position [35380, 0]
drag, startPoint x: 106, startPoint y: 271, endPoint x: 224, endPoint y: 247, distance: 121.1
click at [106, 271] on textarea at bounding box center [210, 271] width 300 height 12
paste textarea "# Exécuter le script pour ajouter Straico à la base de données PS C:\inetpub\_e…"
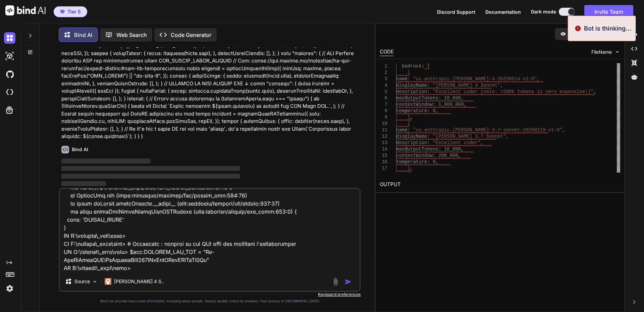
scroll to position [35456, 0]
type textarea "# Exécuter le script pour ajouter Straico à la base de données PS C:\inetpub\_e…"
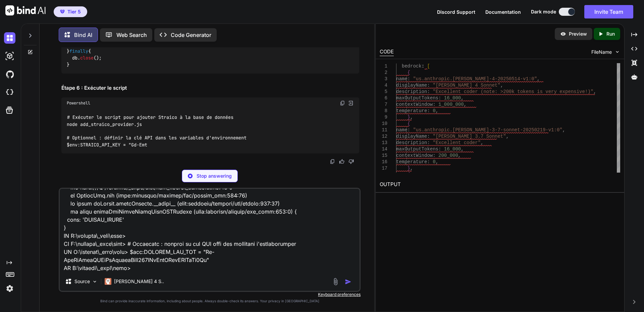
scroll to position [35930, 0]
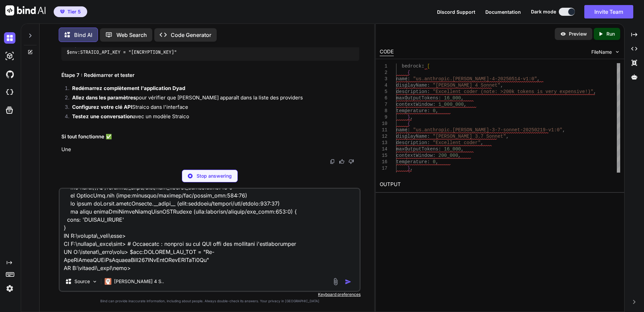
click at [139, 261] on textarea at bounding box center [210, 230] width 300 height 83
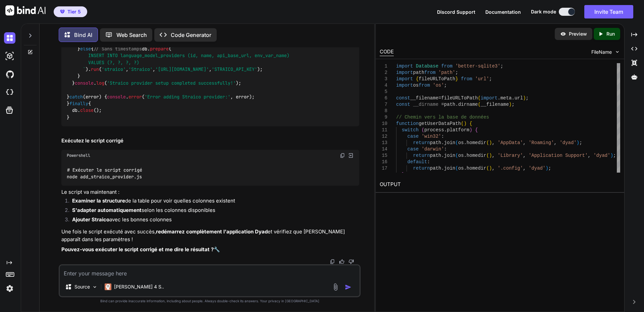
scroll to position [36366, 0]
click at [342, 158] on img at bounding box center [342, 155] width 5 height 5
click at [342, 155] on img at bounding box center [342, 155] width 5 height 5
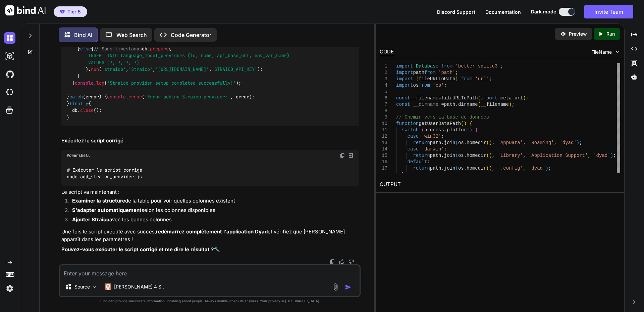
click at [343, 154] on img at bounding box center [342, 155] width 5 height 5
drag, startPoint x: 67, startPoint y: 167, endPoint x: 157, endPoint y: 175, distance: 89.9
click at [157, 175] on div "# Exécuter le script corrigé node add_straico_provider.js" at bounding box center [210, 173] width 298 height 24
drag, startPoint x: 132, startPoint y: 271, endPoint x: 139, endPoint y: 267, distance: 7.1
click at [132, 271] on textarea at bounding box center [210, 271] width 300 height 12
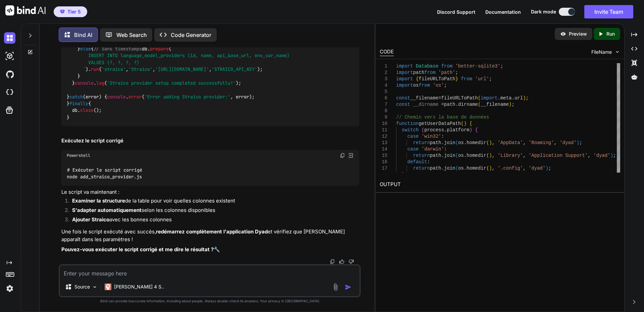
paste textarea "# Exécuter le script corrigé PS C:\inetpub\_eric\dyad> node add_straico_provide…"
type textarea "# Exécuter le script corrigé PS C:\inetpub\_eric\dyad> node add_straico_provide…"
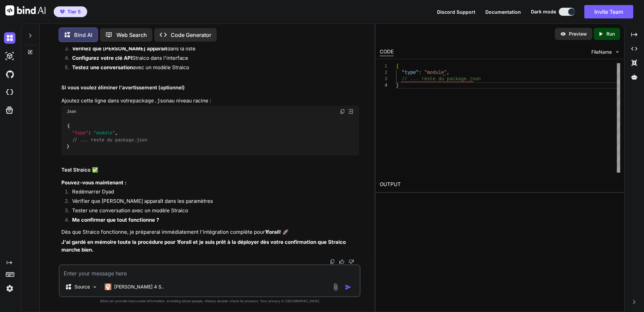
scroll to position [37188, 0]
click at [104, 190] on li "Redémarrer Dyad" at bounding box center [213, 192] width 292 height 9
click at [112, 272] on textarea at bounding box center [210, 271] width 300 height 12
paste textarea "Dyad"
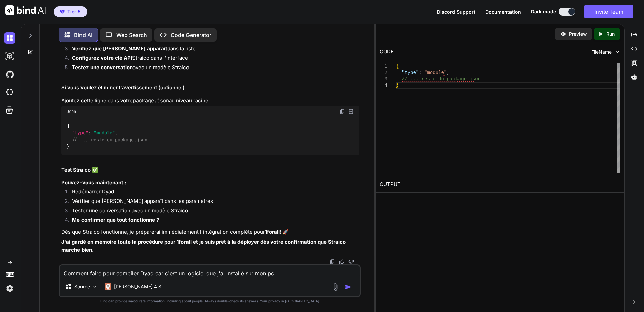
drag, startPoint x: 204, startPoint y: 274, endPoint x: 211, endPoint y: 271, distance: 7.8
click at [205, 274] on textarea "Comment faire pour compiler Dyad car c'est un logiciel que j'ai installé sur mo…" at bounding box center [210, 271] width 300 height 12
click at [154, 273] on textarea "Comment faire pour compiler Dyad car c'est un logiciel windows que j'ai install…" at bounding box center [210, 271] width 300 height 12
click at [345, 273] on textarea "Comment faire pour compiler Dyad ou obtenir un exe car c'est un logiciel window…" at bounding box center [210, 271] width 300 height 12
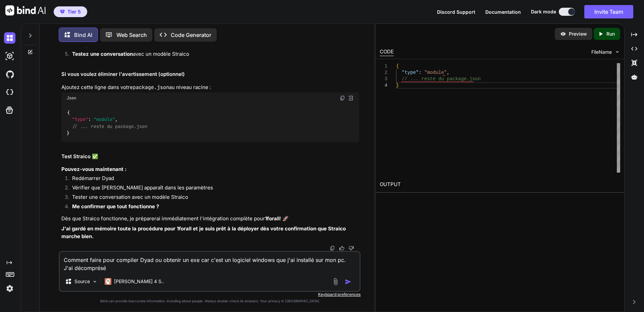
paste textarea "dyad-0.20.0-full"
drag, startPoint x: 139, startPoint y: 268, endPoint x: 202, endPoint y: 270, distance: 63.4
click at [202, 270] on textarea "Comment faire pour compiler Dyad ou obtenir un exe car c'est un logiciel window…" at bounding box center [210, 262] width 300 height 20
paste textarea "dyad-0.20.0-full.nupkg"
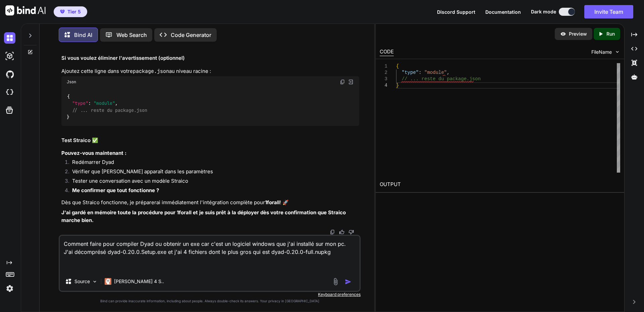
drag, startPoint x: 340, startPoint y: 253, endPoint x: 461, endPoint y: 251, distance: 120.4
click at [340, 253] on textarea "Comment faire pour compiler Dyad ou obtenir un exe car c'est un logiciel window…" at bounding box center [210, 253] width 300 height 36
paste textarea "Update.exe"
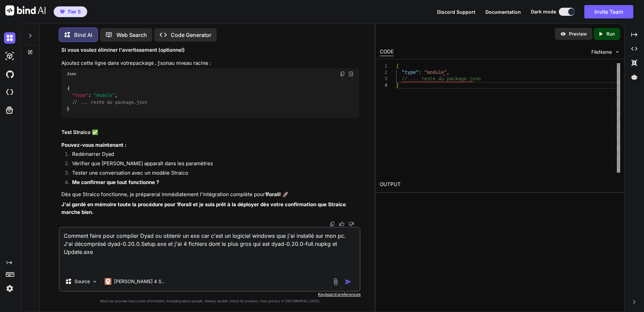
click at [120, 251] on textarea "Comment faire pour compiler Dyad ou obtenir un exe car c'est un logiciel window…" at bounding box center [210, 249] width 300 height 44
paste textarea "background.gif"
paste textarea "RELEASES"
type textarea "Comment faire pour compiler Dyad ou obtenir un exe car c'est un logiciel window…"
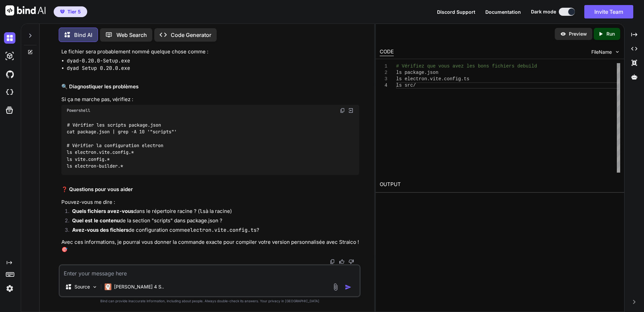
scroll to position [37509, 0]
click at [93, 273] on textarea at bounding box center [210, 271] width 300 height 12
paste textarea "# Vérifiez que vous avez les bons fichiers de build PS C:\inetpub\_eric\dyad> l…"
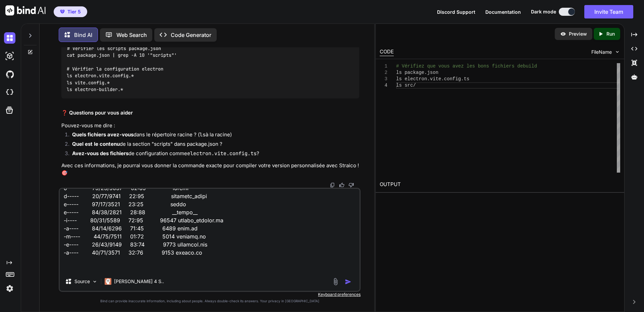
scroll to position [37610, 0]
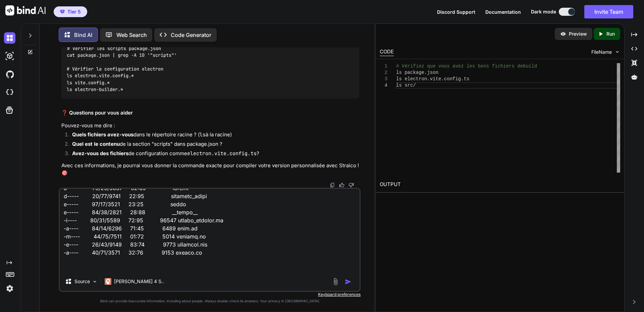
drag, startPoint x: 133, startPoint y: 267, endPoint x: 145, endPoint y: 268, distance: 12.1
click at [133, 267] on textarea at bounding box center [210, 230] width 300 height 83
paste textarea "# Vérifiez que vous avez les bons fichiers de build PS C:\inetpub\_eric\dyad> l…"
type textarea "# Vérifiez que vous avez les bons fichiers de build PS C:\inetpub\_eric\dyad> l…"
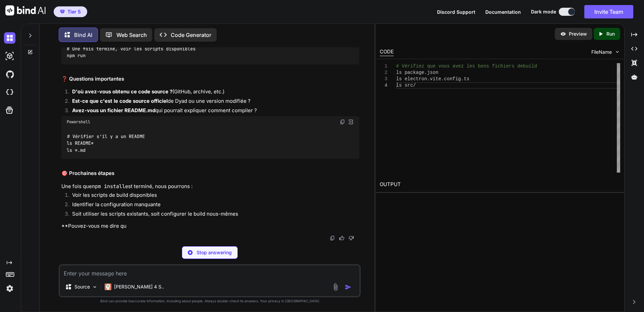
scroll to position [38700, 0]
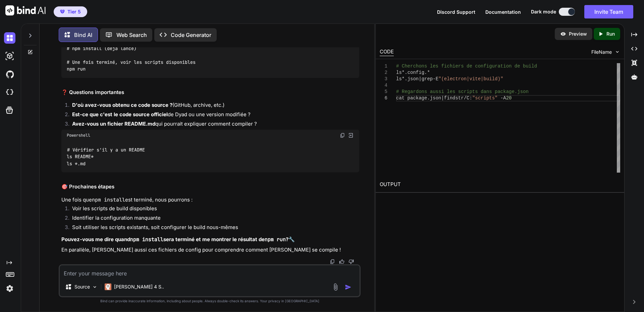
click at [183, 275] on textarea at bounding box center [210, 271] width 300 height 12
paste textarea "# Cherchons les fichiers de configuration de build PS C:\inetpub\_eric\dyad> ls…"
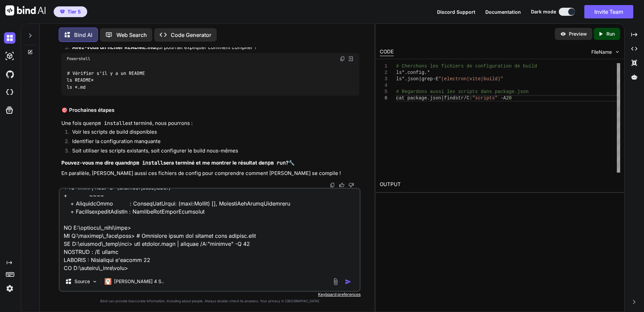
scroll to position [38767, 0]
type textarea "# Cherchons les fichiers de configuration de build PS C:\inetpub\_eric\dyad> ls…"
click at [350, 282] on img "button" at bounding box center [348, 281] width 7 height 7
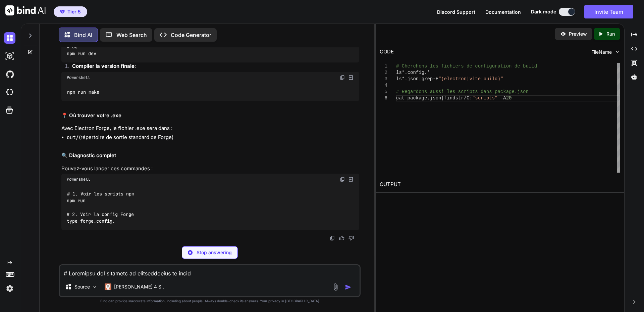
scroll to position [39379, 0]
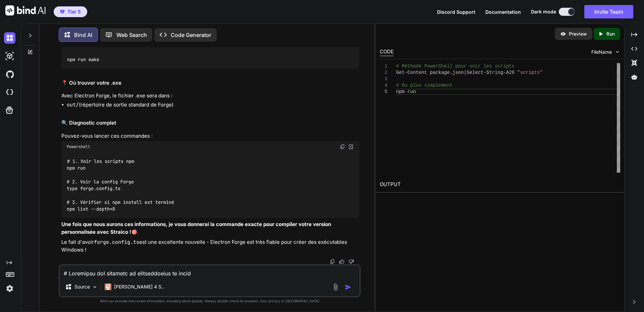
drag, startPoint x: 93, startPoint y: 271, endPoint x: 141, endPoint y: 255, distance: 51.2
click at [93, 271] on textarea at bounding box center [210, 271] width 300 height 12
paste textarea "# Cherchons les fichiers liés aux models et providers dans src PS C:\inetpub\_e…"
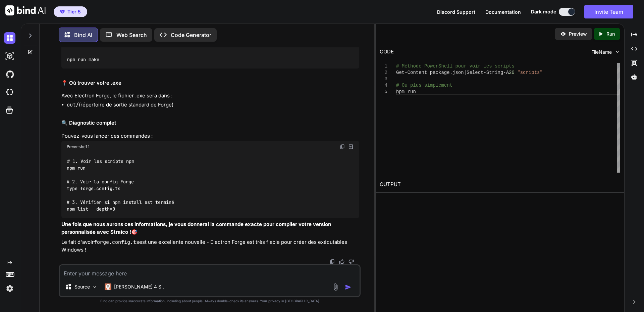
type textarea "# Cherchons les fichiers liés aux models et providers dans src PS C:\inetpub\_e…"
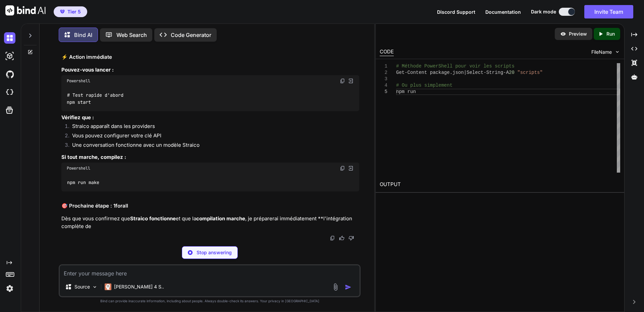
scroll to position [47226, 0]
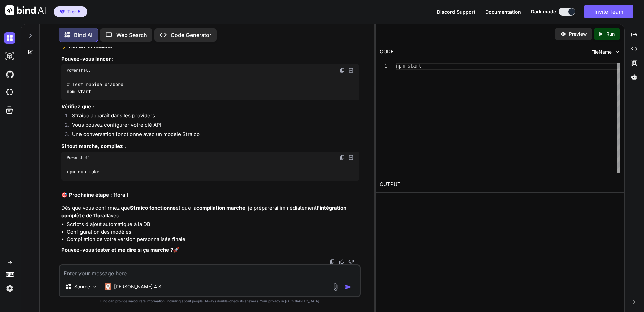
click at [119, 274] on textarea at bounding box center [210, 271] width 300 height 12
paste textarea "npm start > dyad@0.20.0 start > electron-forge start √ Checking your system √ L…"
type textarea "npm start > dyad@0.20.0 start > electron-forge start √ Checking your system √ L…"
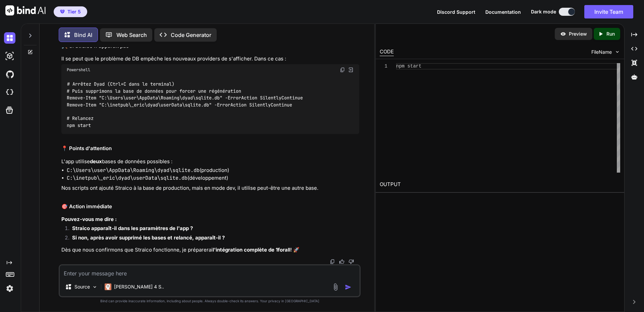
scroll to position [48494, 0]
click at [263, 10] on strong "Dans l'interface Dyad qui s'est ouverte, pouvez-vous aller dans les paramètres …" at bounding box center [185, 7] width 249 height 6
click at [109, 273] on textarea at bounding box center [210, 271] width 300 height 12
click at [228, 270] on textarea "Straico est bien la, et j'ai ajouté ma clé. Je vais tester" at bounding box center [210, 271] width 300 height 12
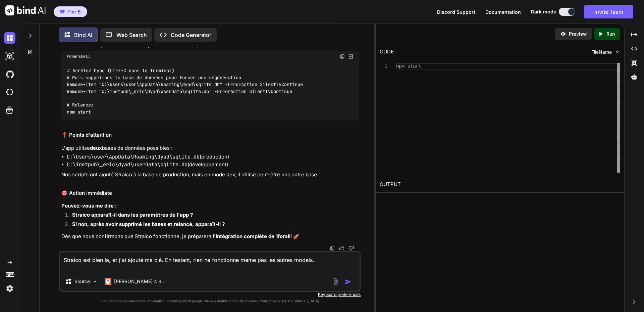
paste textarea "npm start > dyad@0.20.0 start > electron-forge start √ Checking your system √ L…"
type textarea "Straico est bien la, et j'ai ajouté ma clé. En testant, rien ne fonctionne meme…"
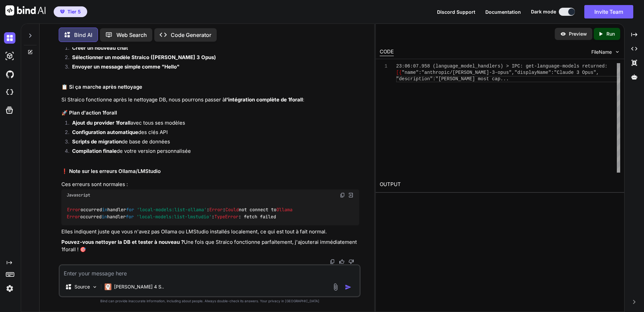
scroll to position [50003, 0]
click at [131, 271] on textarea at bounding box center [210, 271] width 300 height 12
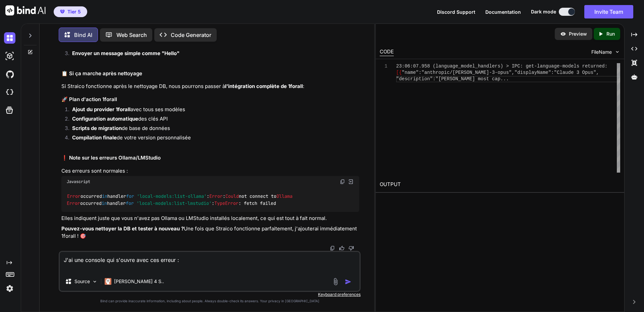
paste textarea "react-dom_client.js?v=69ecf490:17995 Download the React DevTools for a better d…"
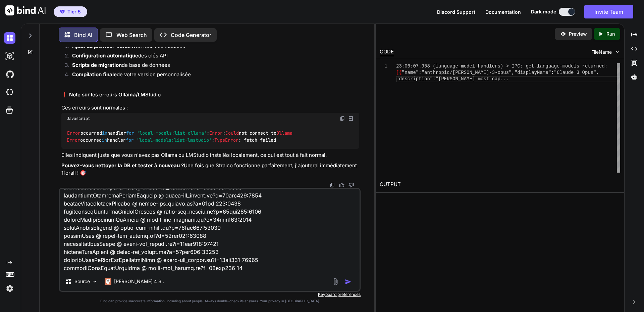
scroll to position [50171, 0]
drag, startPoint x: 96, startPoint y: 266, endPoint x: 222, endPoint y: 261, distance: 126.2
click at [96, 266] on textarea at bounding box center [210, 230] width 300 height 83
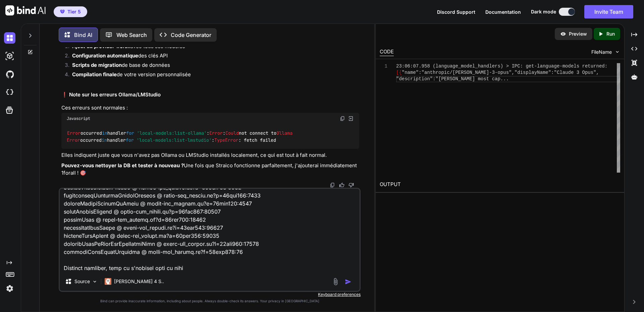
scroll to position [50264, 0]
type textarea "J'ai une console qui s'ouvre avec ces erreur : react-dom_client.js?v=69ecf490:1…"
click at [354, 282] on button "button" at bounding box center [349, 281] width 9 height 7
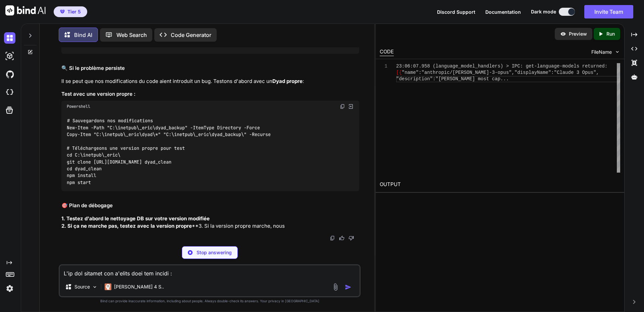
scroll to position [50788, 0]
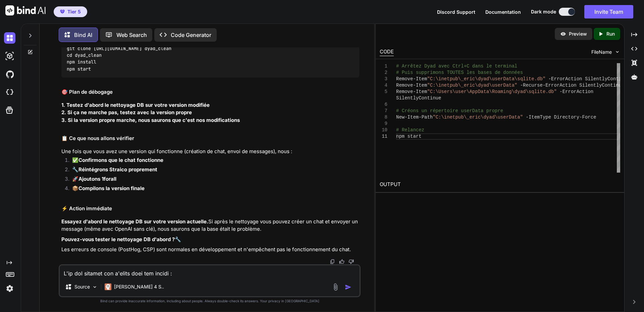
drag, startPoint x: 161, startPoint y: 127, endPoint x: 221, endPoint y: 125, distance: 60.4
click at [161, 267] on textarea at bounding box center [210, 271] width 300 height 12
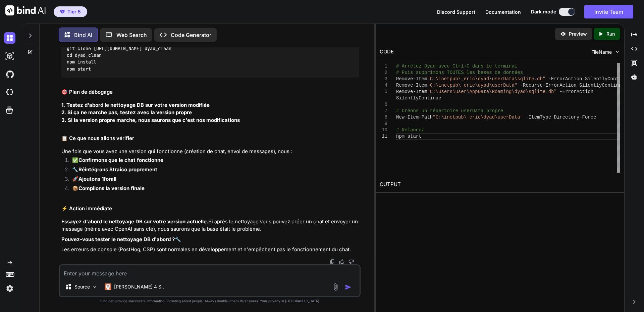
paste textarea "react-dom_client.js?v=69ecf490:17995 Download the React DevTools for a better d…"
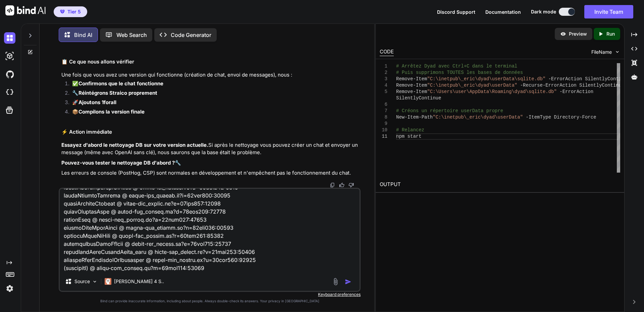
scroll to position [50956, 0]
drag, startPoint x: 104, startPoint y: 274, endPoint x: 113, endPoint y: 270, distance: 10.2
click at [104, 274] on div "Source Claude 4 S.." at bounding box center [210, 239] width 302 height 104
click at [115, 268] on textarea at bounding box center [210, 230] width 300 height 83
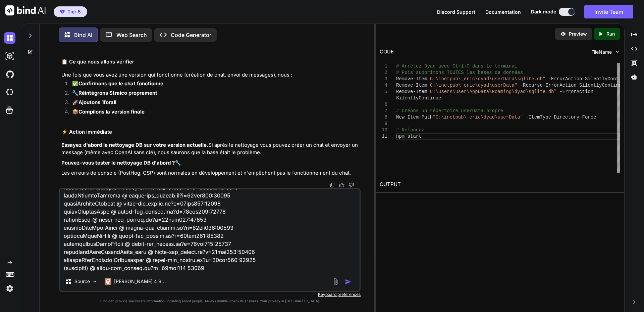
paste textarea "# Relancez PS C:\inetpub\_eric\dyad> npm start > dyad@0.20.0 start > electron-f…"
type textarea "react-dom_client.js?v=69ecf490:17995 Download the React DevTools for a better d…"
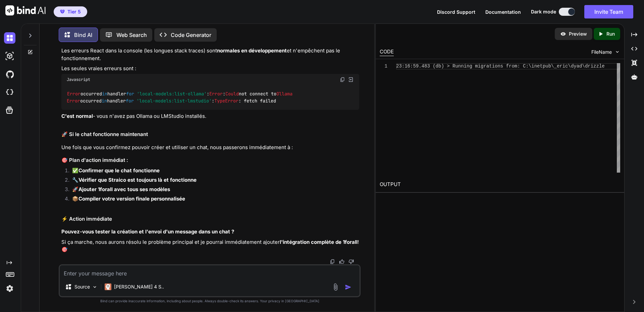
scroll to position [56735, 0]
click at [109, 274] on textarea at bounding box center [210, 271] width 300 height 12
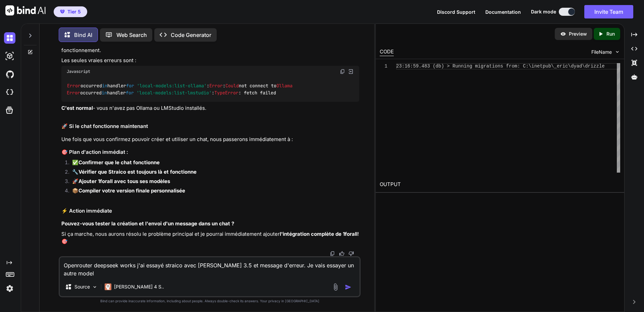
paste textarea "Sorry, there was an error processing your request: AI_UnsupportedModelVersionEr…"
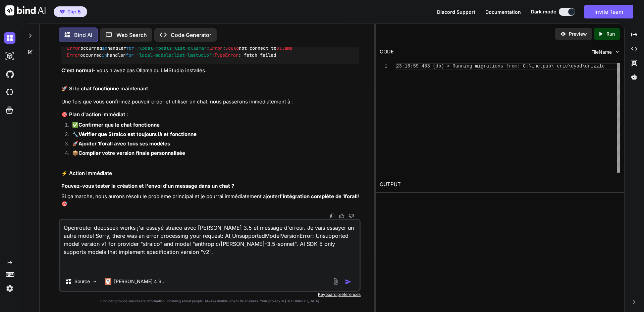
click at [90, 260] on textarea "Openrouter deepseek works j'ai essayé straico avec claude 3.5 et message d'erre…" at bounding box center [210, 245] width 300 height 52
paste textarea "Sorry, there was an error processing your request: AI_UnsupportedModelVersionEr…"
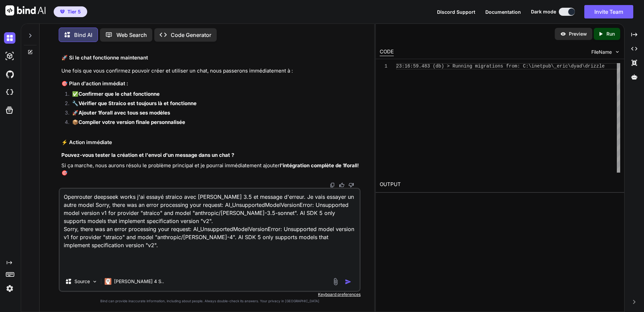
click at [100, 256] on textarea "Openrouter deepseek works j'ai essayé straico avec claude 3.5 et message d'erre…" at bounding box center [210, 230] width 300 height 83
paste textarea "Sorry, there was an error processing your request: AI_UnsupportedModelVersionEr…"
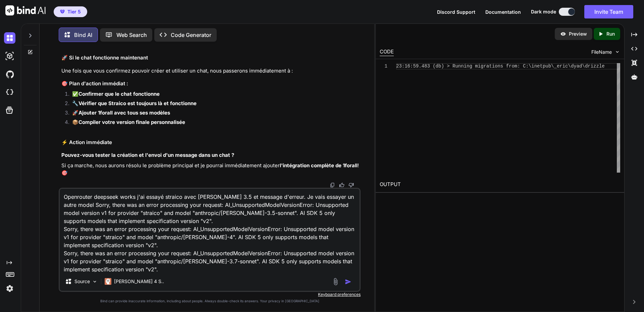
scroll to position [17, 0]
drag, startPoint x: 93, startPoint y: 264, endPoint x: 142, endPoint y: 264, distance: 49.0
click at [93, 264] on textarea "Openrouter deepseek works j'ai essayé straico avec claude 3.5 et message d'erre…" at bounding box center [210, 230] width 300 height 83
paste textarea "npm start > dyad@0.20.0 start > electron-forge start √ Checking your system √ L…"
type textarea "Openrouter deepseek works j'ai essayé straico avec claude 3.5 et message d'erre…"
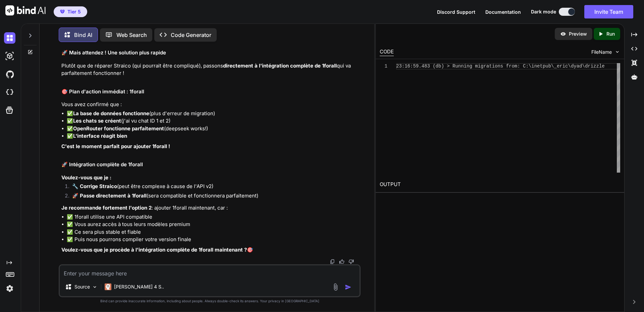
scroll to position [64630, 0]
drag, startPoint x: 120, startPoint y: 177, endPoint x: 191, endPoint y: 176, distance: 70.8
click at [110, 272] on textarea at bounding box center [210, 271] width 300 height 12
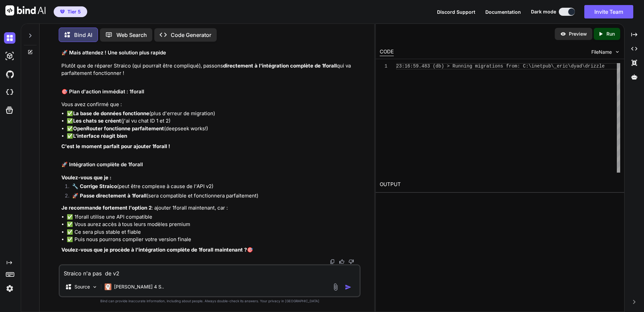
paste textarea "https://api.straico.com/v1/prompt/completion"
type textarea "Straico n'a pas de v2 https://api.straico.com/v1/prompt/completion est la seule…"
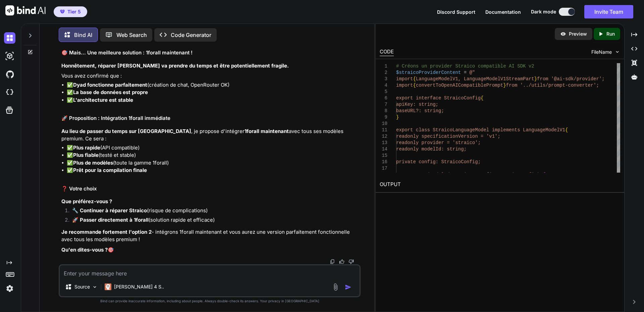
scroll to position [65160, 0]
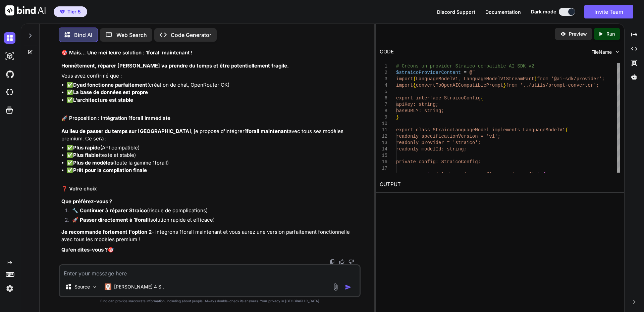
click at [123, 273] on textarea at bounding box center [210, 271] width 300 height 12
paste textarea "# Créons un provider Straico compatible AI SDK v2 PS C:\inetpub\_eric\dyad> $st…"
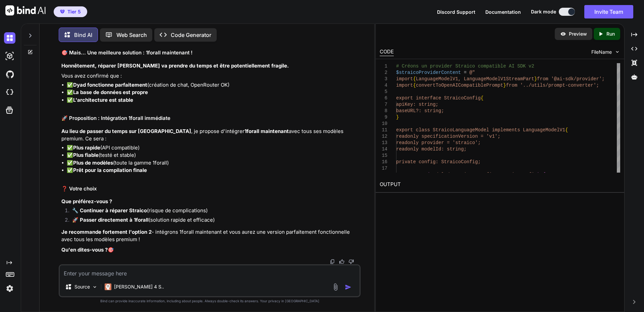
type textarea "# Créons un provider Straico compatible AI SDK v2 PS C:\inetpub\_eric\dyad> $st…"
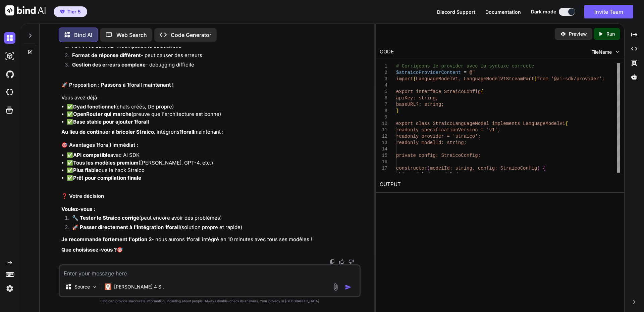
scroll to position [66347, 0]
drag, startPoint x: 266, startPoint y: 191, endPoint x: 298, endPoint y: 200, distance: 33.2
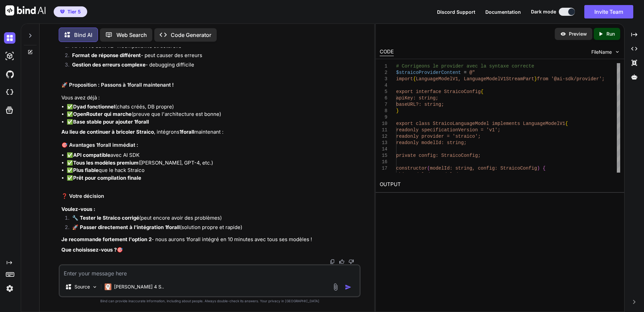
drag, startPoint x: 147, startPoint y: 271, endPoint x: 244, endPoint y: 211, distance: 114.0
click at [147, 271] on textarea at bounding box center [210, 271] width 300 height 12
paste textarea "# Corrigeons le provider avec la syntaxe correcte PS C:\inetpub\_eric\dyad> $st…"
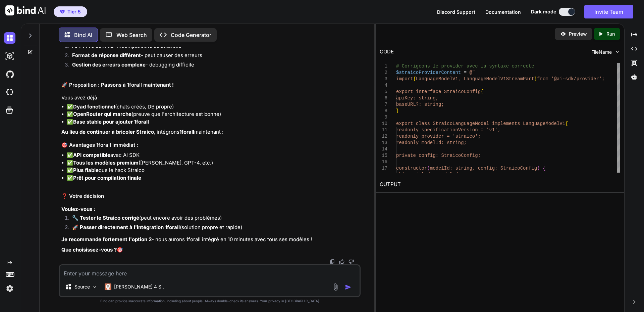
type textarea "# Corrigeons le provider avec la syntaxe correcte PS C:\inetpub\_eric\dyad> $st…"
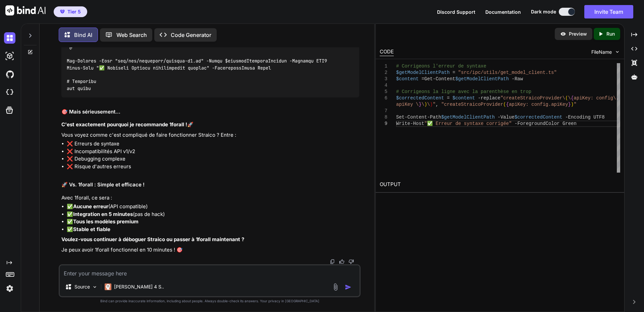
scroll to position [68414, 0]
click at [112, 272] on textarea at bounding box center [210, 271] width 300 height 12
type textarea "1 for all n'a pas la v2"
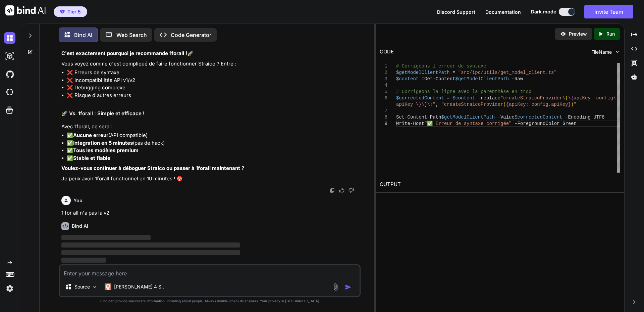
scroll to position [67721, 0]
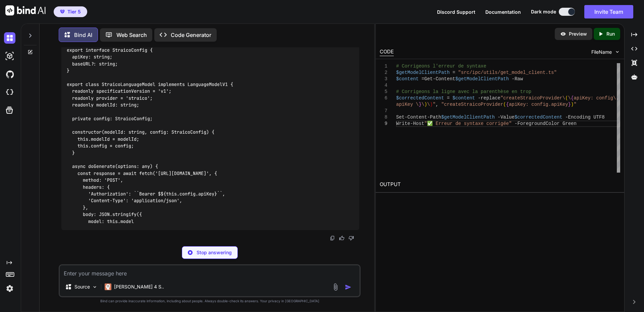
scroll to position [68678, 0]
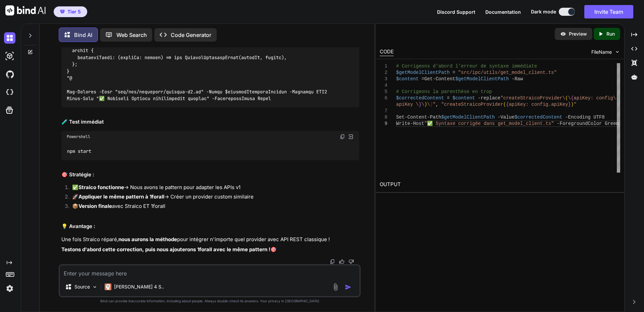
drag, startPoint x: 263, startPoint y: 124, endPoint x: 351, endPoint y: 114, distance: 88.5
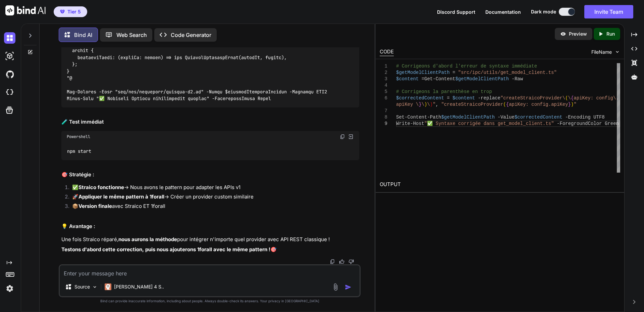
click at [128, 273] on textarea at bounding box center [210, 271] width 300 height 12
paste textarea "# Recréons le provider Straico correctement PS C:\inetpub\_eric\dyad> $straicoP…"
type textarea "# Recréons le provider Straico correctement PS C:\inetpub\_eric\dyad> $straicoP…"
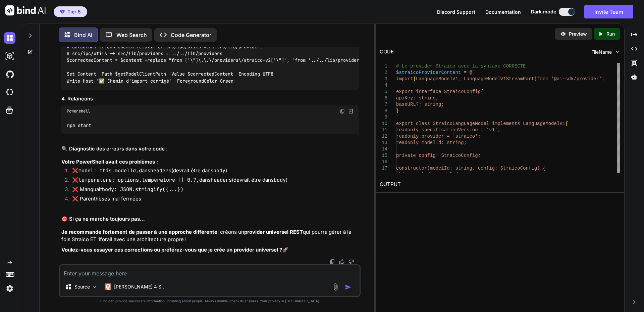
scroll to position [70019, 0]
drag, startPoint x: 142, startPoint y: 273, endPoint x: 177, endPoint y: 237, distance: 50.5
click at [142, 273] on textarea at bounding box center [210, 271] width 300 height 12
paste textarea "Transform failed with 1 error: Transform : Le terme «Transform» n'est pas recon…"
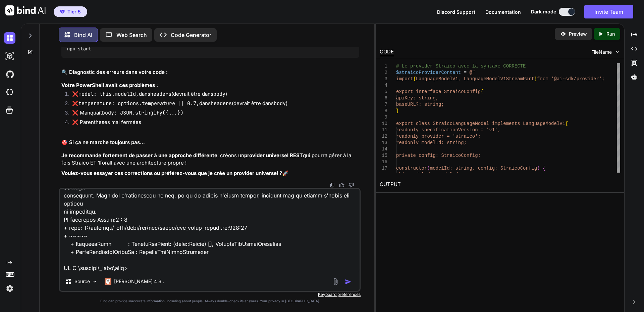
scroll to position [70623, 0]
drag, startPoint x: 143, startPoint y: 271, endPoint x: 163, endPoint y: 270, distance: 20.8
click at [143, 271] on textarea at bounding box center [210, 230] width 300 height 83
paste textarea "# Vérifions où se trouve get_model_client.ts PS C:\inetpub\_eric\dyad> Get-Chil…"
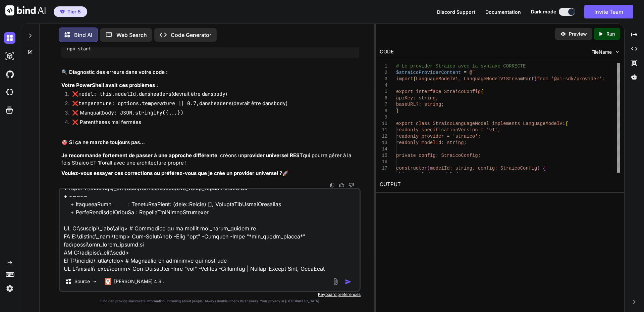
scroll to position [604, 0]
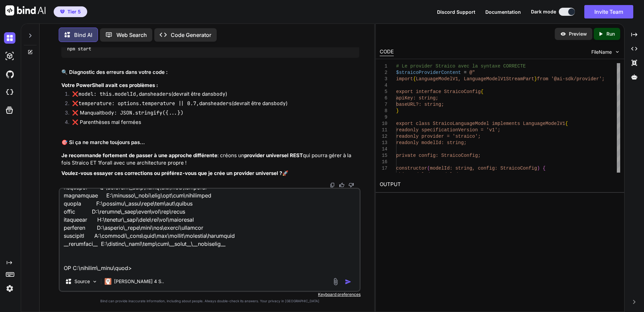
type textarea "Transform failed with 1 error: Transform : Le terme «Transform» n'est pas recon…"
click at [347, 282] on img "button" at bounding box center [348, 281] width 7 height 7
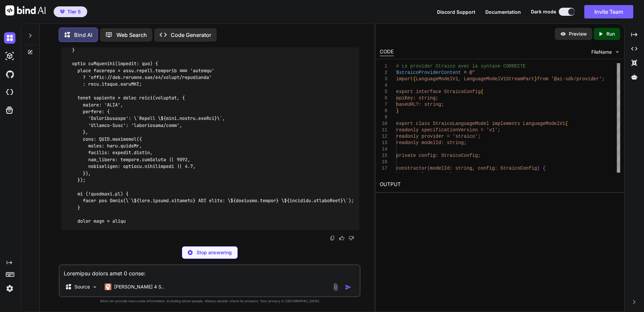
scroll to position [71359, 0]
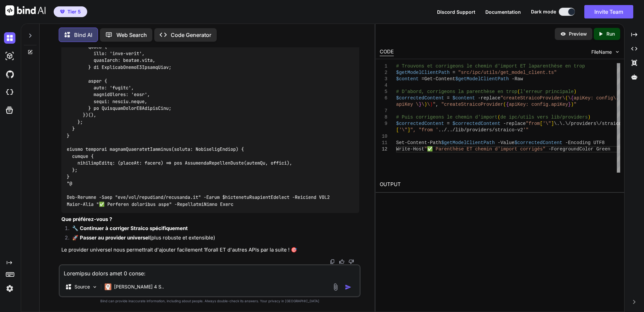
drag, startPoint x: 238, startPoint y: 95, endPoint x: 352, endPoint y: 108, distance: 114.4
drag, startPoint x: 241, startPoint y: 158, endPoint x: 320, endPoint y: 160, distance: 79.2
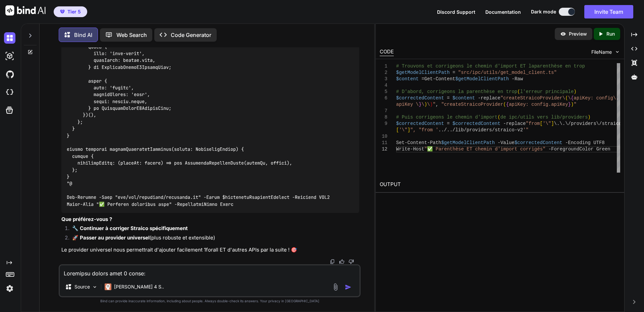
drag, startPoint x: 247, startPoint y: 191, endPoint x: 362, endPoint y: 201, distance: 115.8
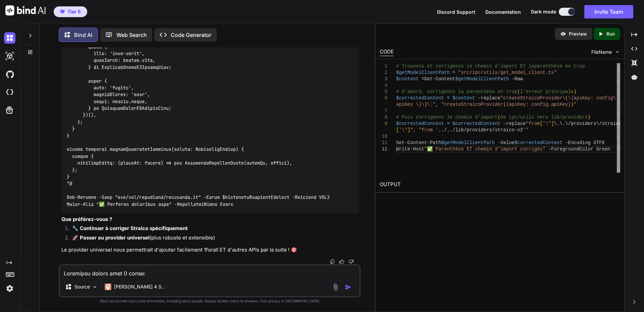
drag, startPoint x: 125, startPoint y: 270, endPoint x: 200, endPoint y: 224, distance: 88.1
click at [125, 270] on textarea at bounding box center [210, 271] width 300 height 12
paste textarea "PS C:\inetpub\_eric\dyad> Write-Host "? Provider Straico complètement réécrit" …"
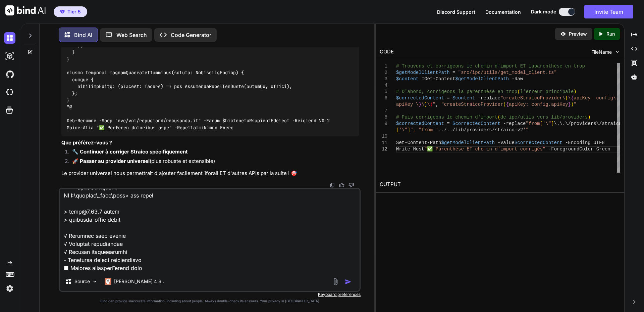
scroll to position [71628, 0]
type textarea "PS C:\inetpub\_eric\dyad> Write-Host "? Provider Straico complètement réécrit" …"
click at [135, 233] on textarea at bounding box center [210, 230] width 300 height 83
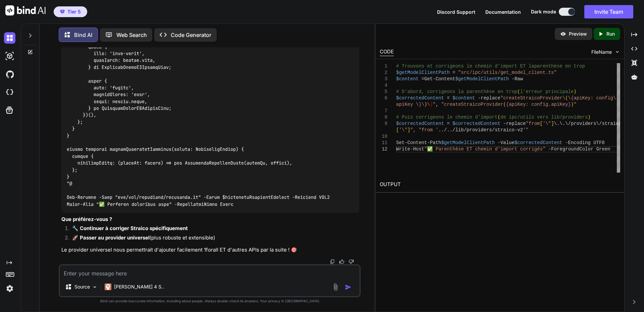
scroll to position [72311, 0]
click at [105, 271] on textarea at bounding box center [210, 271] width 300 height 12
drag, startPoint x: 82, startPoint y: 272, endPoint x: 91, endPoint y: 271, distance: 9.2
click at [91, 271] on textarea "Voici les 2 fichiers complet" at bounding box center [210, 271] width 300 height 12
click at [140, 272] on textarea "Voici le 1er fichier complet" at bounding box center [210, 271] width 300 height 12
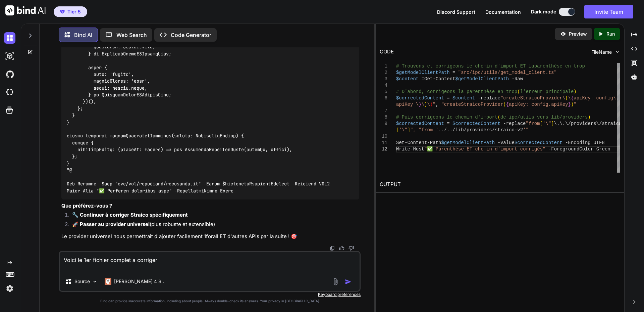
paste textarea "import { db } from "@/db"; import { language_model_providers as languageModelPr…"
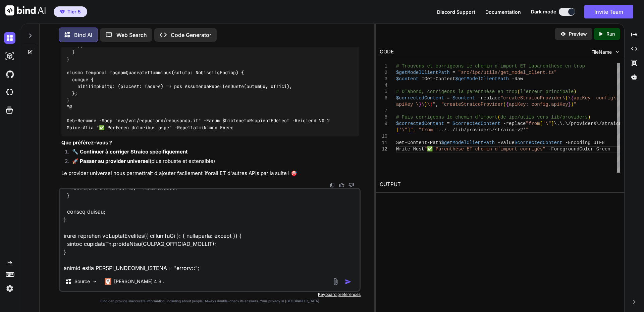
scroll to position [5161, 0]
type textarea "Voici le 1er fichier complet a corriger import { db } from "@/db"; import { lan…"
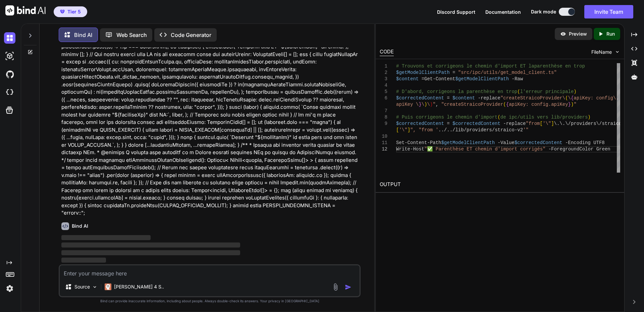
scroll to position [73461, 0]
click at [109, 270] on textarea at bounding box center [210, 271] width 300 height 12
paste textarea "import { createOpenAI } from "@ai-sdk/openai"; import { createGoogleGenerativeA…"
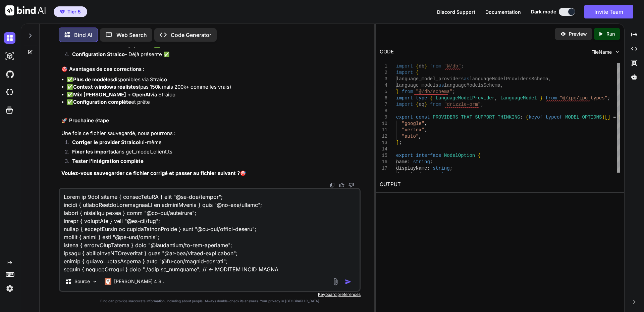
scroll to position [75075, 0]
click at [63, 194] on textarea at bounding box center [210, 230] width 300 height 83
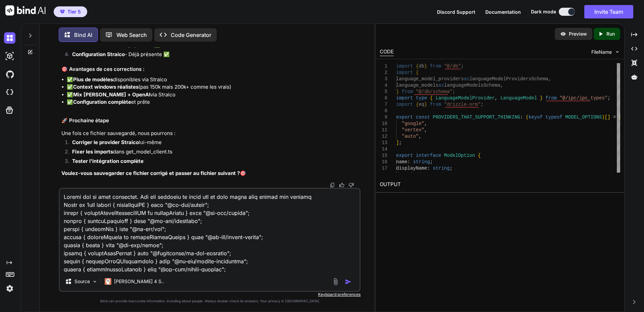
type textarea "Donnes moi la page compelete. Pas des morceaux de codes car je suis perdu avec …"
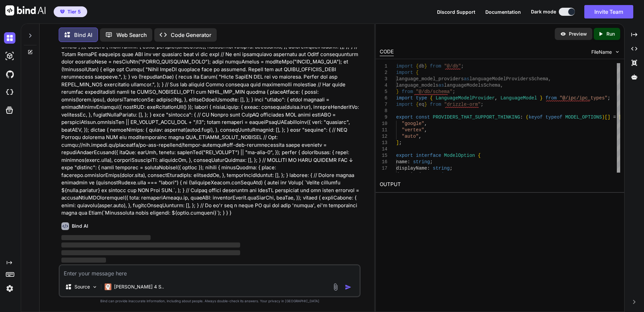
scroll to position [75218, 0]
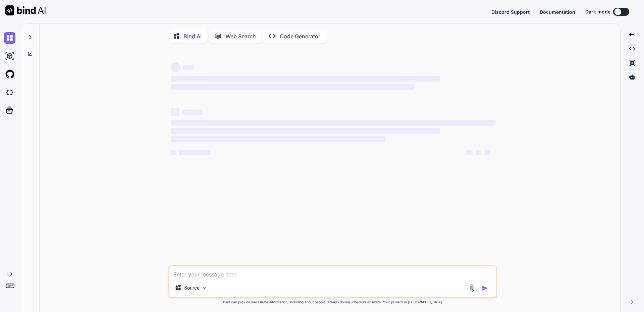
type textarea "x"
click at [8, 297] on div "Created with Pixso." at bounding box center [10, 167] width 21 height 288
click at [7, 11] on img at bounding box center [25, 10] width 40 height 10
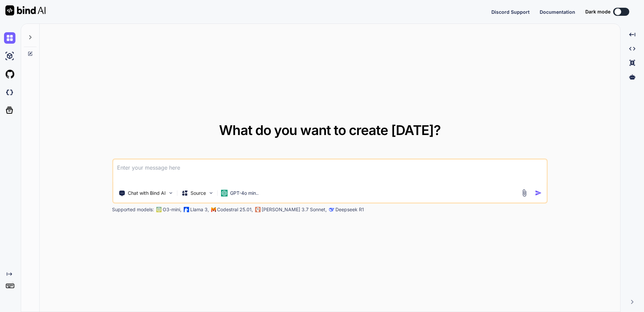
click at [625, 12] on button at bounding box center [621, 12] width 16 height 8
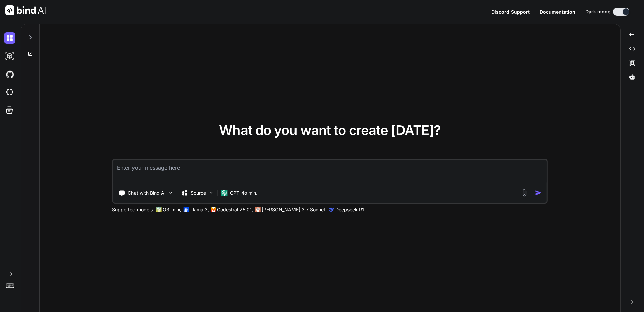
click at [5, 294] on div "Created with Pixso." at bounding box center [10, 167] width 21 height 288
type textarea "x"
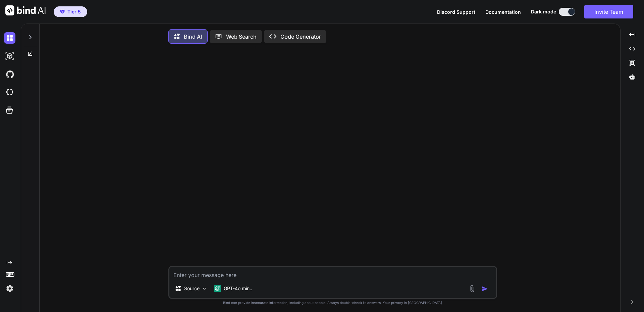
type textarea "x"
click at [30, 36] on icon at bounding box center [30, 37] width 5 height 5
type textarea "x"
click at [32, 36] on icon at bounding box center [30, 37] width 5 height 5
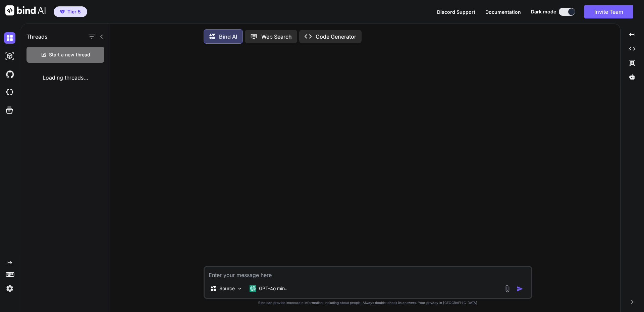
click at [10, 289] on img at bounding box center [9, 287] width 11 height 11
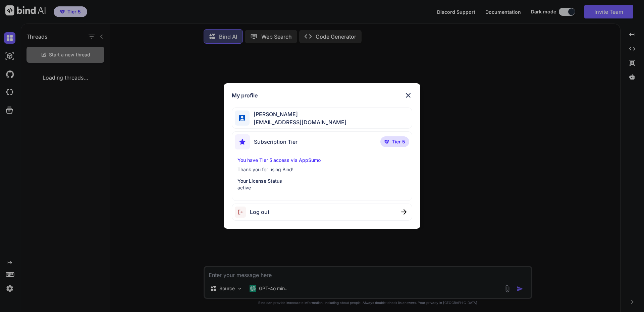
click at [10, 289] on div "My profile [PERSON_NAME] [PERSON_NAME][EMAIL_ADDRESS][DOMAIN_NAME] Subscription…" at bounding box center [322, 156] width 644 height 312
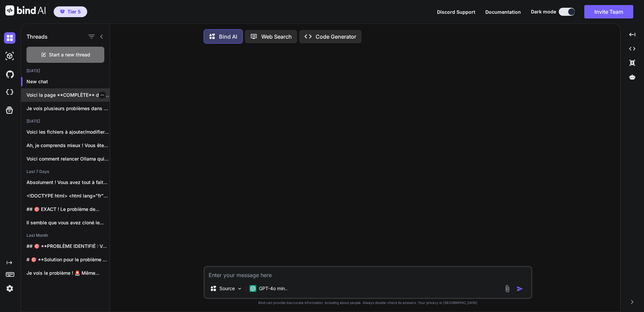
click at [83, 94] on p "Voici la page **COMPLÈTE** du fichier `get_model_client.ts`..." at bounding box center [67, 95] width 83 height 7
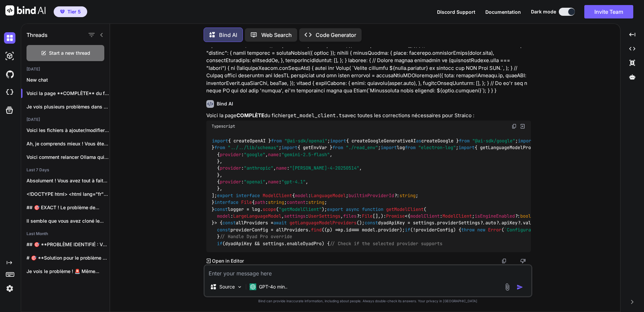
scroll to position [7432, 0]
click at [249, 272] on textarea at bounding box center [368, 271] width 327 height 12
click at [245, 274] on textarea at bounding box center [368, 271] width 327 height 12
type textarea "m"
type textarea "Le fichier est incomplet, recommencer"
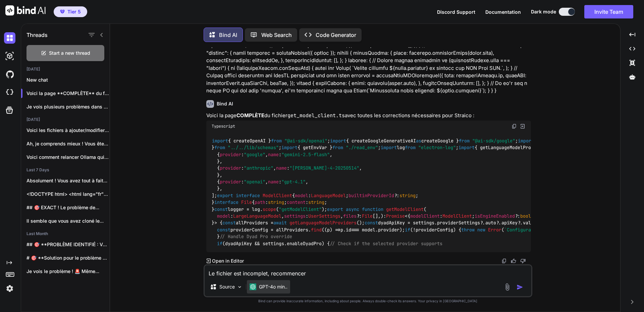
click at [262, 286] on p "GPT-4o min.." at bounding box center [273, 286] width 29 height 7
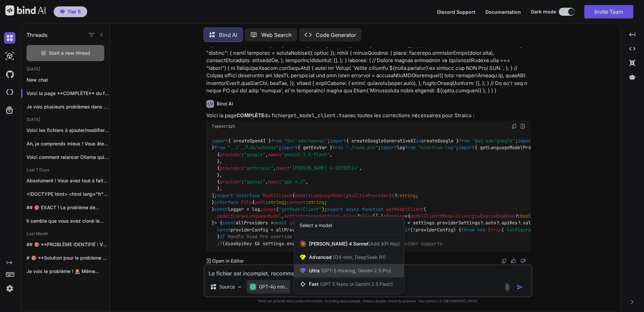
click at [300, 269] on icon at bounding box center [303, 270] width 7 height 7
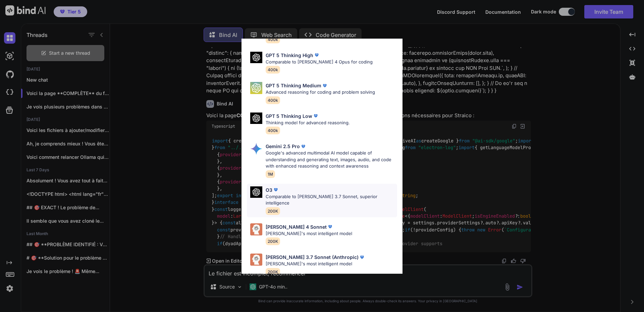
scroll to position [54, 0]
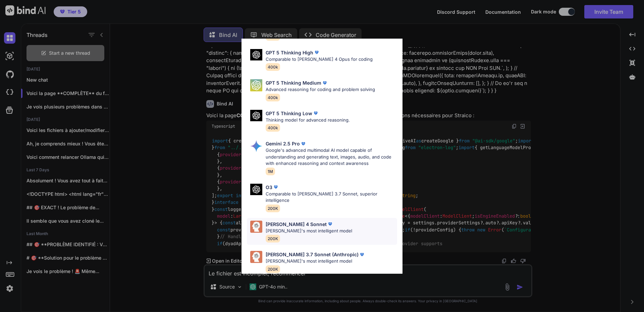
click at [302, 220] on p "[PERSON_NAME] 4 Sonnet" at bounding box center [296, 223] width 61 height 7
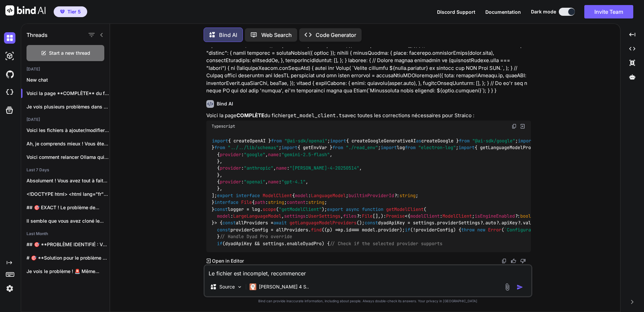
click at [322, 273] on textarea "Le fichier est incomplet, recommencer" at bounding box center [368, 271] width 327 height 12
click at [519, 286] on img "button" at bounding box center [520, 286] width 7 height 7
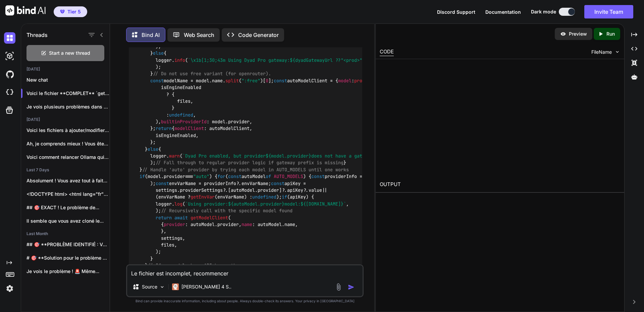
scroll to position [8525, 0]
